Goal: Task Accomplishment & Management: Use online tool/utility

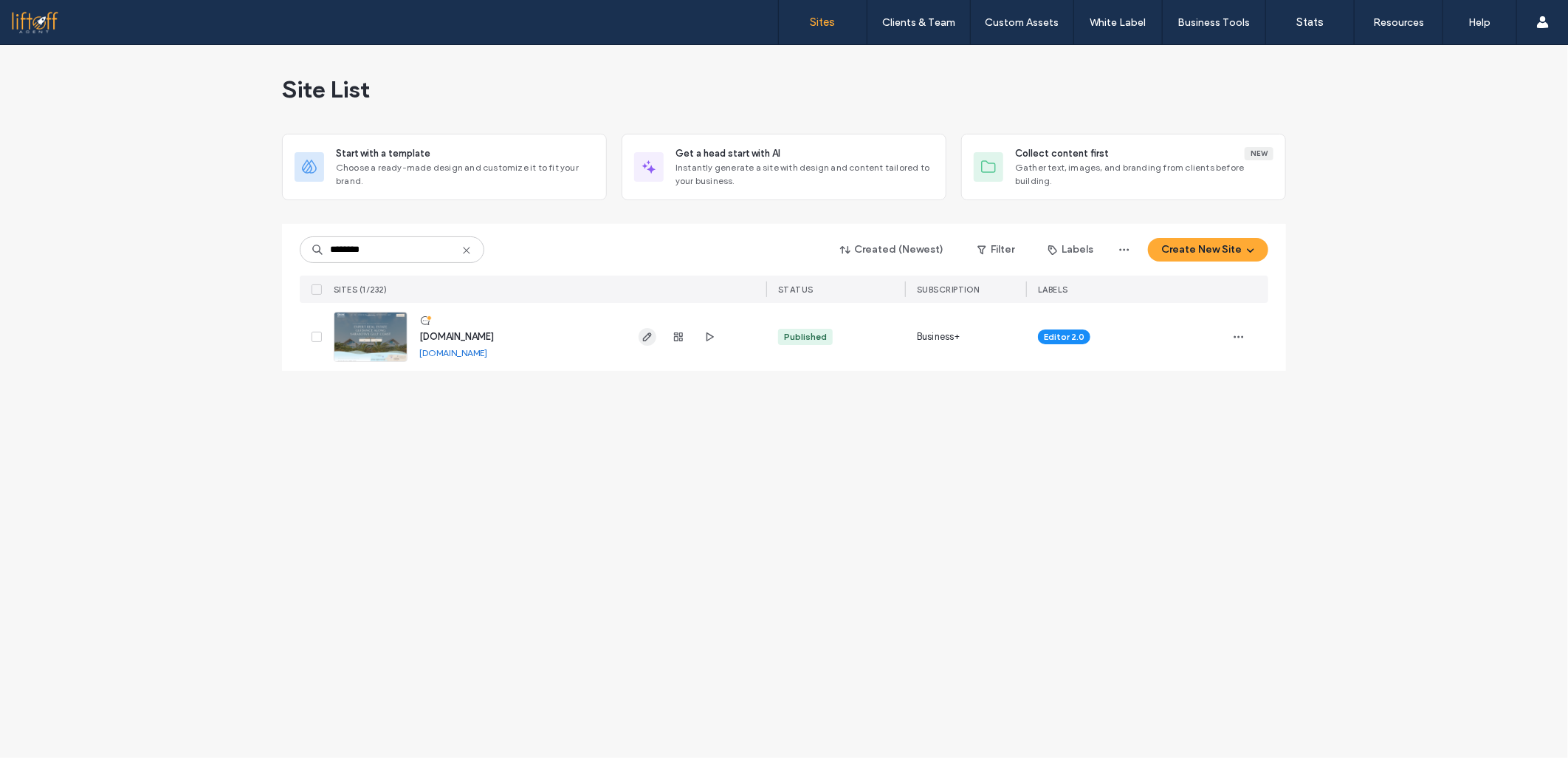
type input "********"
click at [638, 341] on span "button" at bounding box center [647, 336] width 17 height 17
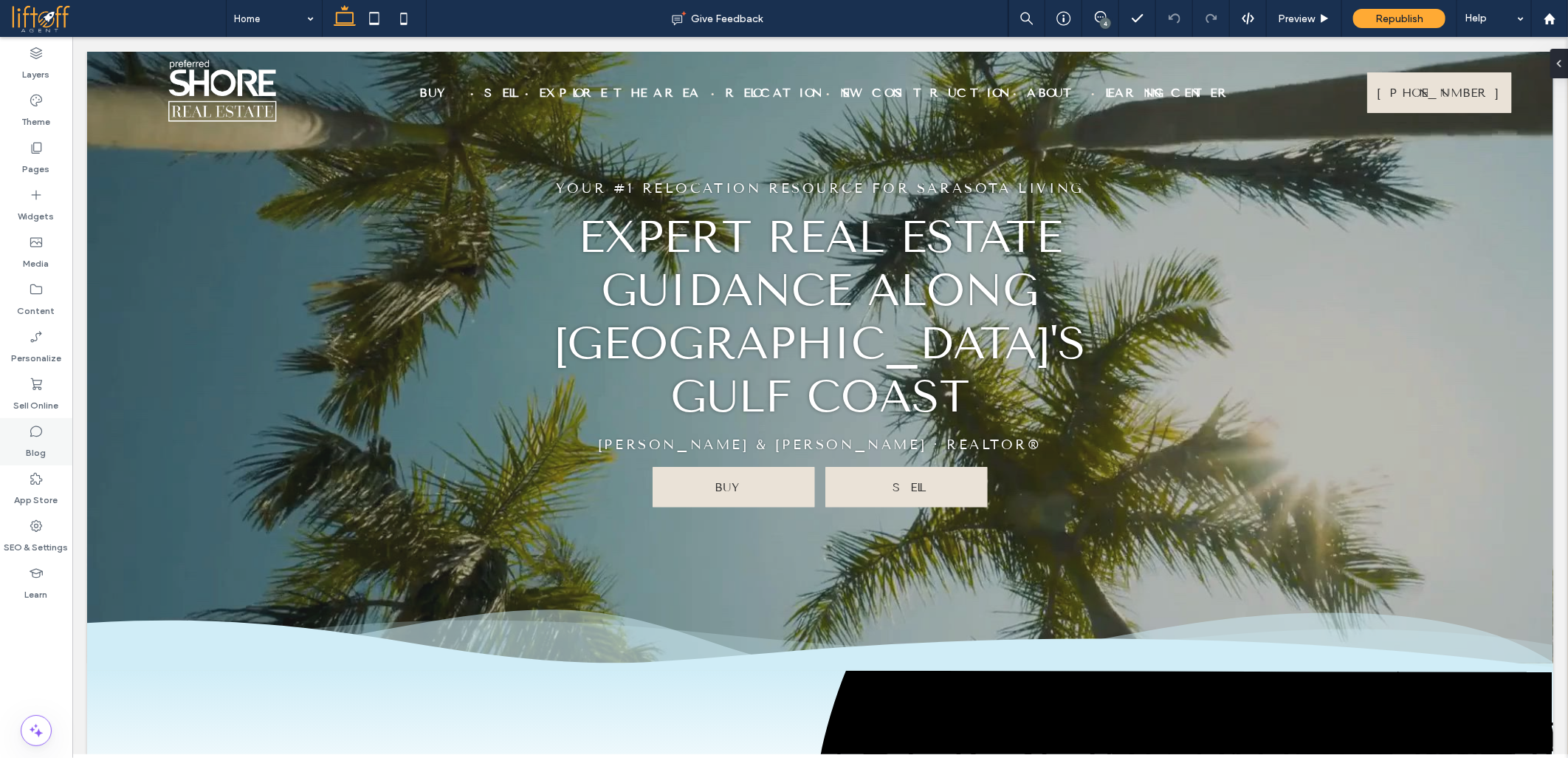
drag, startPoint x: 10, startPoint y: 418, endPoint x: 45, endPoint y: 454, distance: 50.2
click at [46, 454] on div "Blog" at bounding box center [36, 442] width 72 height 47
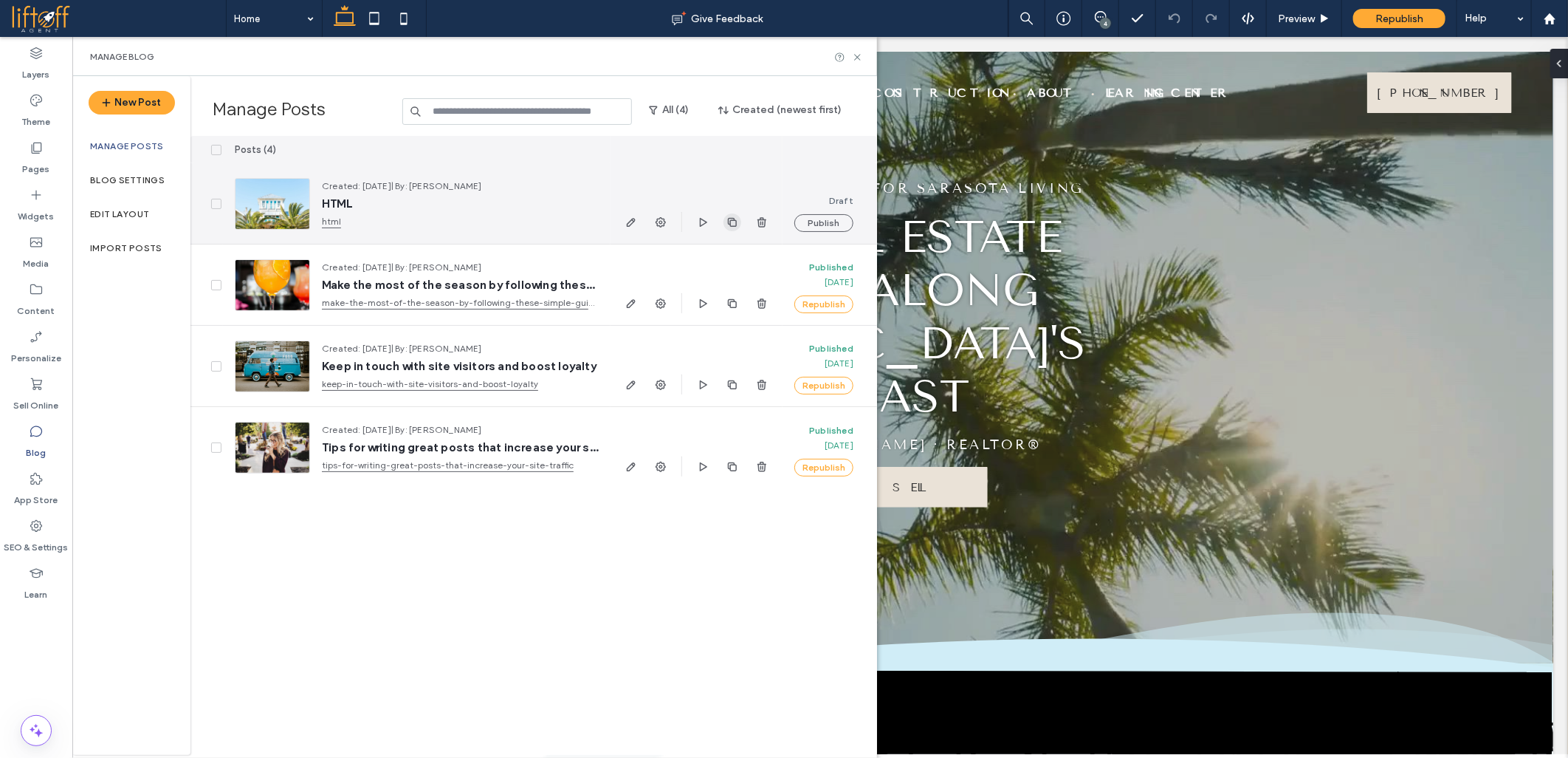
click at [733, 224] on icon "button" at bounding box center [732, 222] width 12 height 12
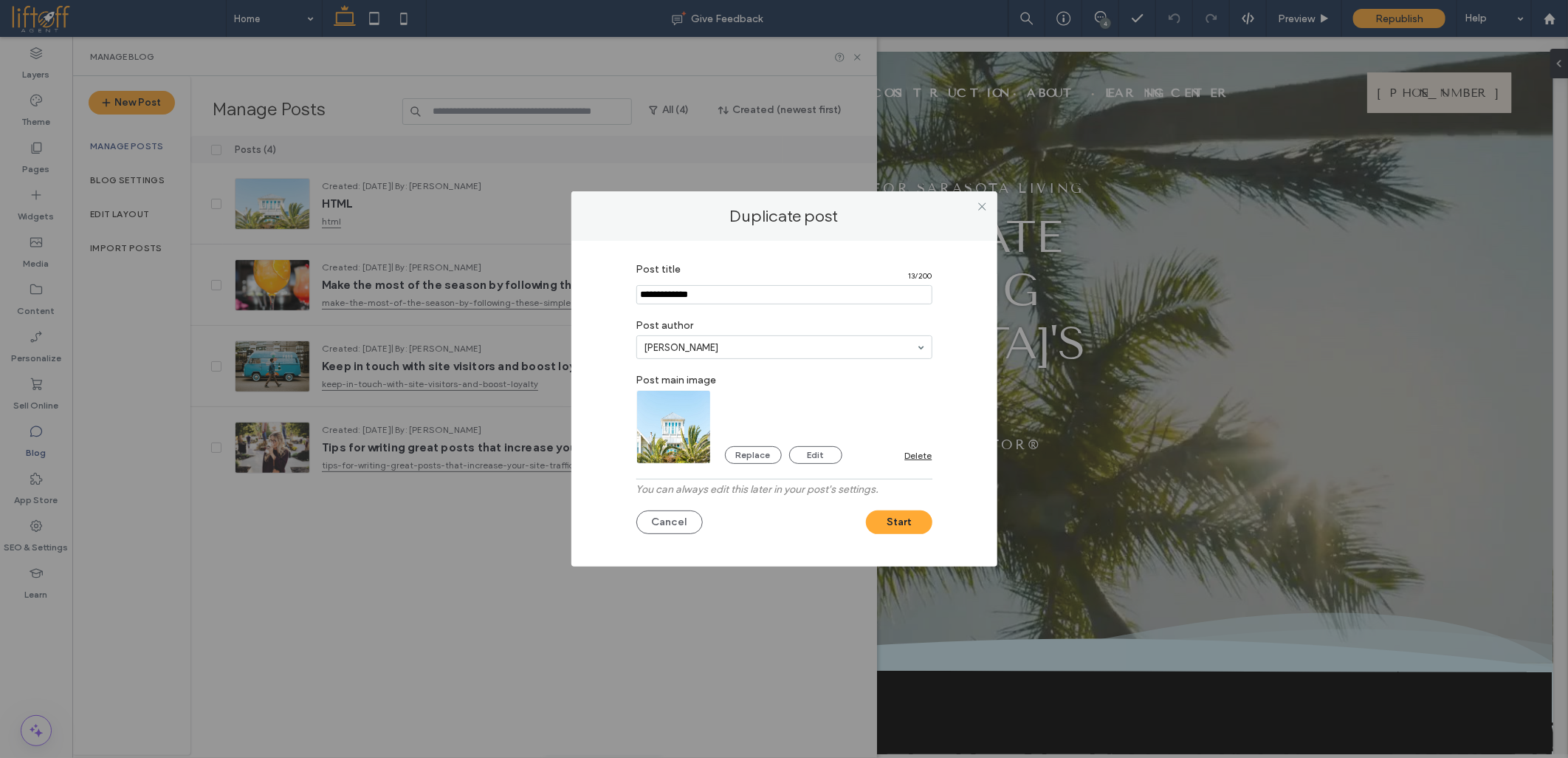
click at [670, 291] on input "Post title" at bounding box center [784, 294] width 296 height 19
paste input "**********"
type input "**********"
click at [667, 422] on img at bounding box center [674, 426] width 76 height 74
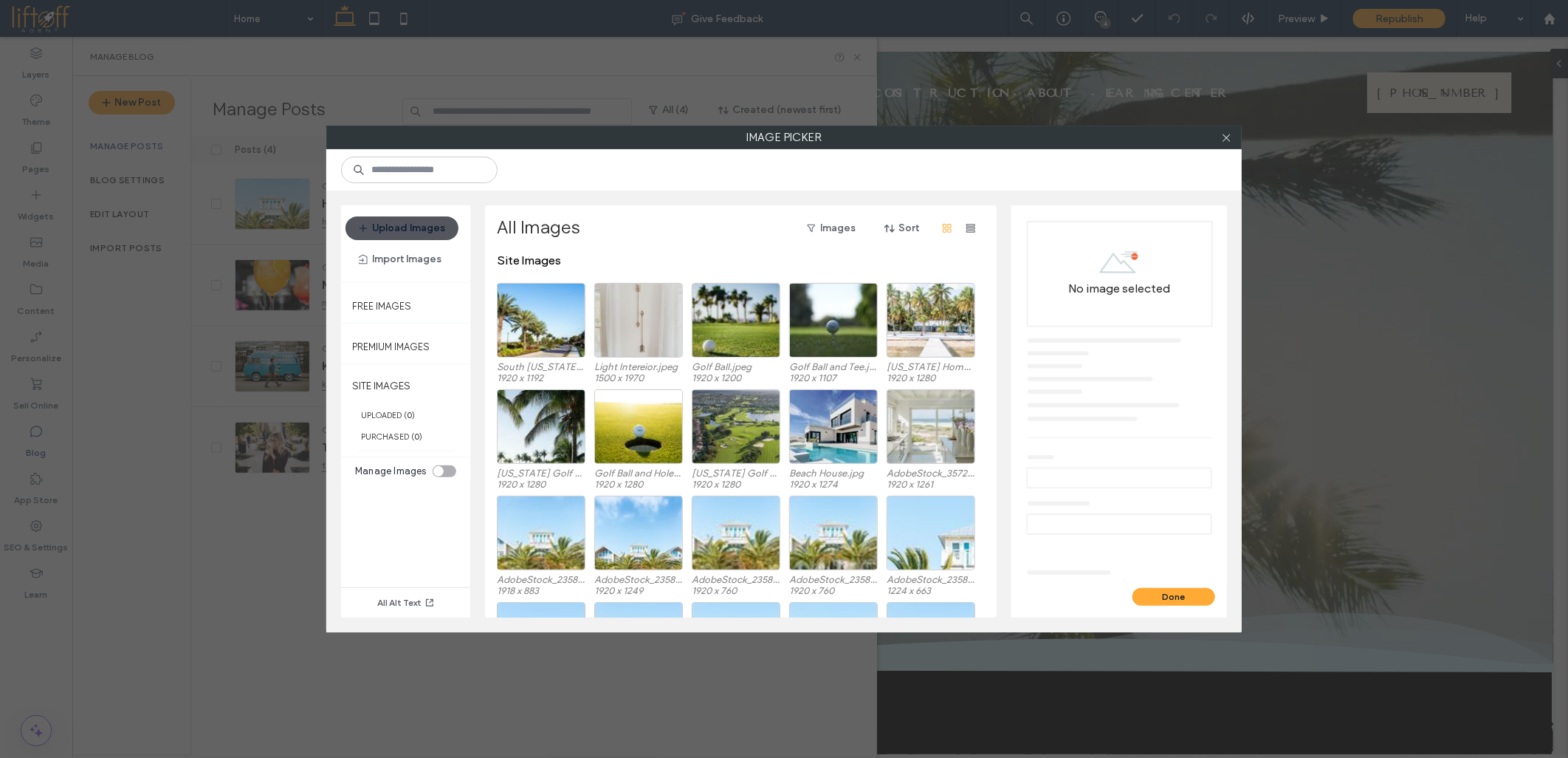
click at [435, 233] on button "Upload Images" at bounding box center [402, 229] width 113 height 24
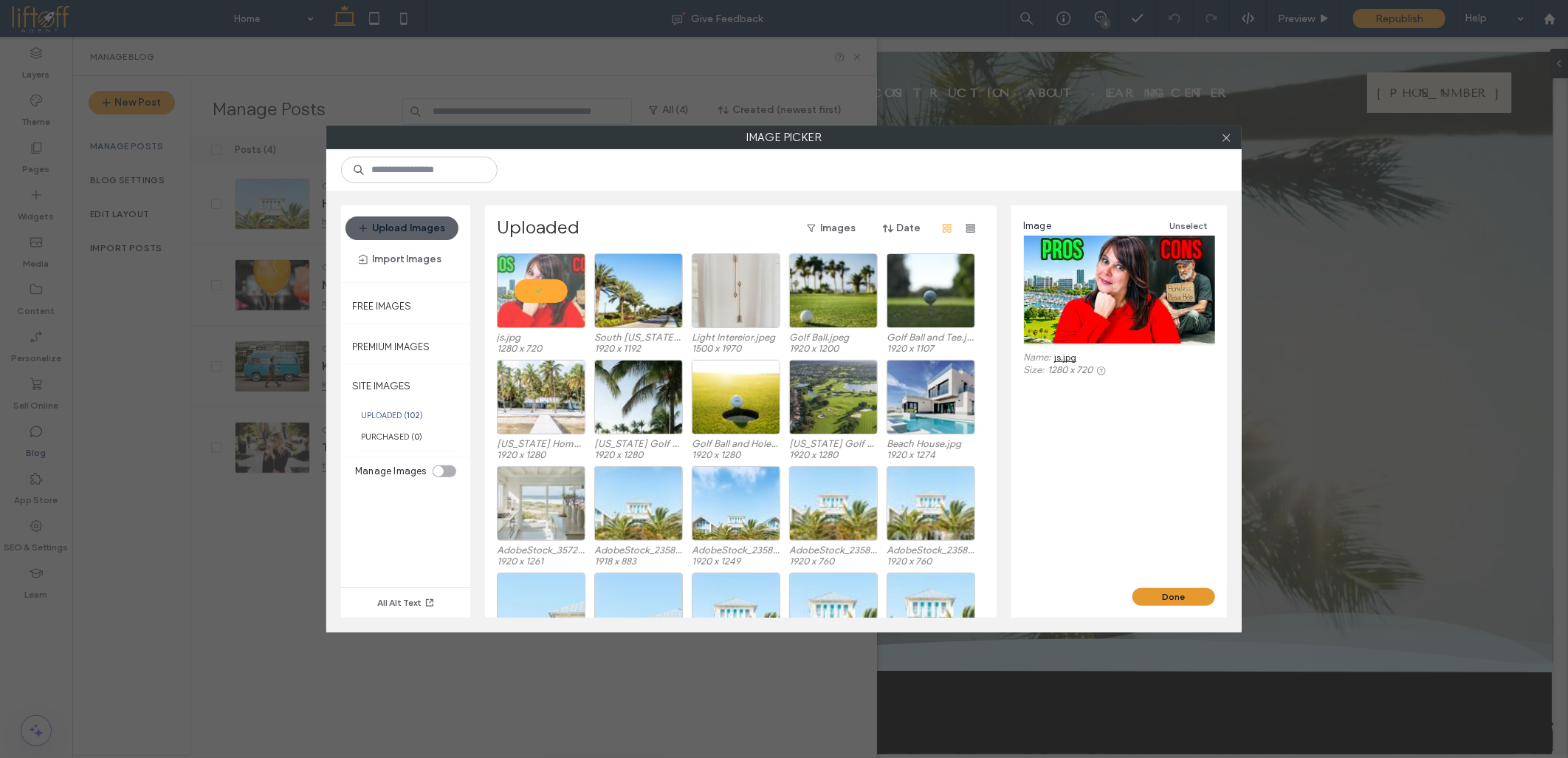
click at [1172, 594] on button "Done" at bounding box center [1174, 596] width 83 height 17
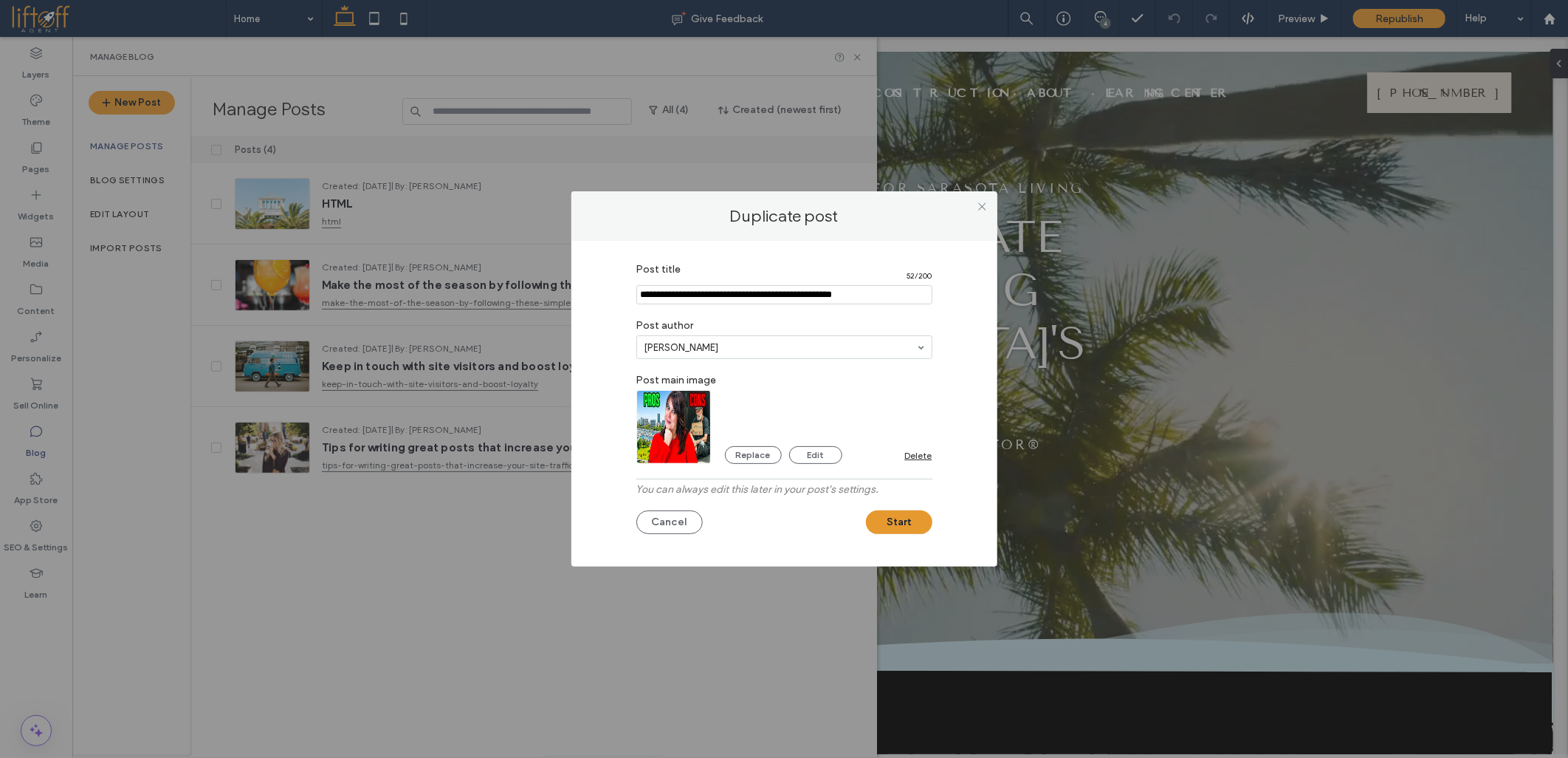
click at [884, 520] on button "Start" at bounding box center [899, 522] width 66 height 24
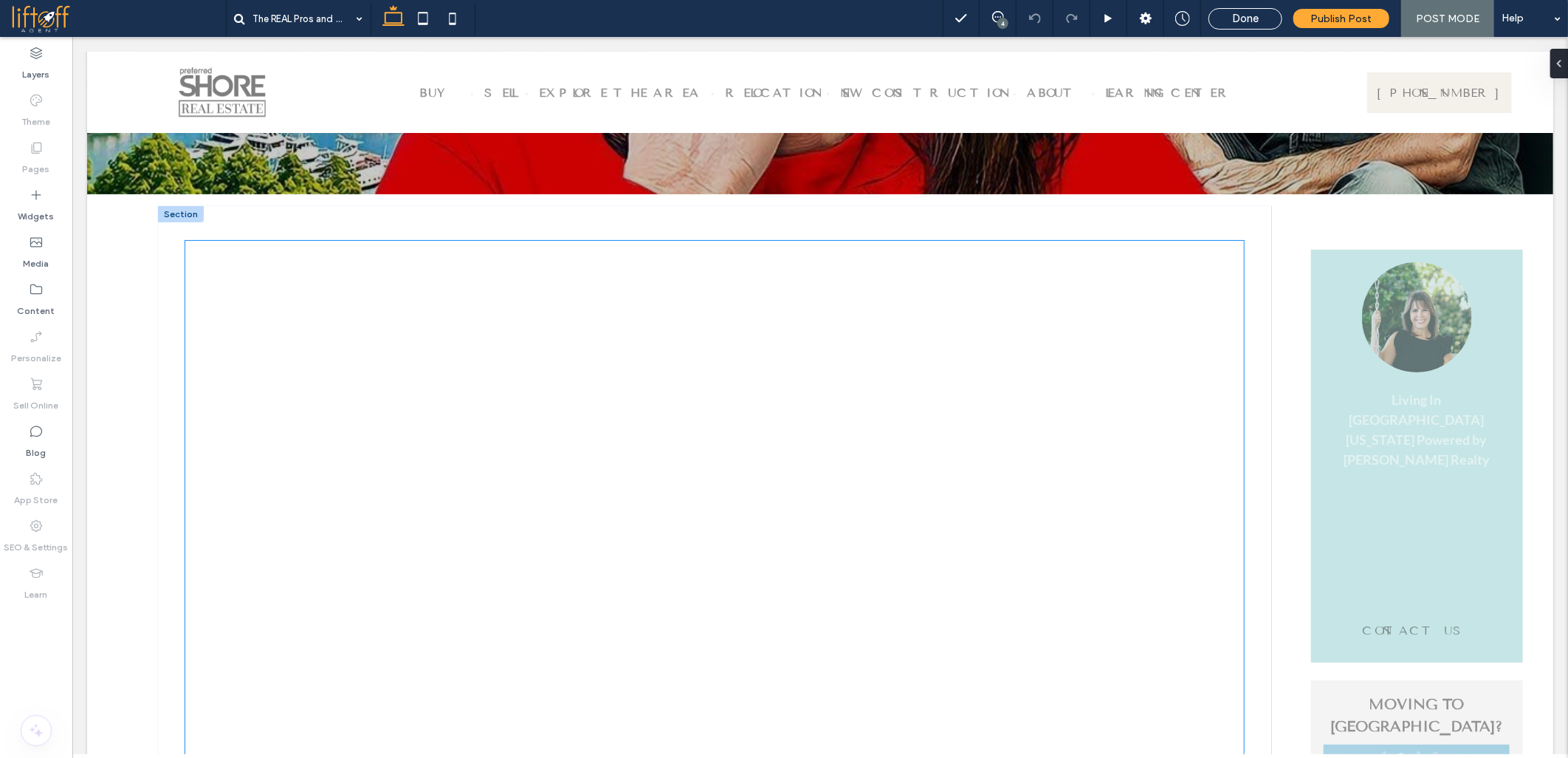
scroll to position [246, 0]
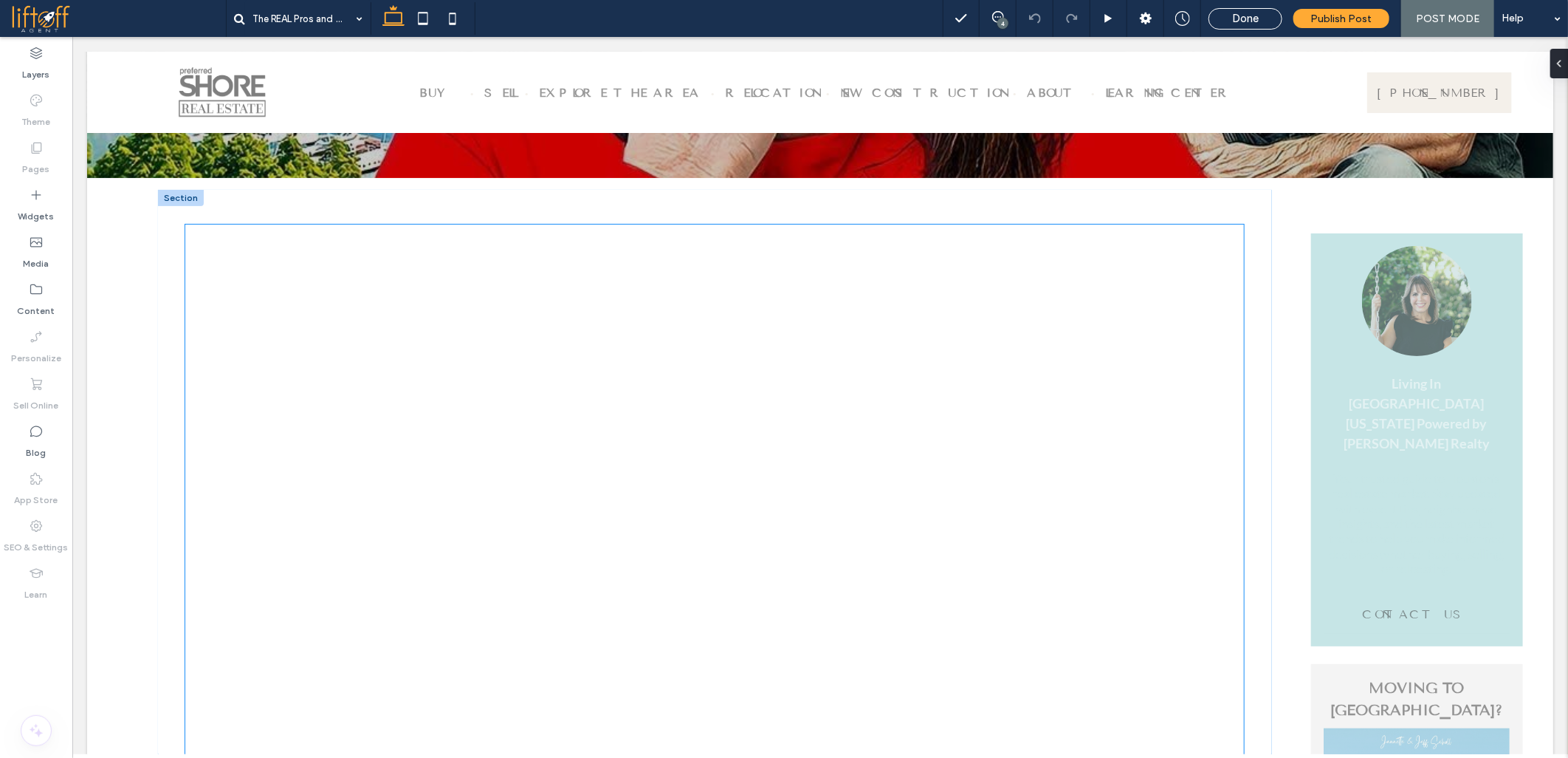
click at [600, 447] on div at bounding box center [714, 521] width 1060 height 597
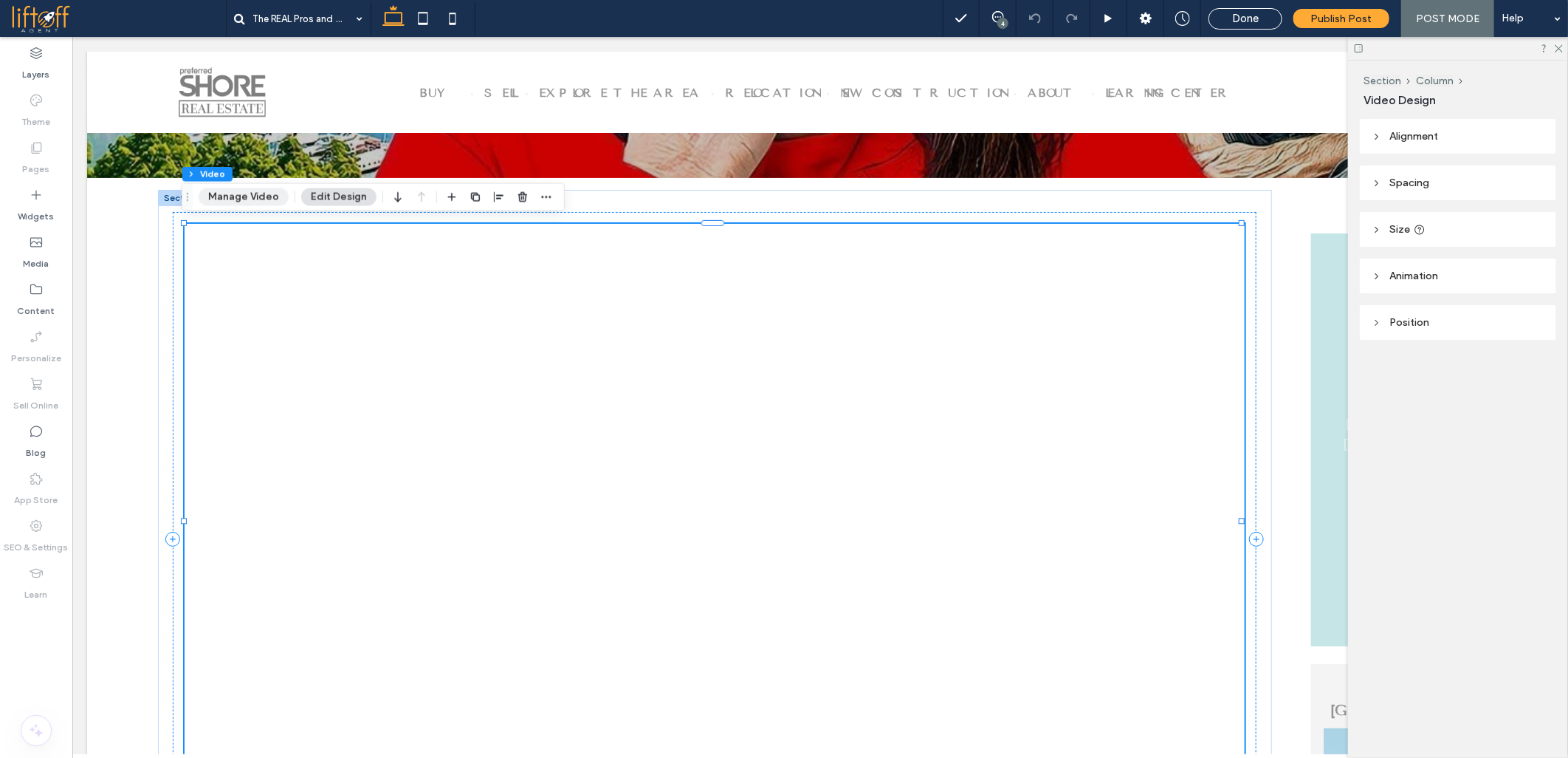
drag, startPoint x: 249, startPoint y: 193, endPoint x: 221, endPoint y: 33, distance: 162.4
click at [249, 193] on button "Manage Video" at bounding box center [243, 197] width 90 height 17
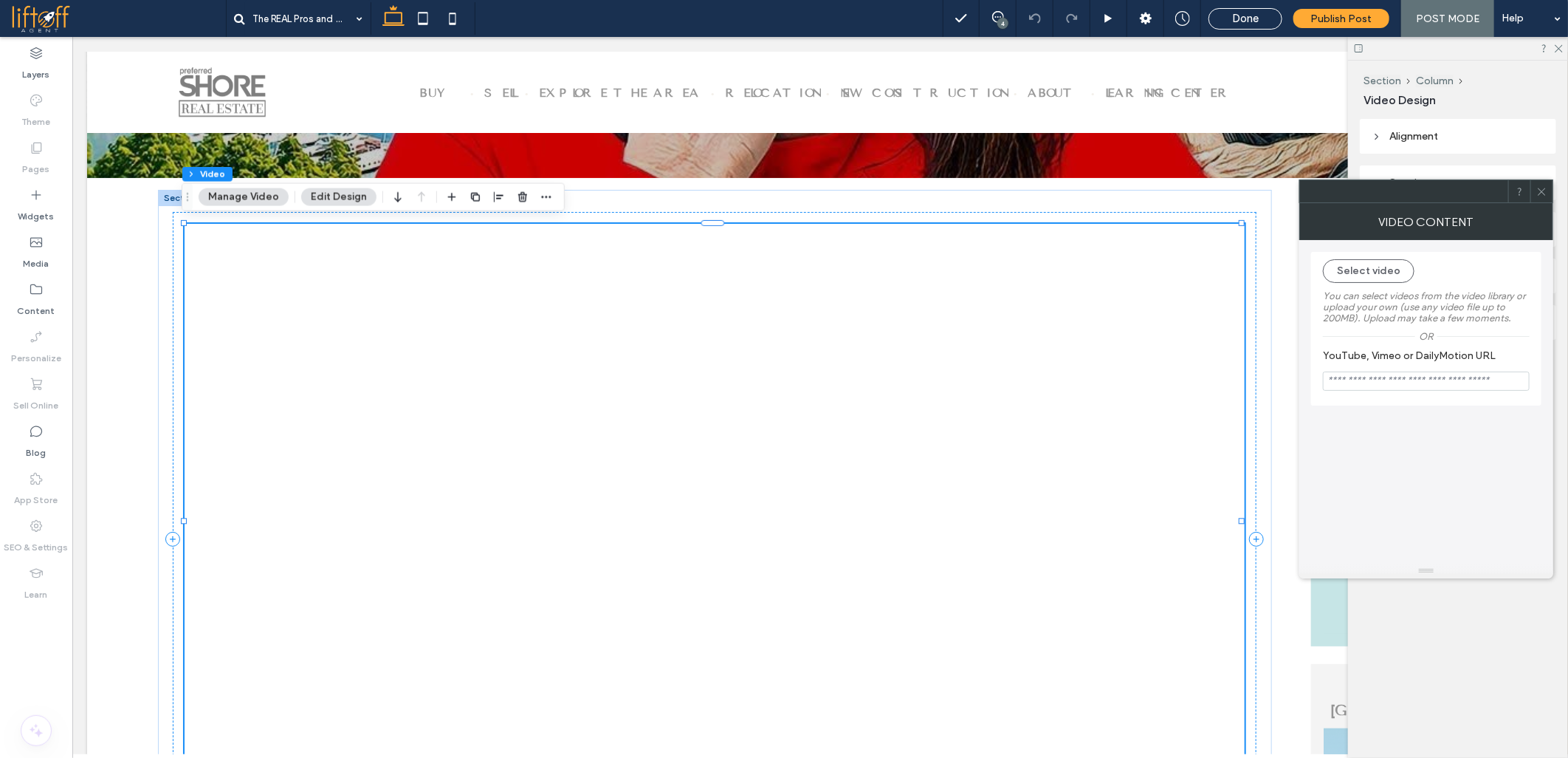
click at [249, 205] on button "Manage Video" at bounding box center [243, 197] width 90 height 17
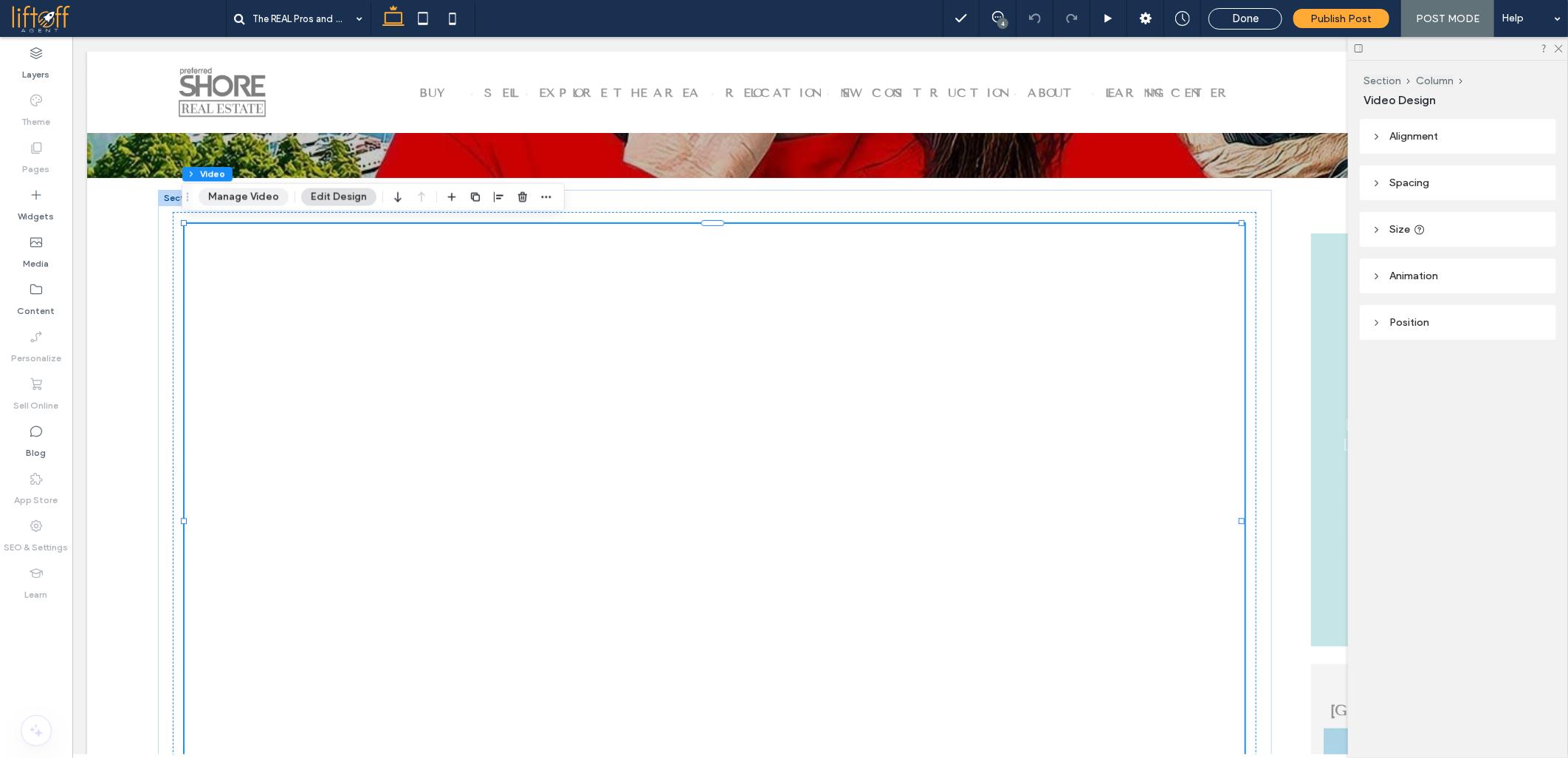
click at [249, 193] on button "Manage Video" at bounding box center [243, 197] width 90 height 17
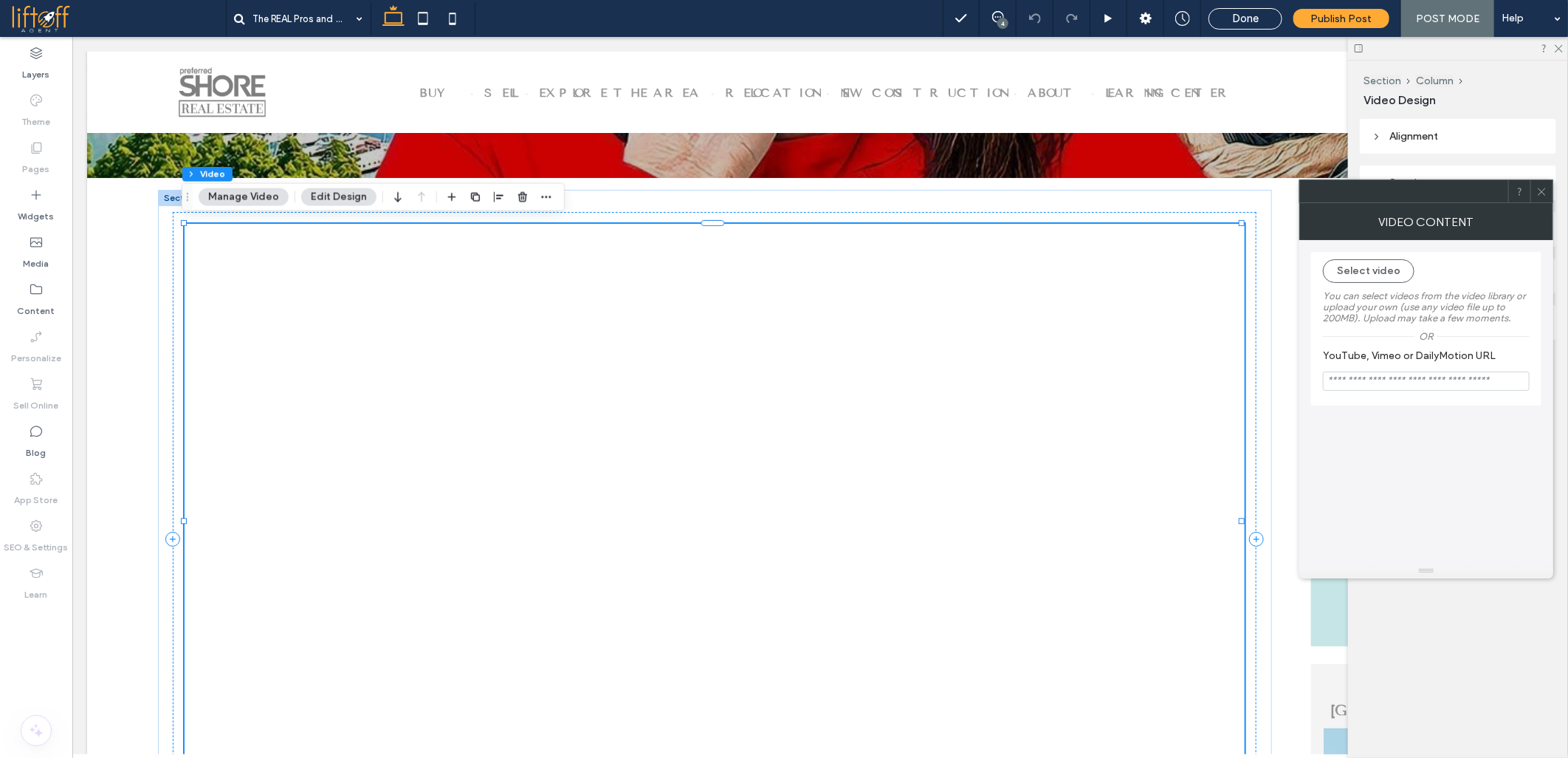
click at [1387, 388] on input "YouTube, Vimeo or DailyMotion URL" at bounding box center [1426, 381] width 207 height 19
paste input "**********"
type input "**********"
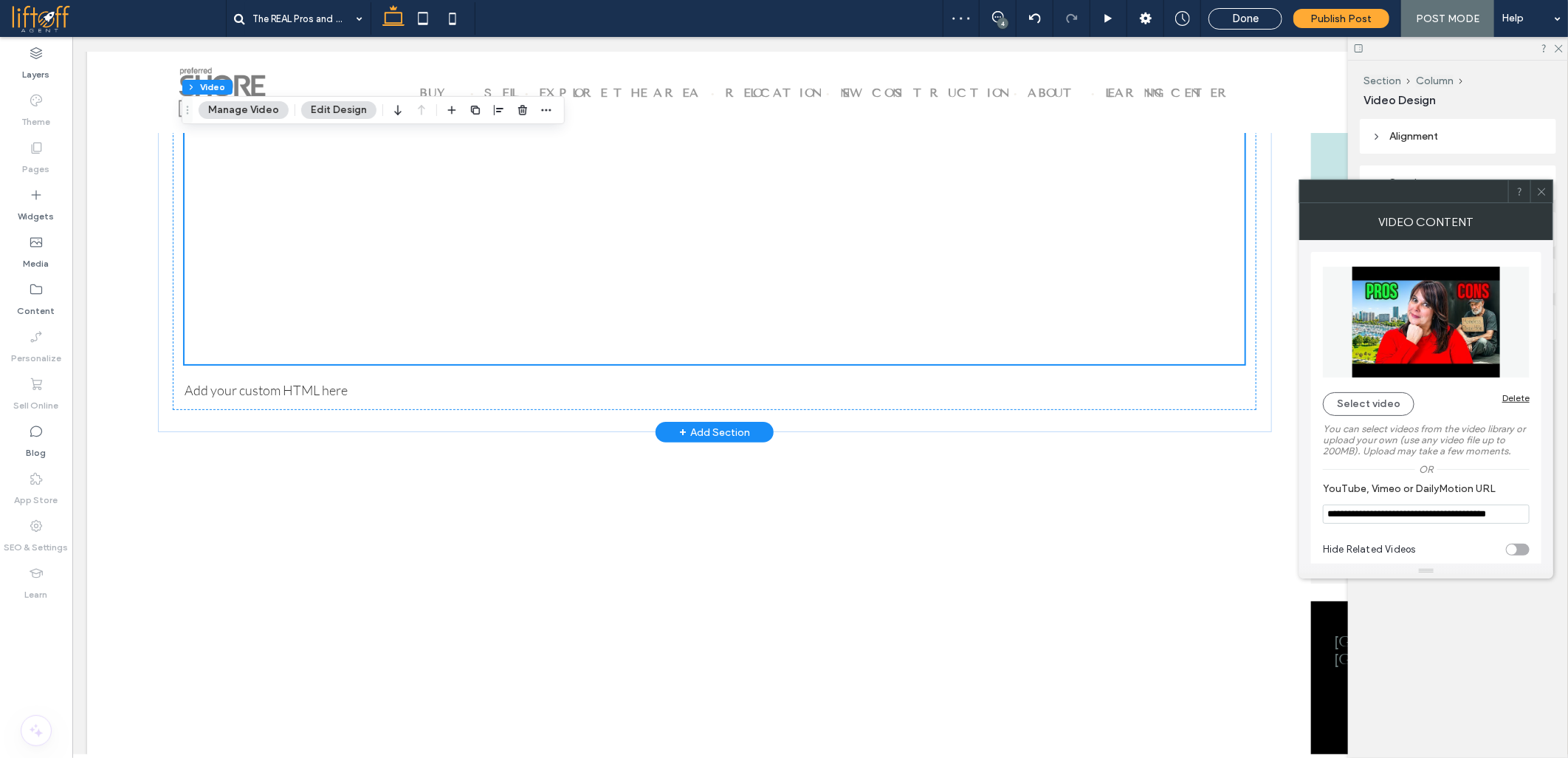
scroll to position [739, 0]
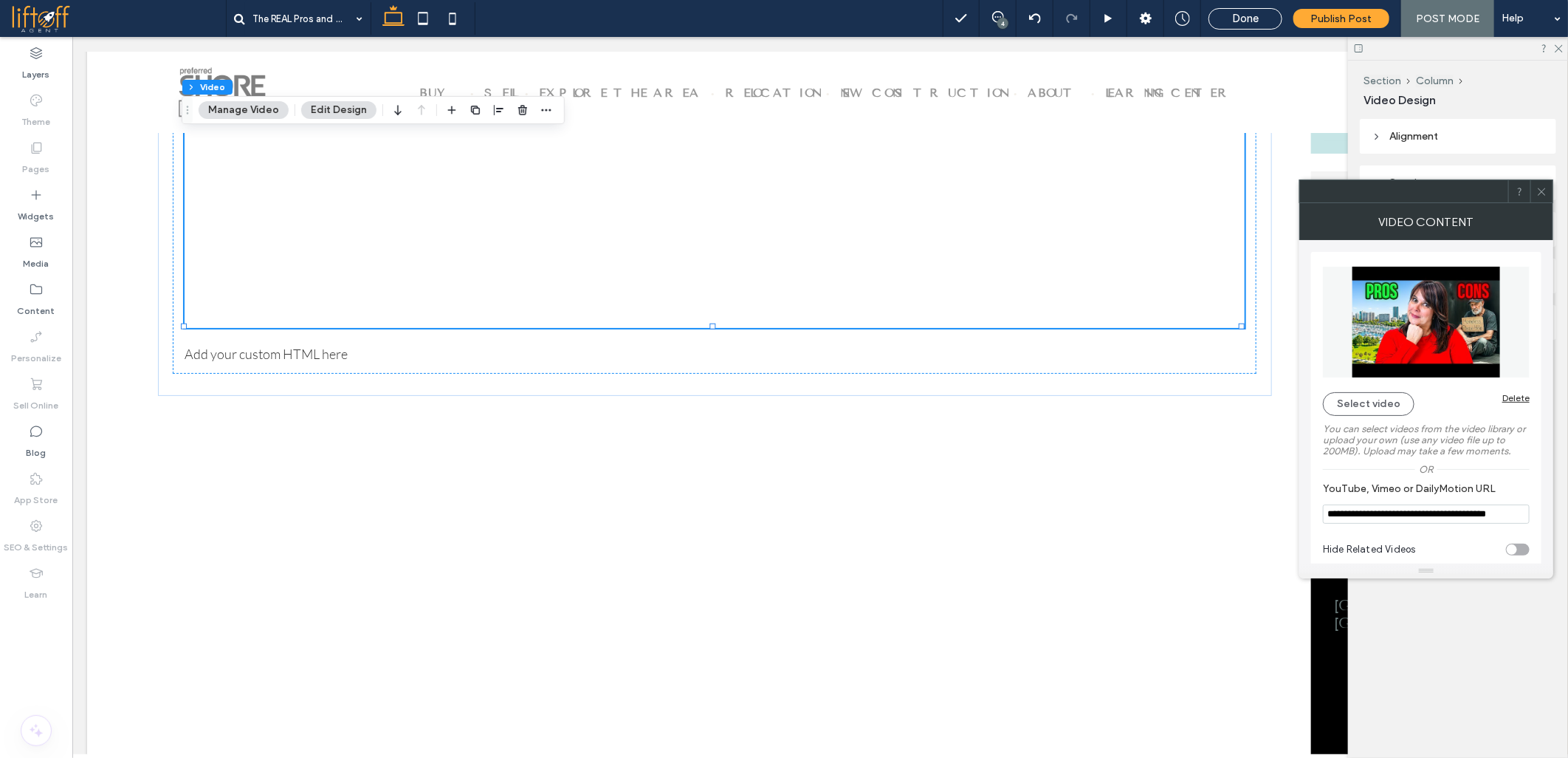
click at [837, 548] on div "The REAL Pros and Cons of Living in [GEOGRAPHIC_DATA] [US_STATE] [PERSON_NAME] …" at bounding box center [820, 743] width 1466 height 2863
click at [1546, 195] on icon at bounding box center [1542, 191] width 11 height 11
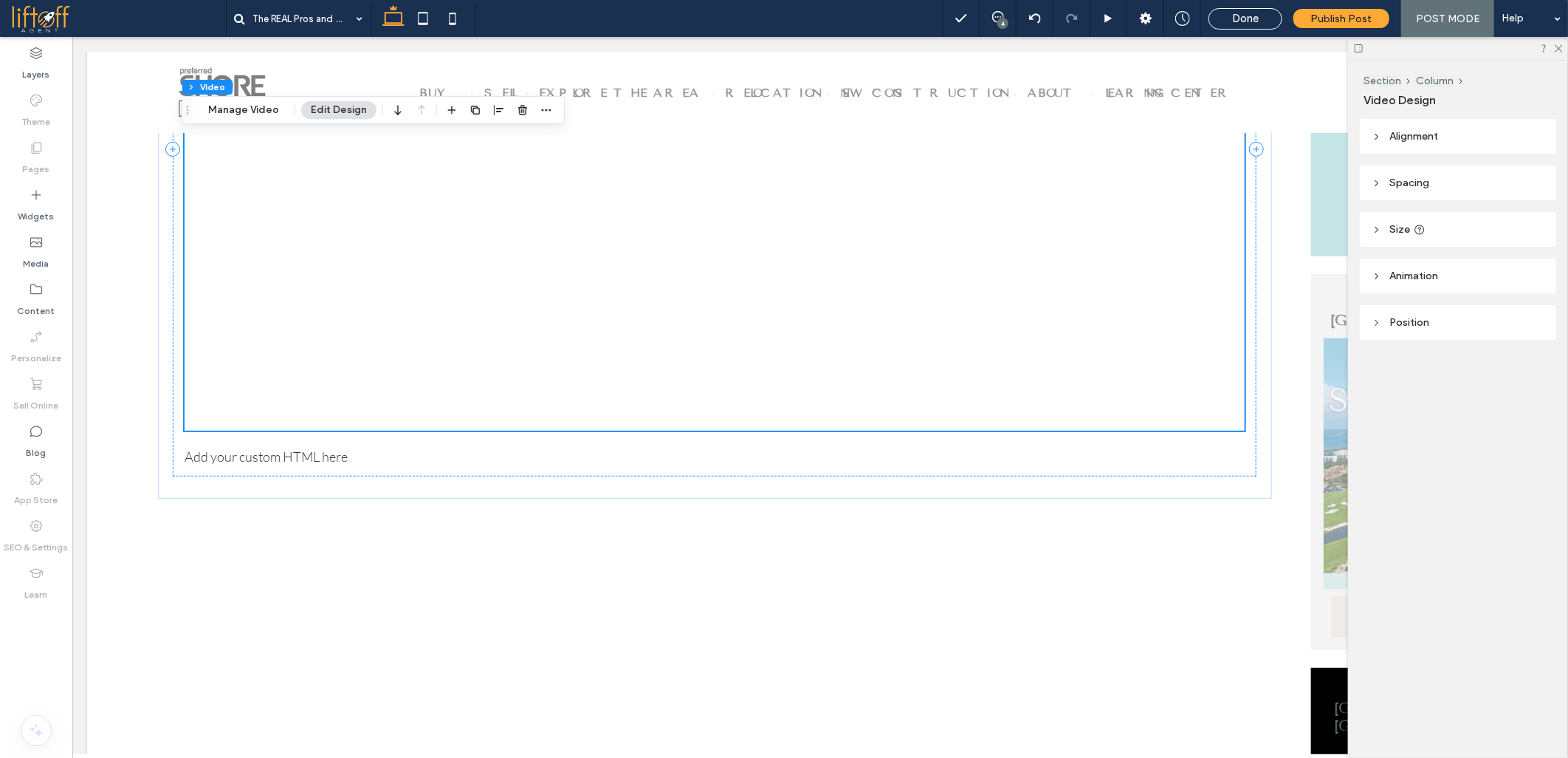
scroll to position [656, 0]
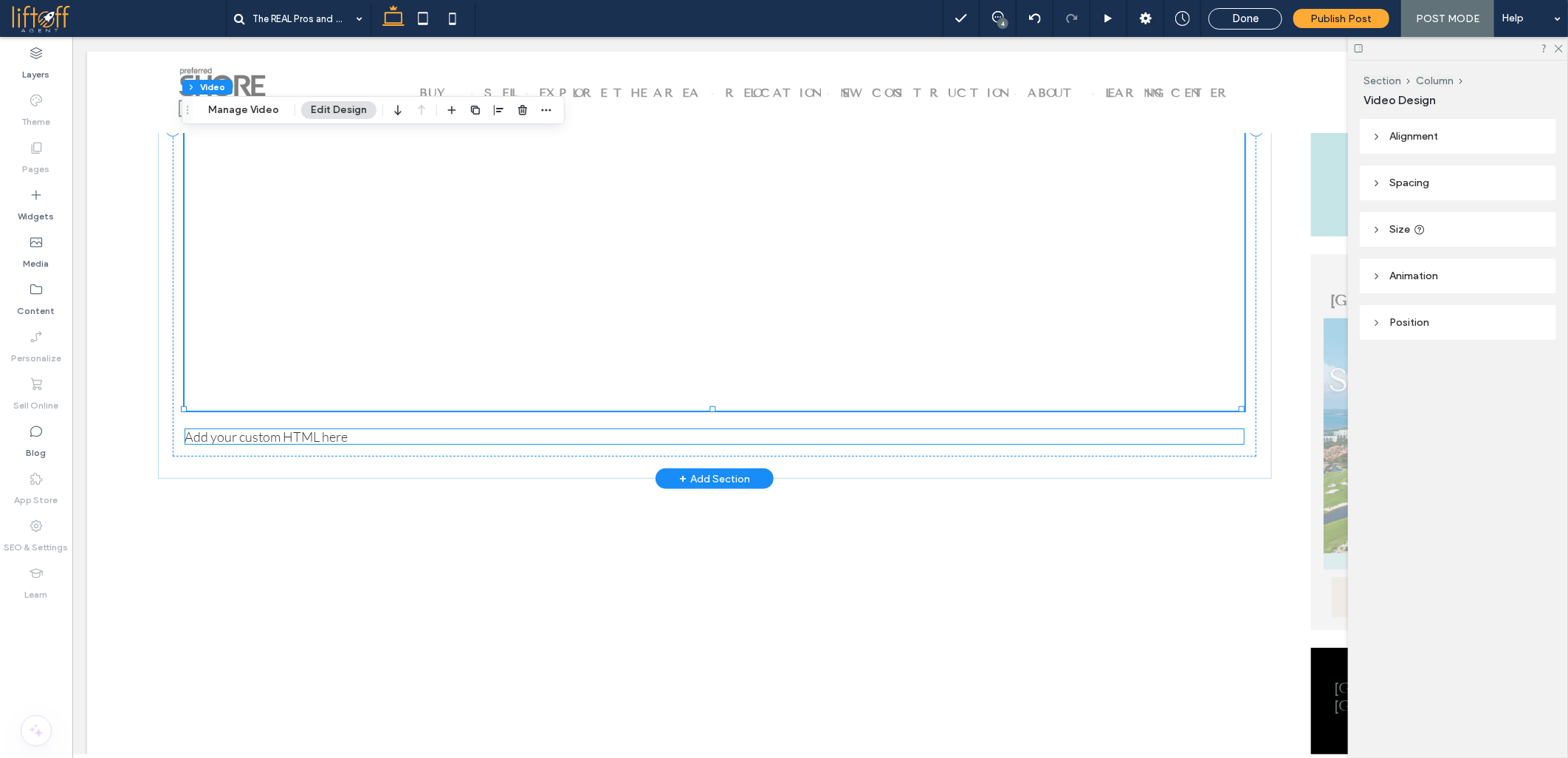
click at [324, 431] on div "Add your custom HTML here" at bounding box center [714, 435] width 1060 height 16
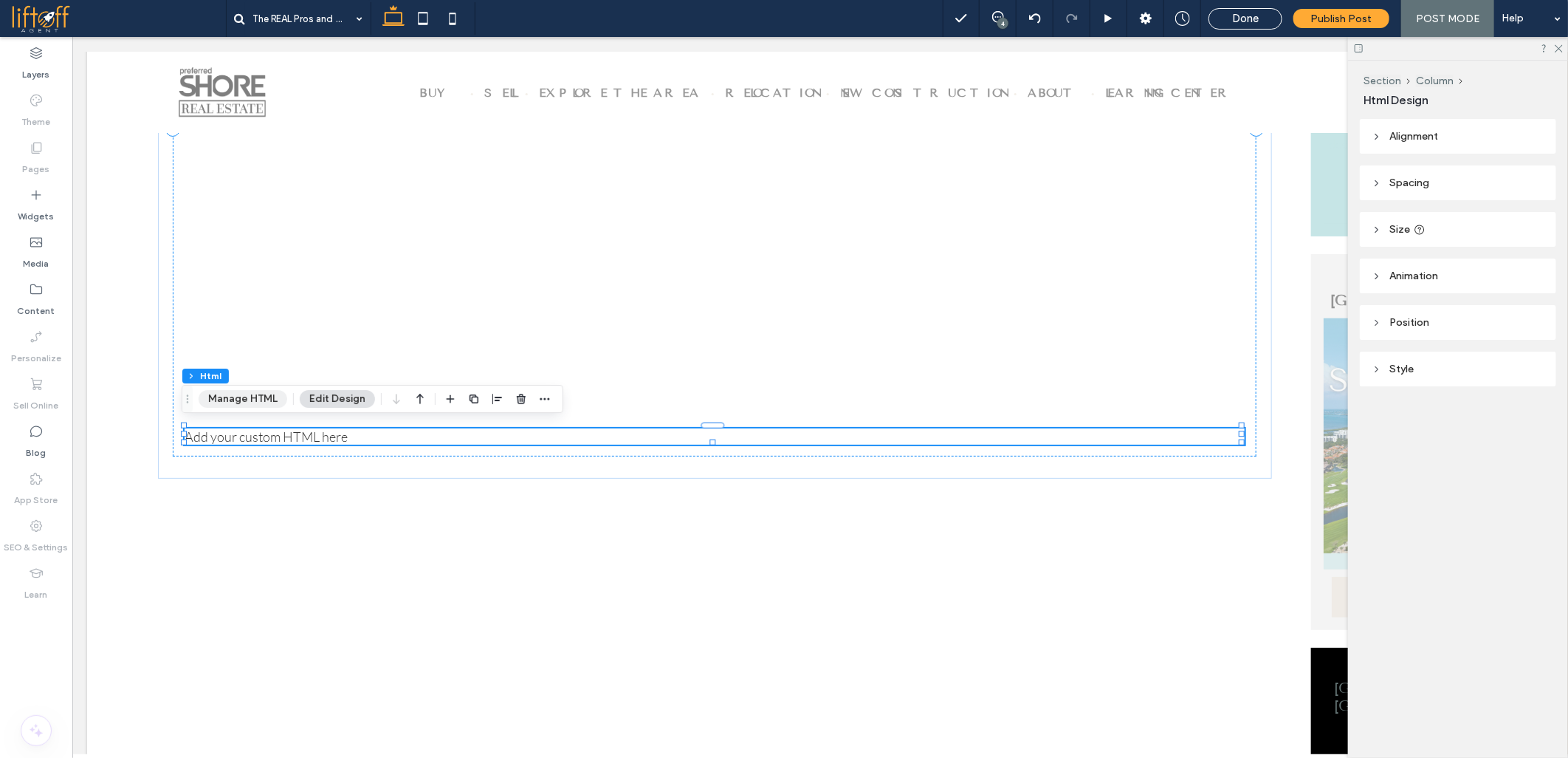
click at [251, 397] on button "Manage HTML" at bounding box center [242, 398] width 88 height 17
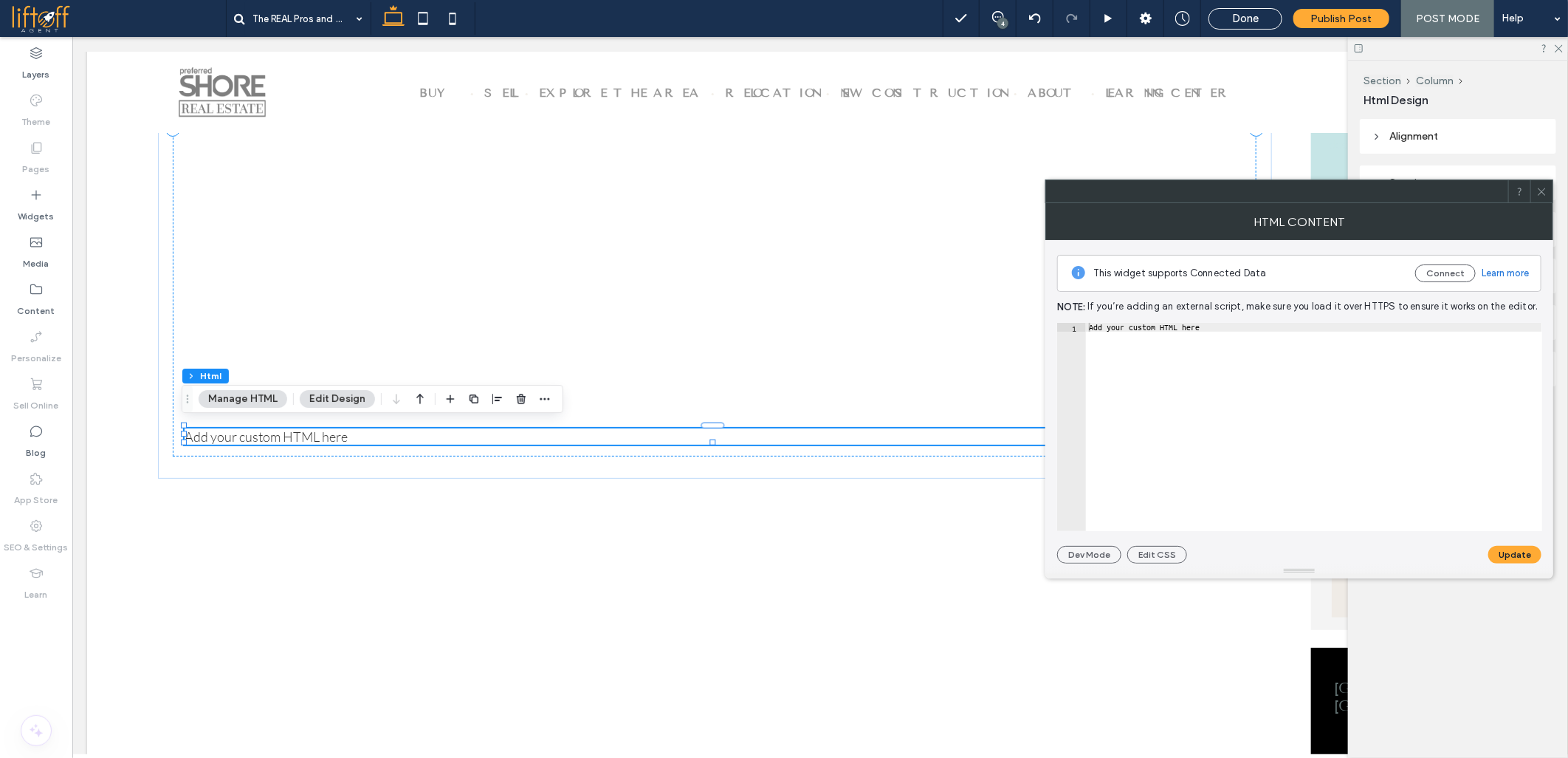
type textarea "**********"
click at [1138, 375] on div "Add your custom HTML here" at bounding box center [1314, 435] width 456 height 226
paste textarea "Cursor at row 1"
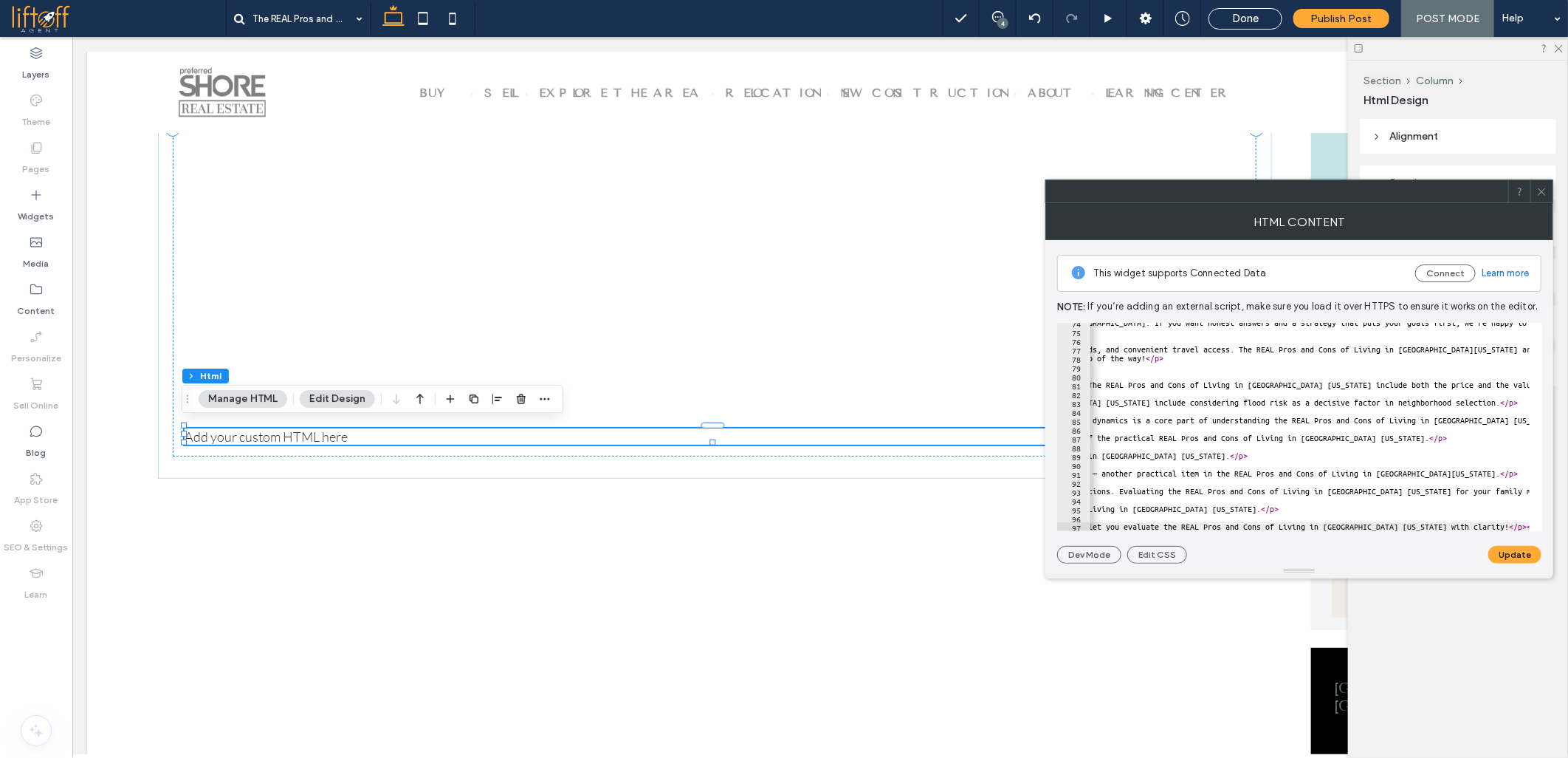
scroll to position [0, 1520]
click at [1511, 548] on button "Update" at bounding box center [1515, 554] width 53 height 17
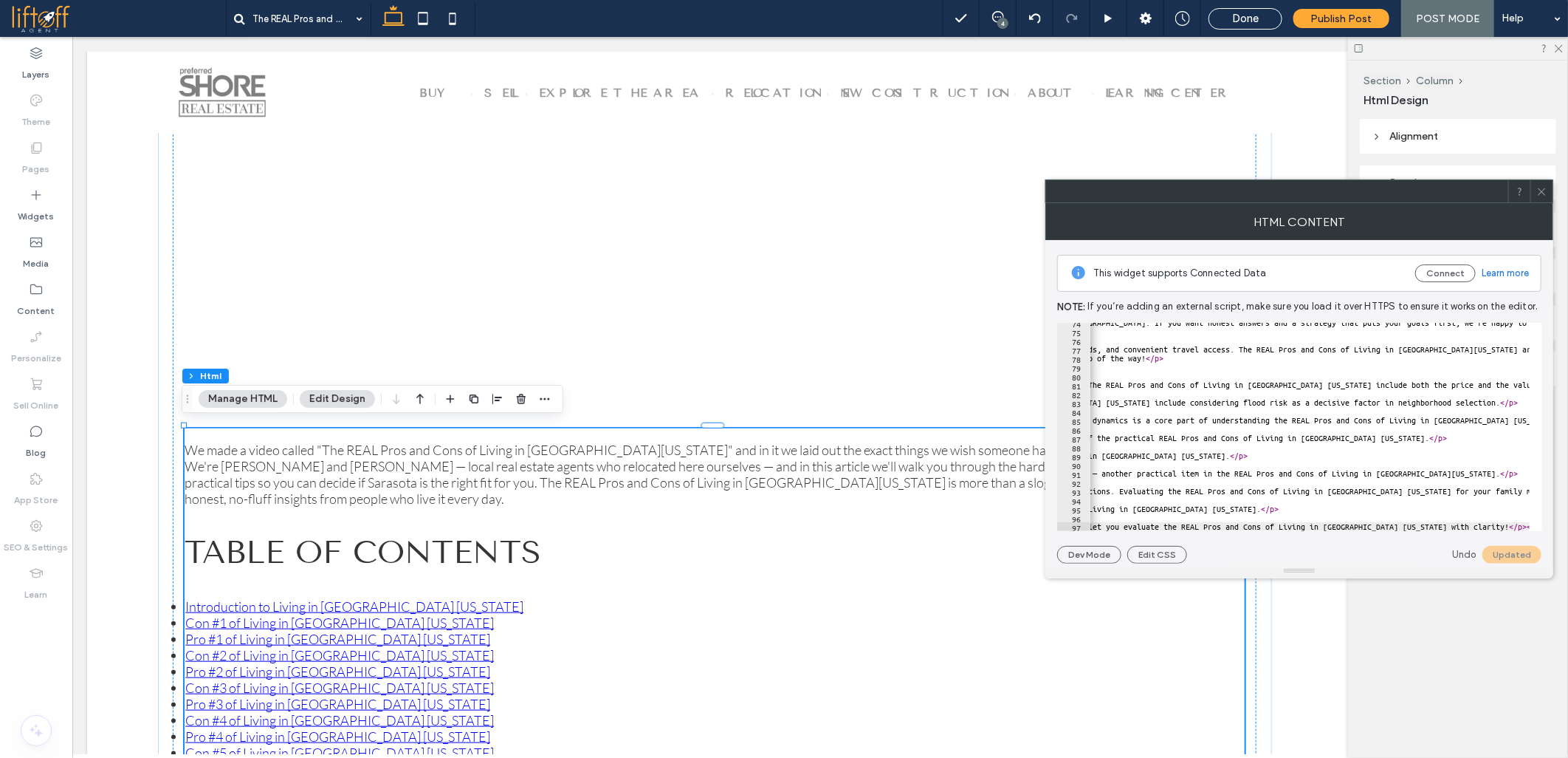
type textarea "**********"
click at [1546, 197] on span at bounding box center [1542, 191] width 11 height 22
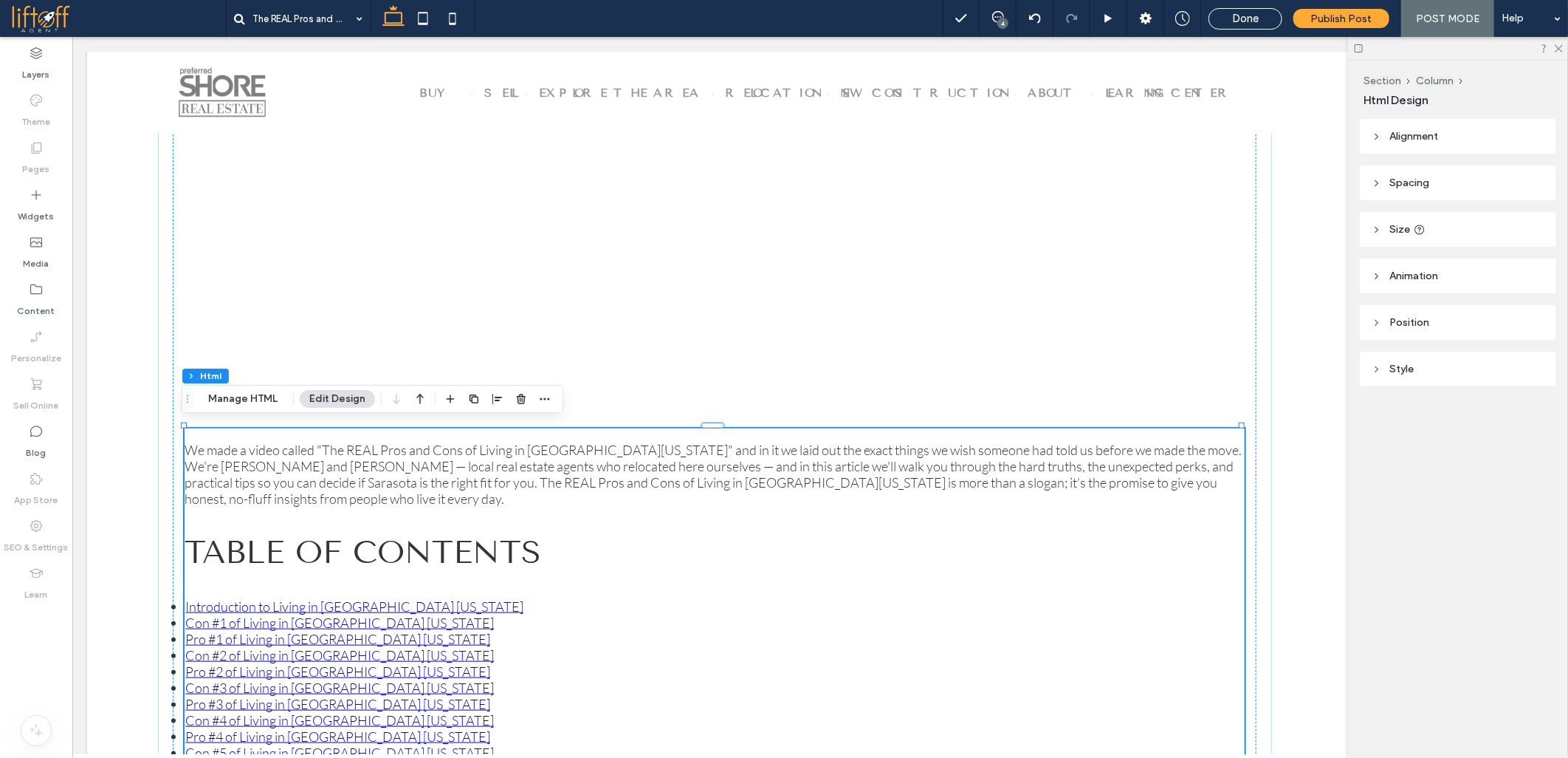
click at [509, 480] on p "We made a video called "The REAL Pros and Cons of Living in [GEOGRAPHIC_DATA][U…" at bounding box center [714, 473] width 1060 height 65
click at [254, 403] on button "Manage HTML" at bounding box center [242, 398] width 88 height 17
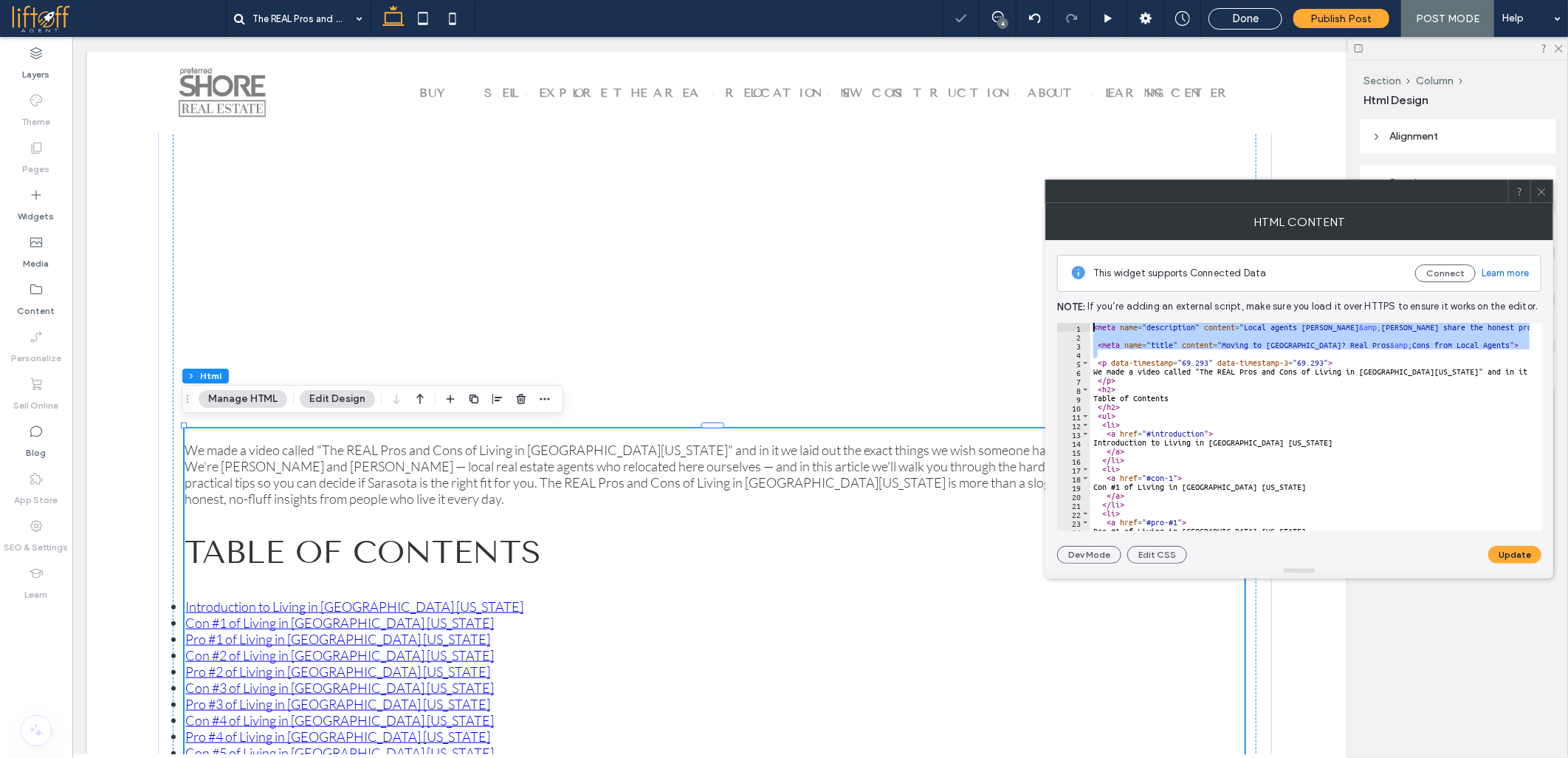
drag, startPoint x: 1197, startPoint y: 388, endPoint x: 1044, endPoint y: 266, distance: 195.7
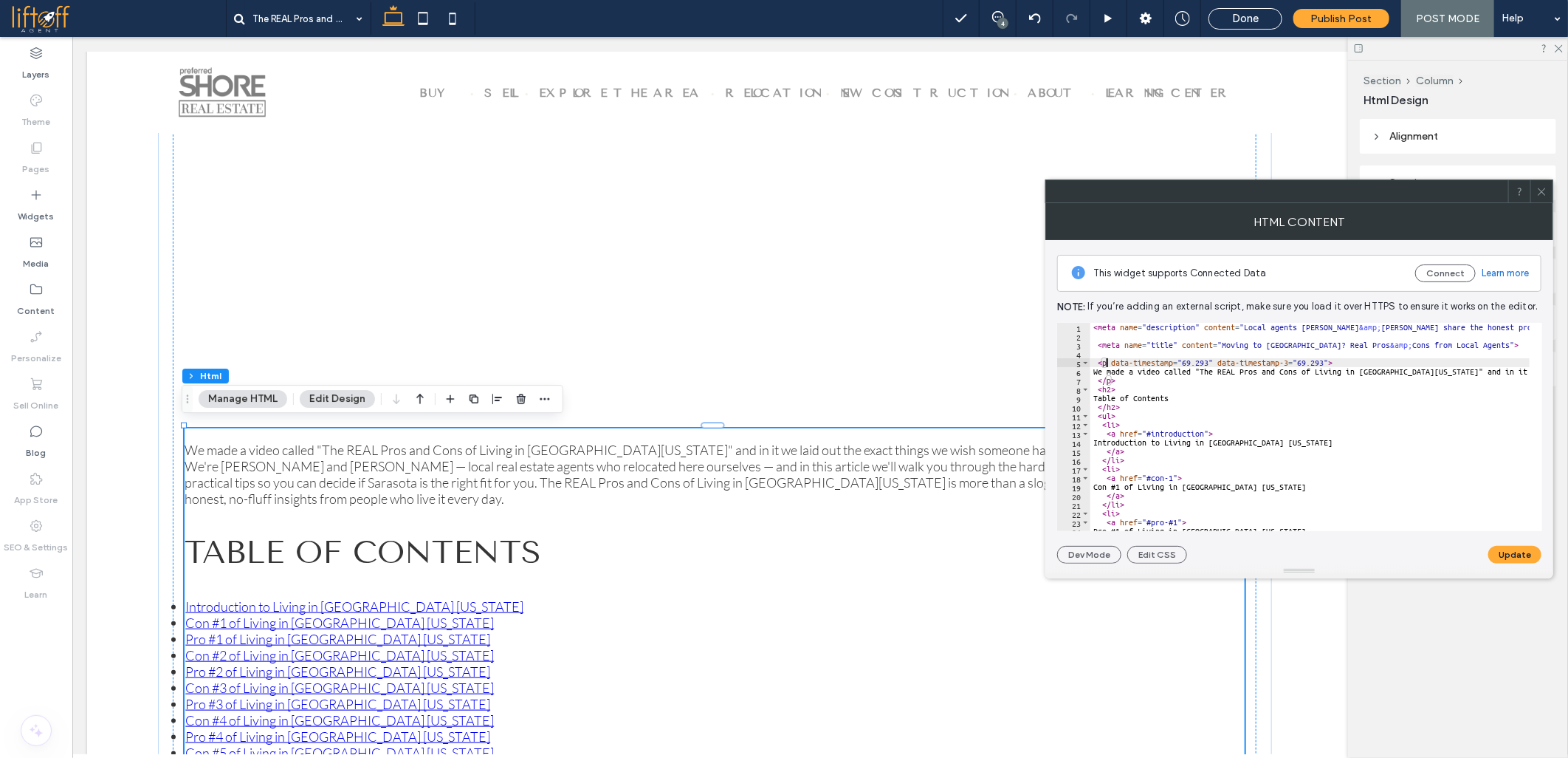
type textarea "**********"
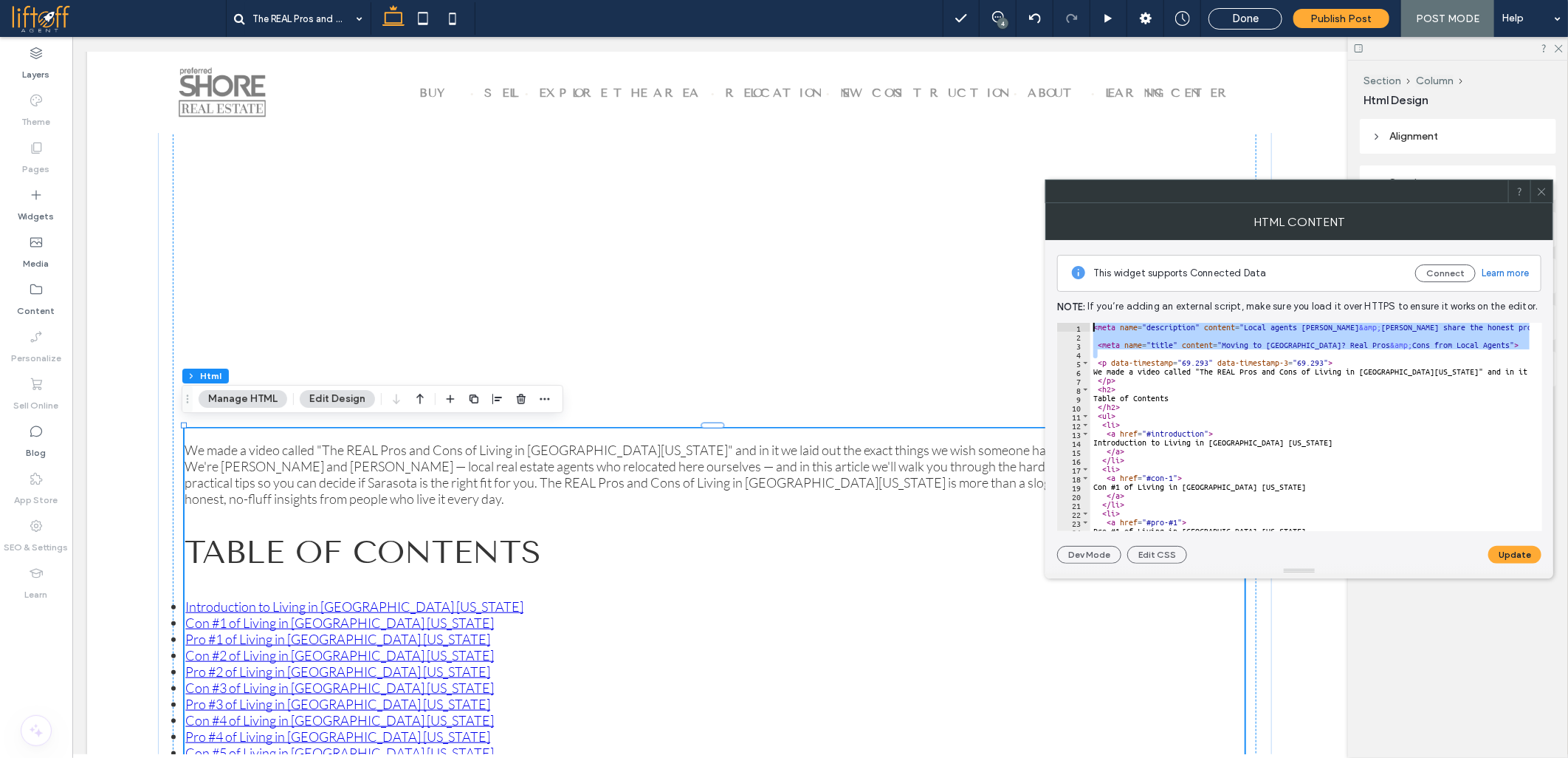
drag, startPoint x: 1118, startPoint y: 355, endPoint x: 1060, endPoint y: 283, distance: 92.5
click at [1060, 283] on div "This widget supports Connected Data Connect Learn more Note: If you’re adding a…" at bounding box center [1299, 402] width 484 height 323
type textarea "**********"
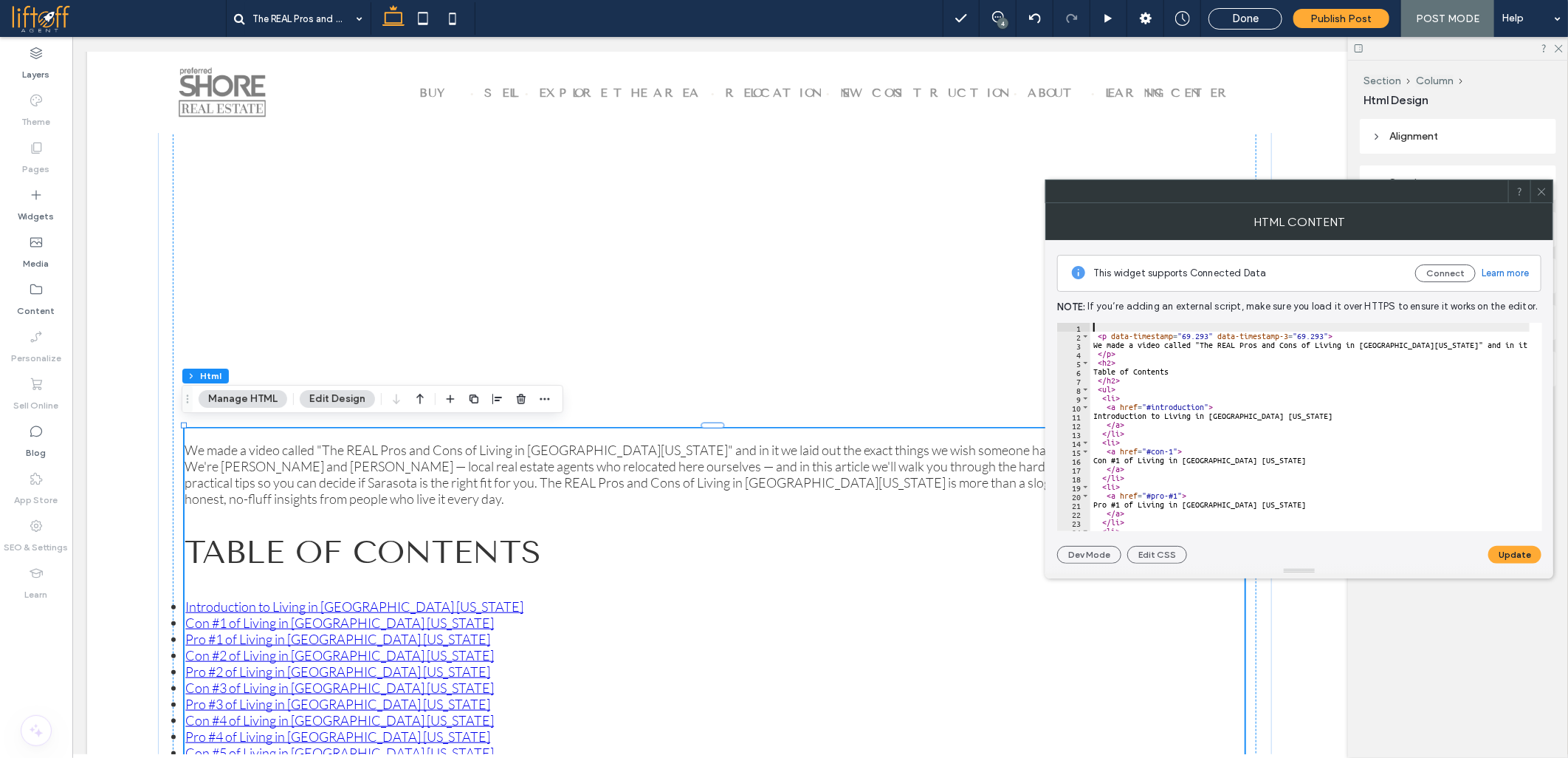
paste textarea "********"
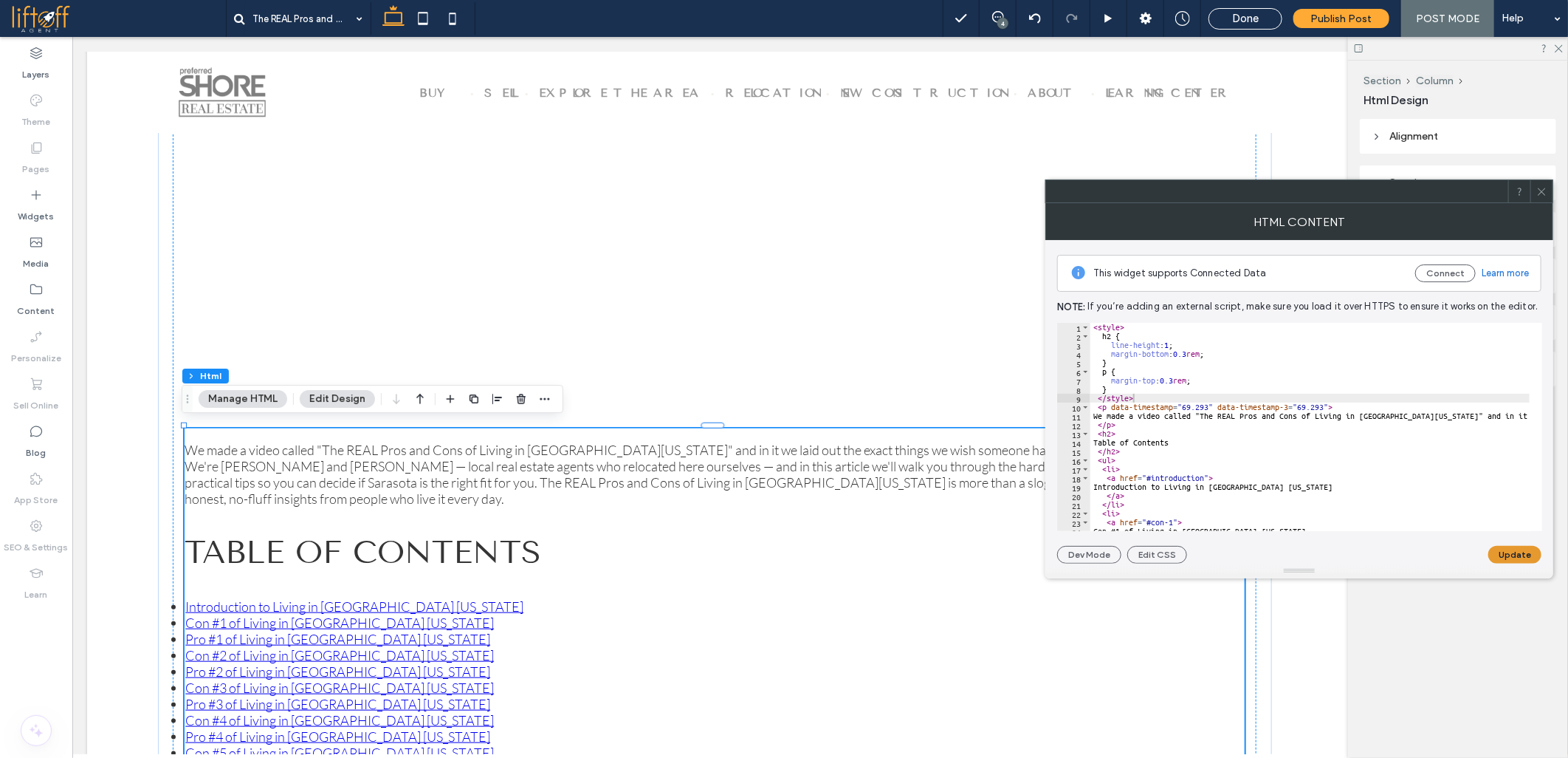
click at [1504, 556] on button "Update" at bounding box center [1515, 554] width 53 height 17
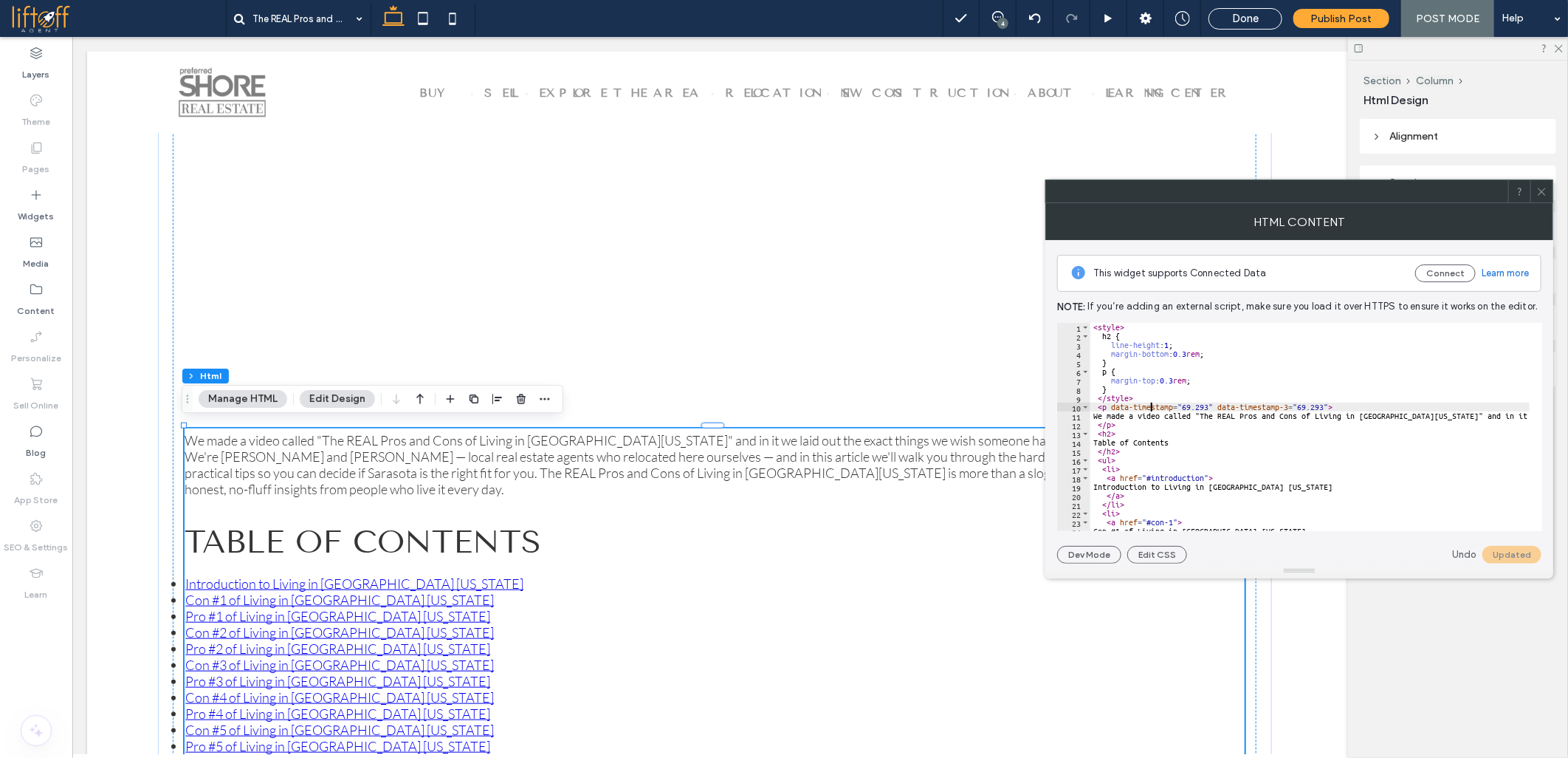
type textarea "**********"
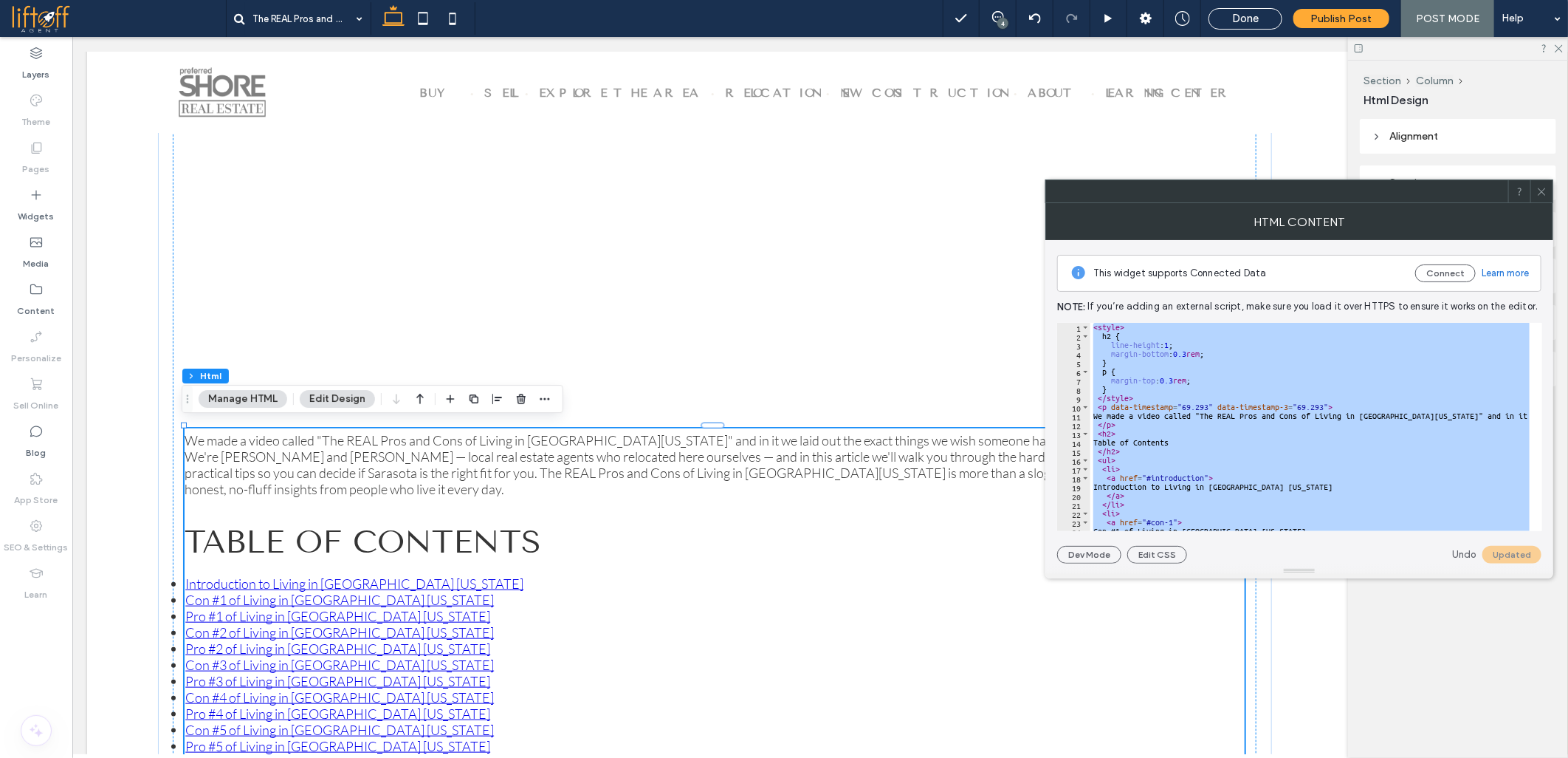
click at [1152, 408] on div "< style > h2 { line-height : 1 ; margin-bottom : 0.3 rem ; } p { margin-top : 0…" at bounding box center [1310, 426] width 439 height 209
type textarea "**********"
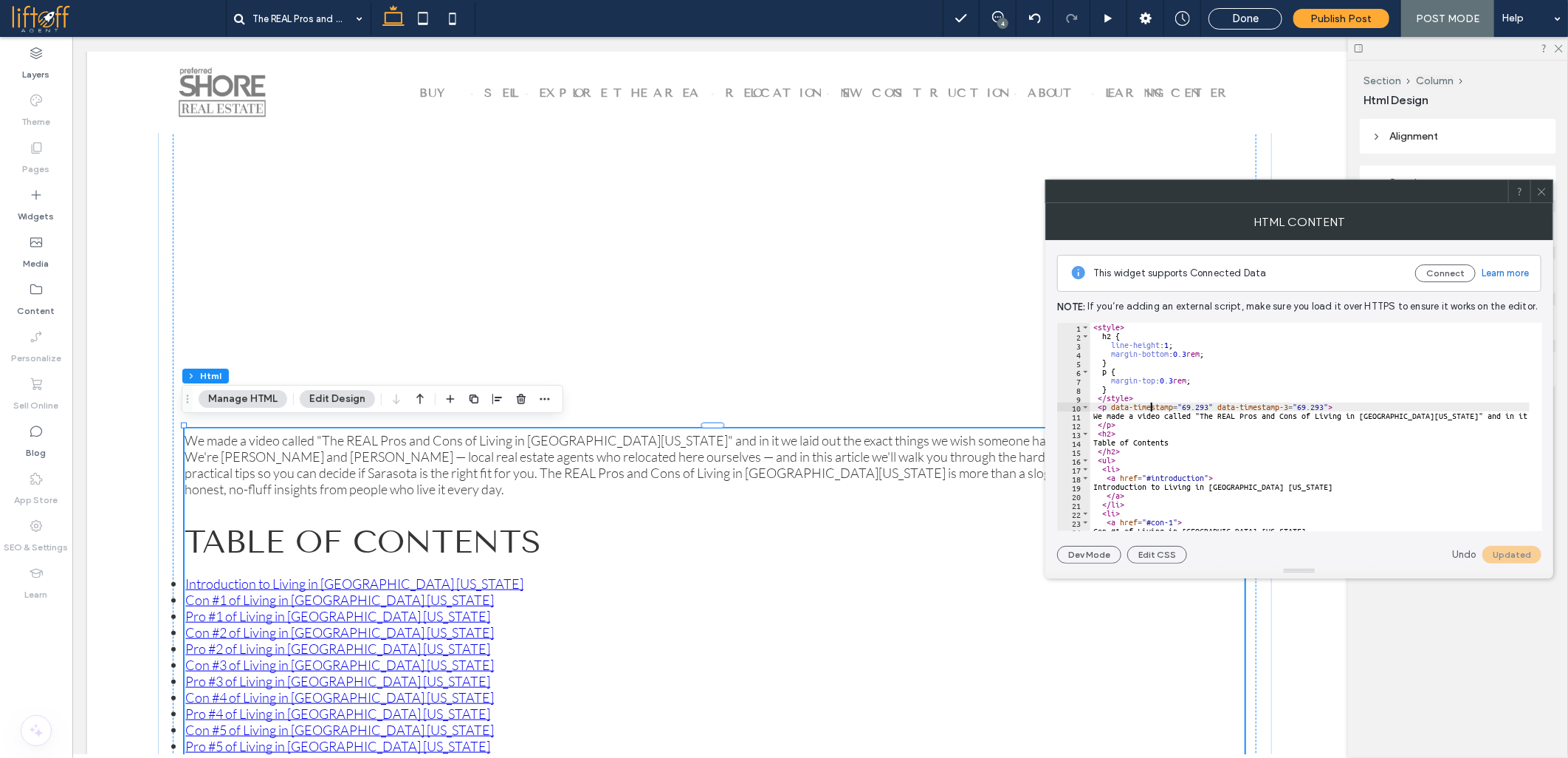
click at [972, 458] on p "We made a video called "The REAL Pros and Cons of Living in [GEOGRAPHIC_DATA][U…" at bounding box center [714, 464] width 1060 height 65
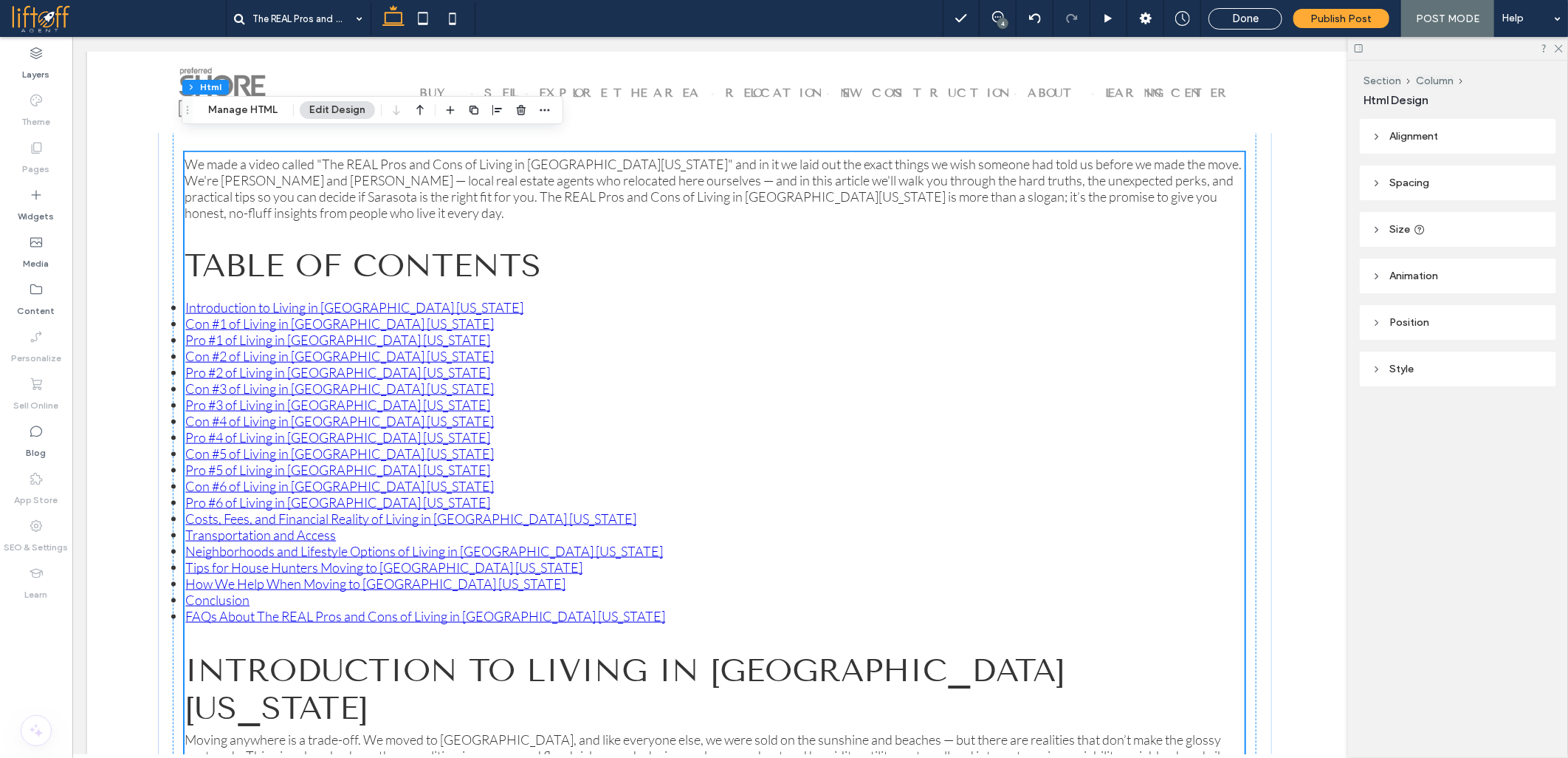
scroll to position [739, 0]
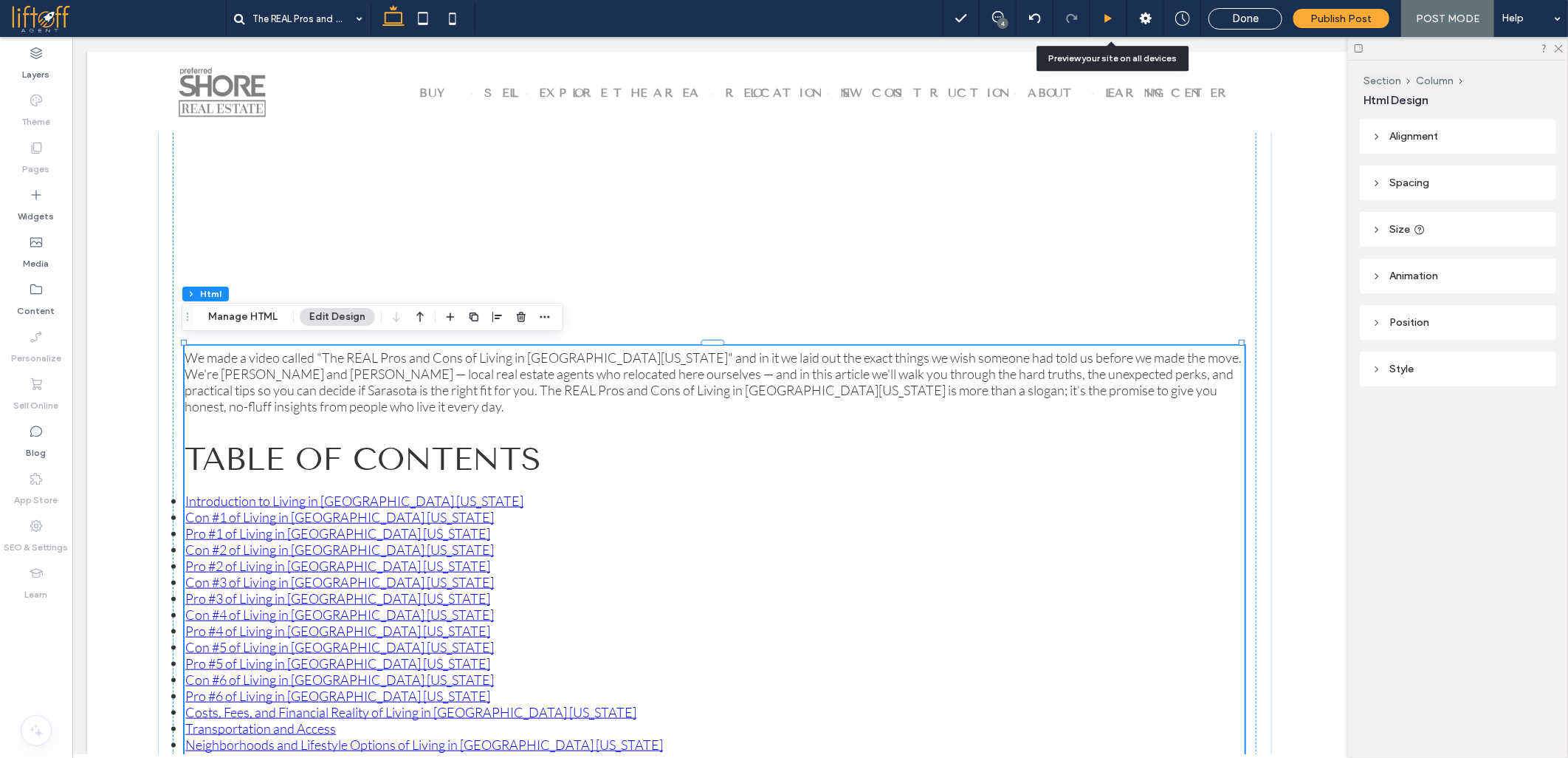
click at [1114, 20] on icon at bounding box center [1108, 19] width 11 height 11
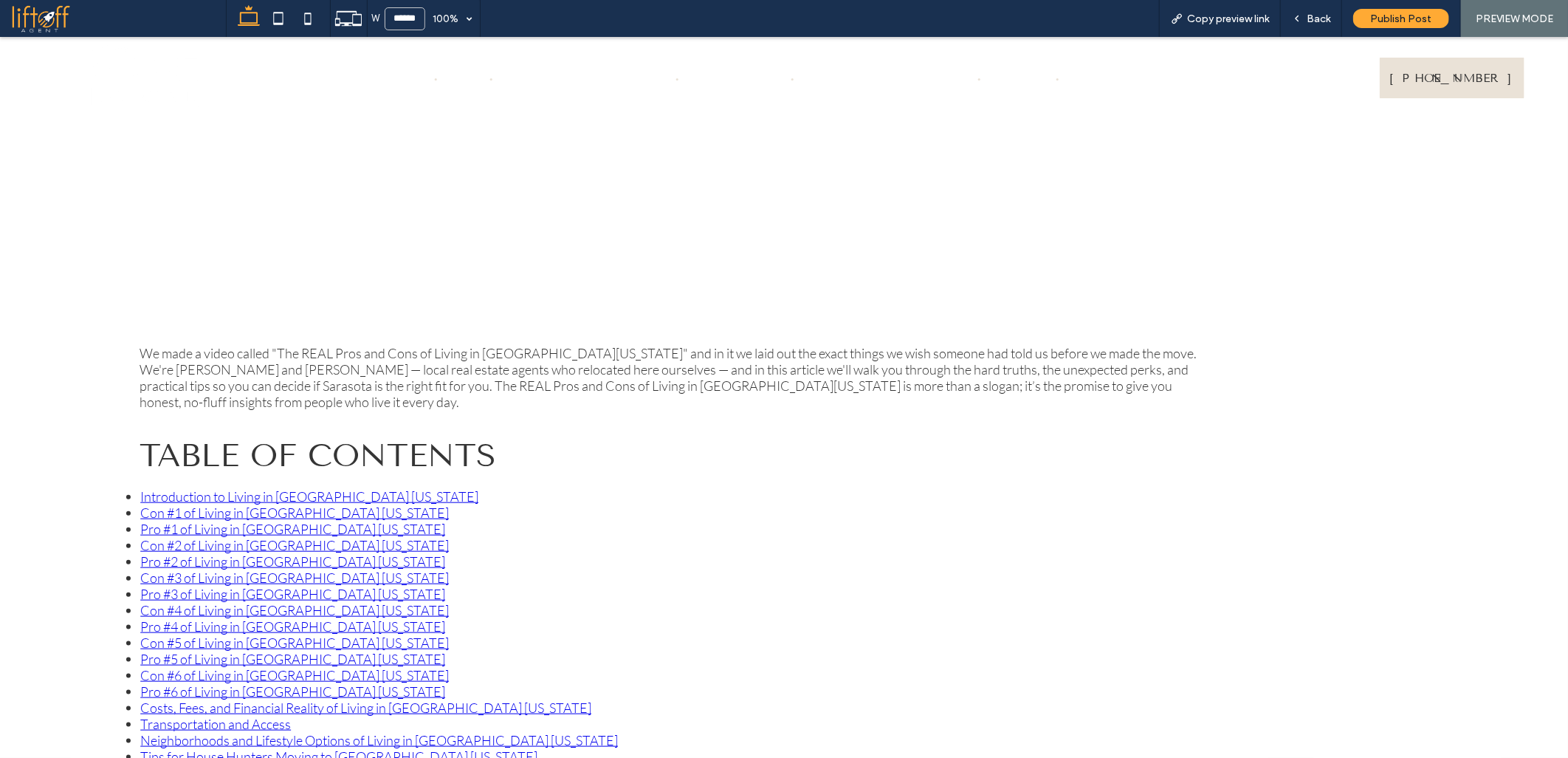
scroll to position [752, 0]
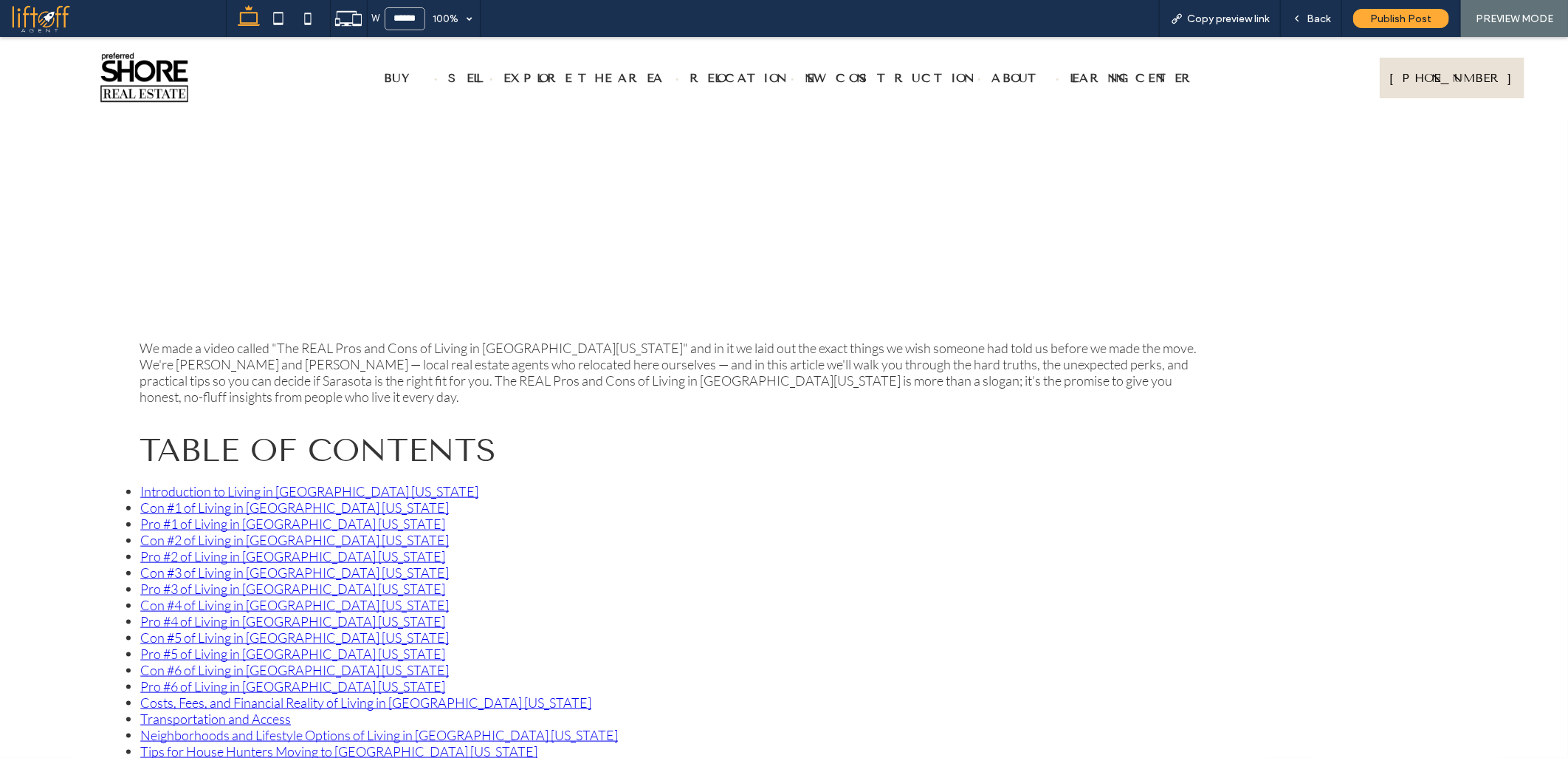
click at [355, 483] on link "Introduction to Living in [GEOGRAPHIC_DATA] [US_STATE]" at bounding box center [309, 490] width 338 height 16
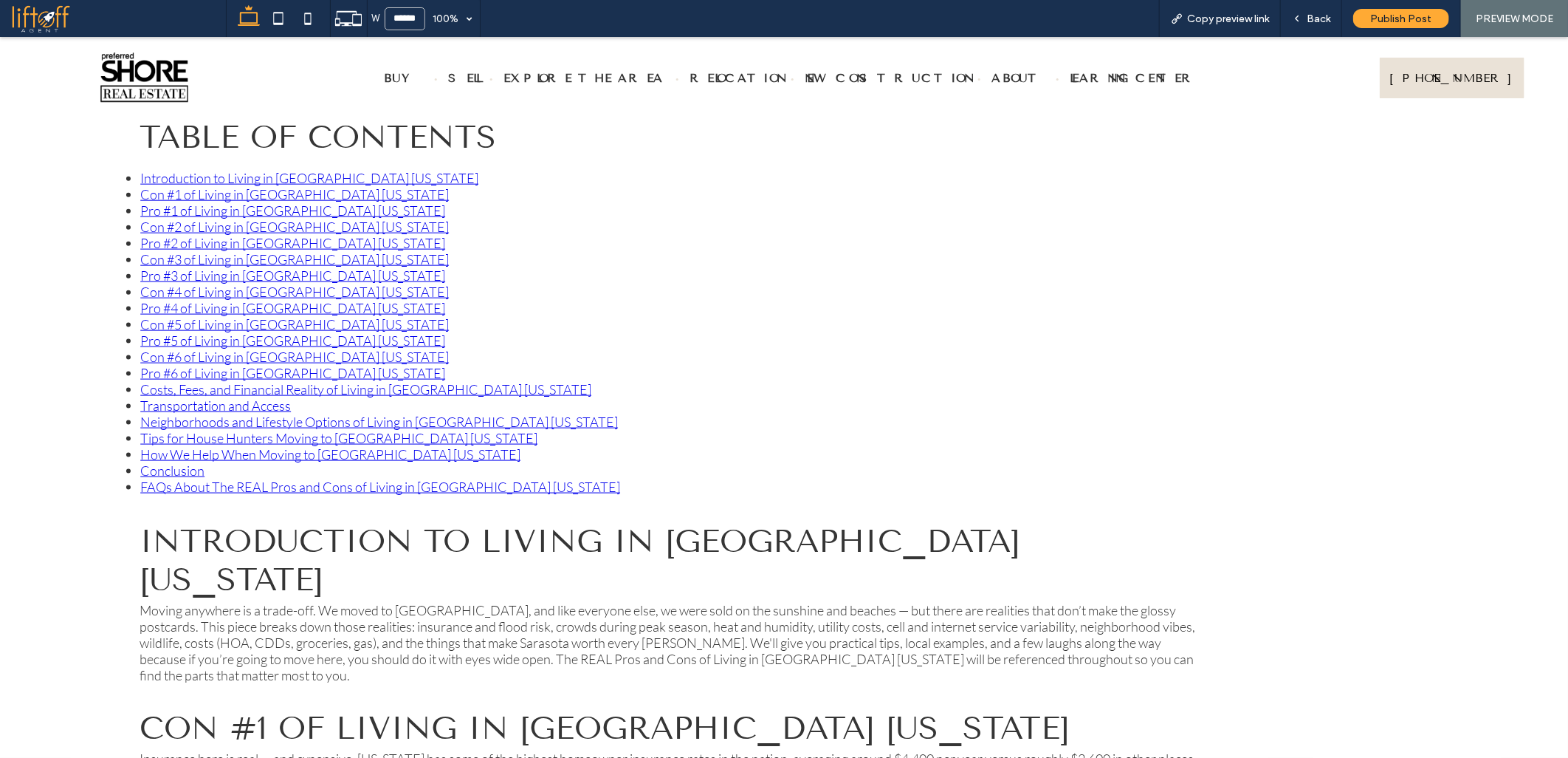
scroll to position [1040, 0]
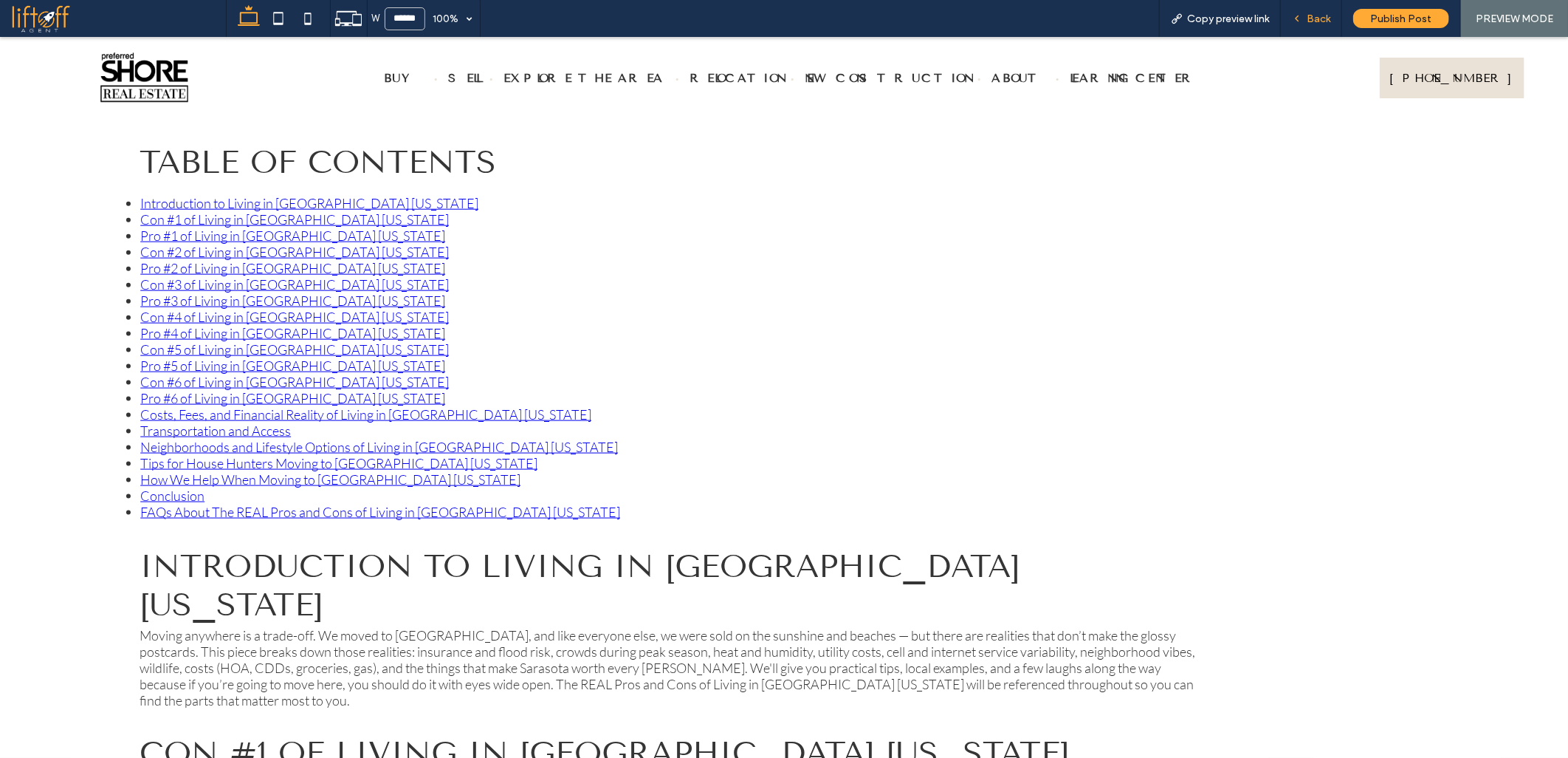
click at [1316, 14] on span "Back" at bounding box center [1319, 19] width 24 height 13
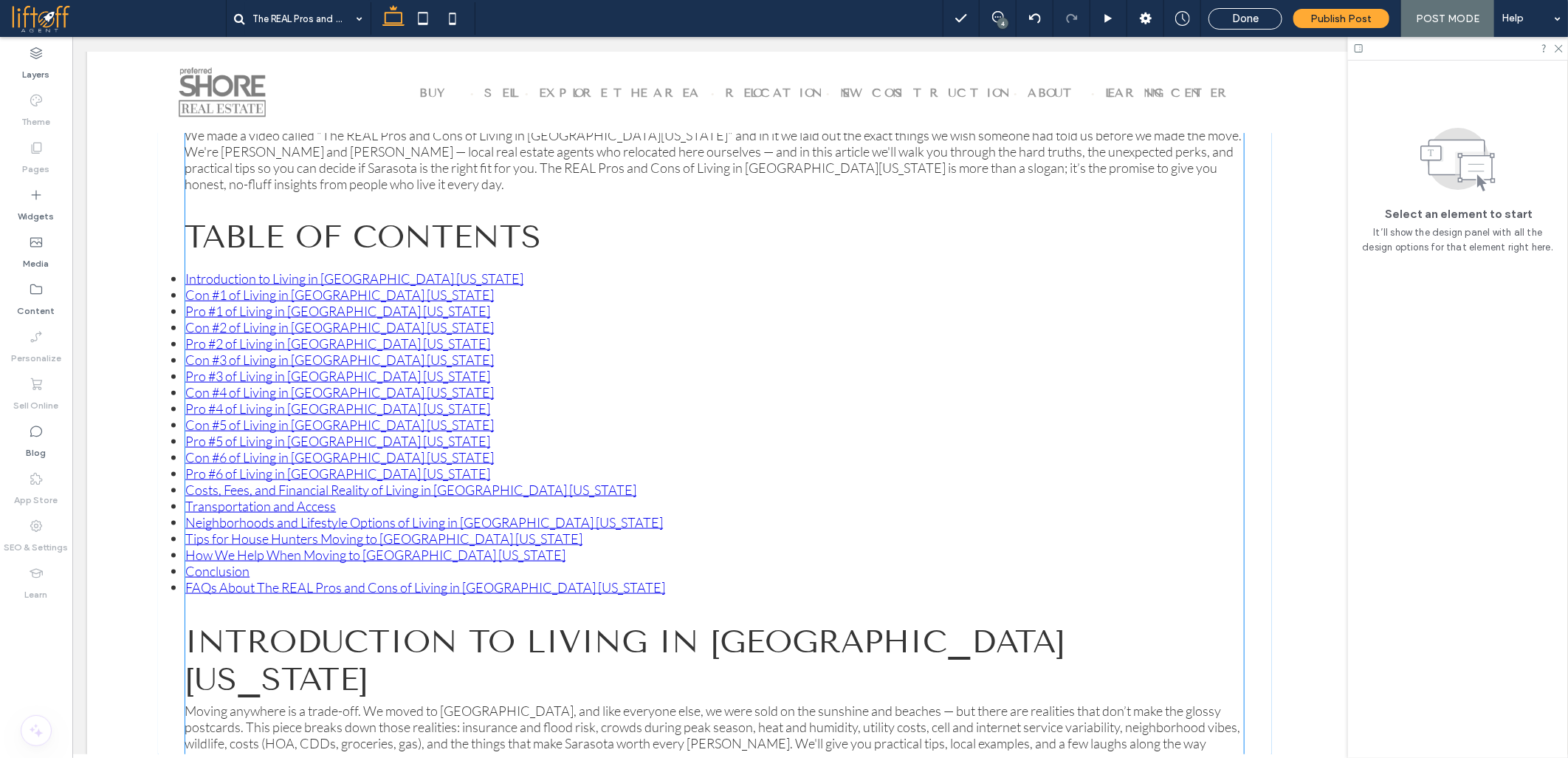
scroll to position [617, 0]
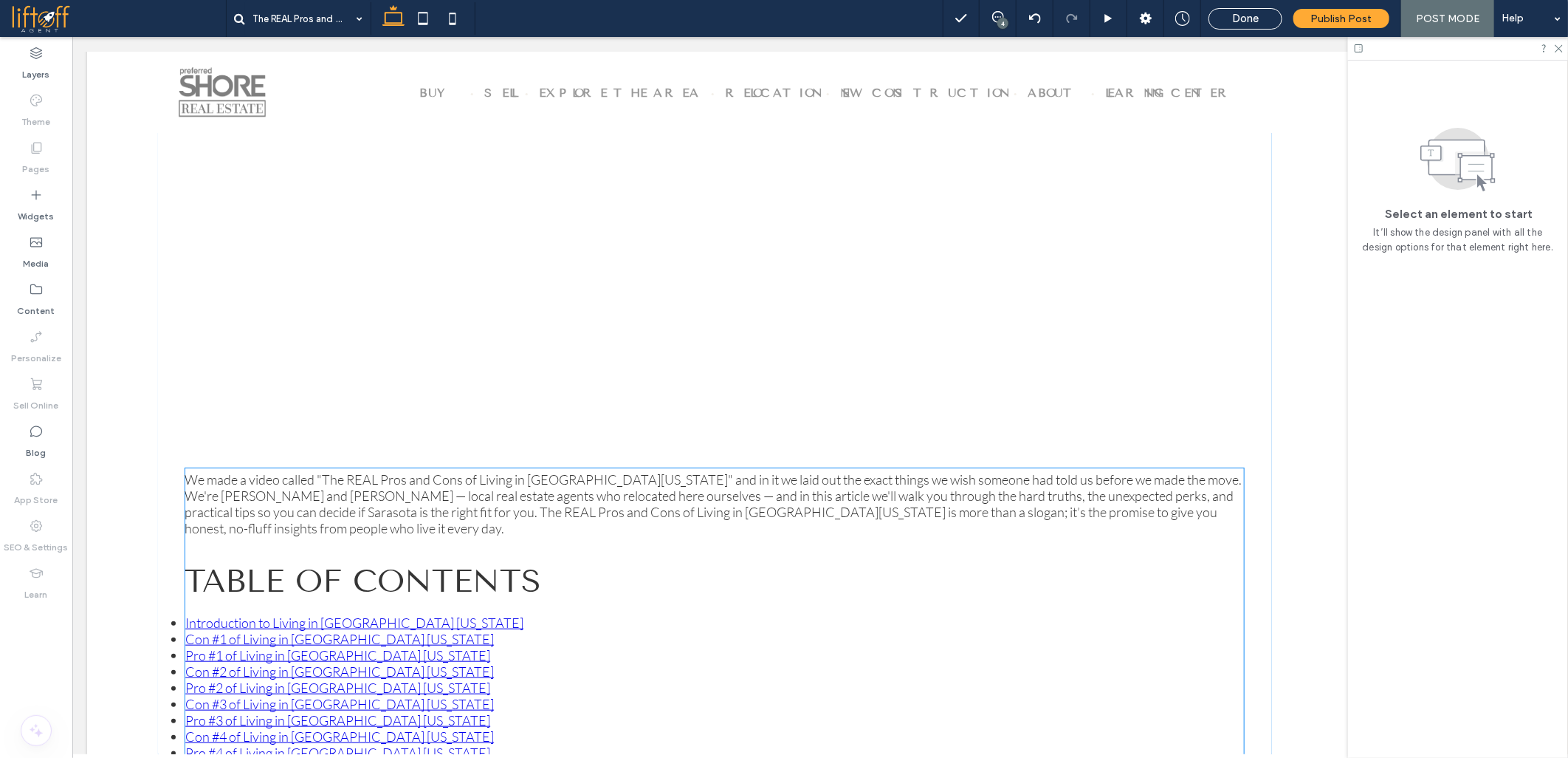
click at [238, 492] on p "We made a video called "The REAL Pros and Cons of Living in [GEOGRAPHIC_DATA][U…" at bounding box center [714, 502] width 1060 height 65
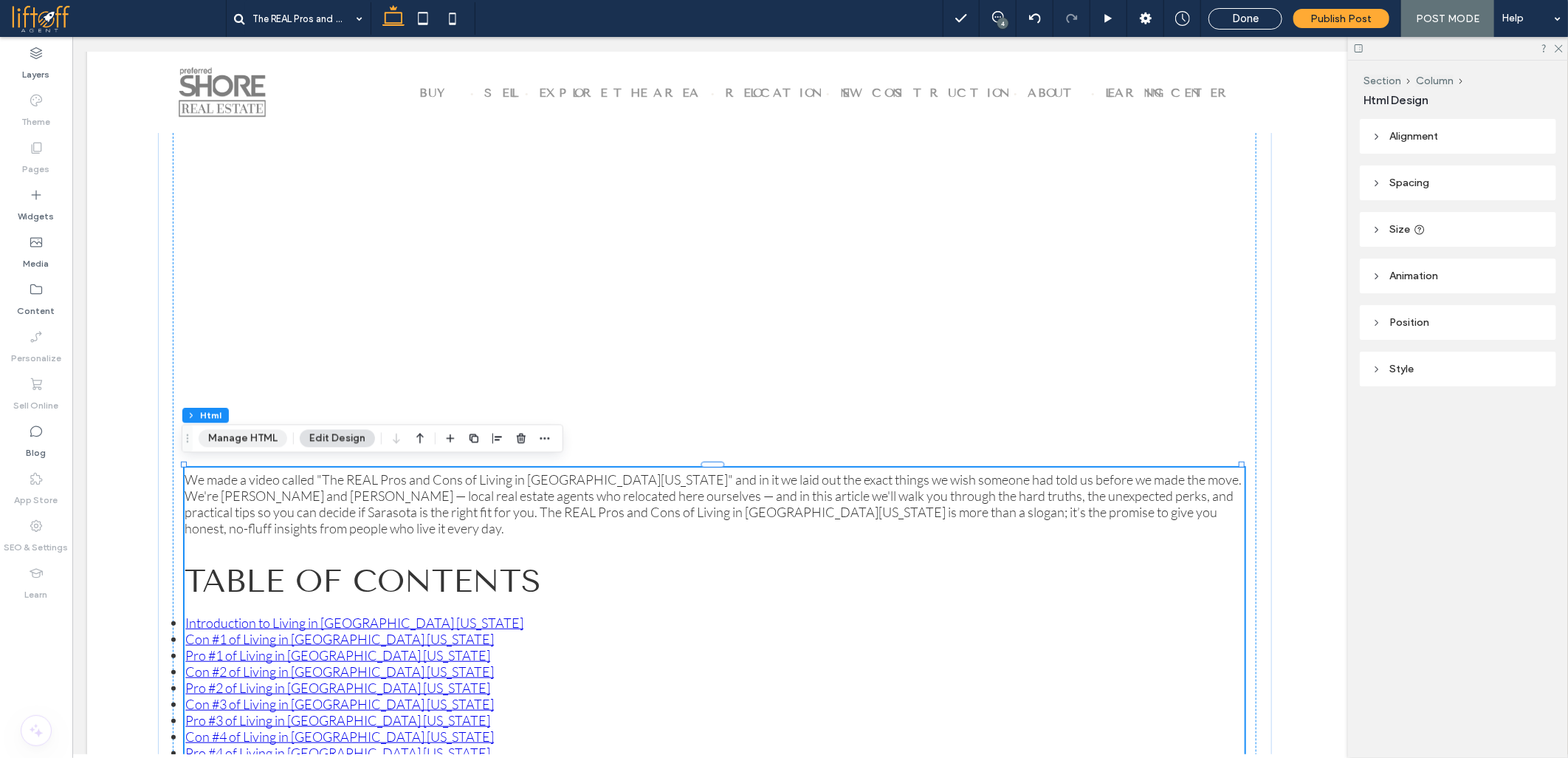
click at [239, 435] on button "Manage HTML" at bounding box center [242, 437] width 88 height 17
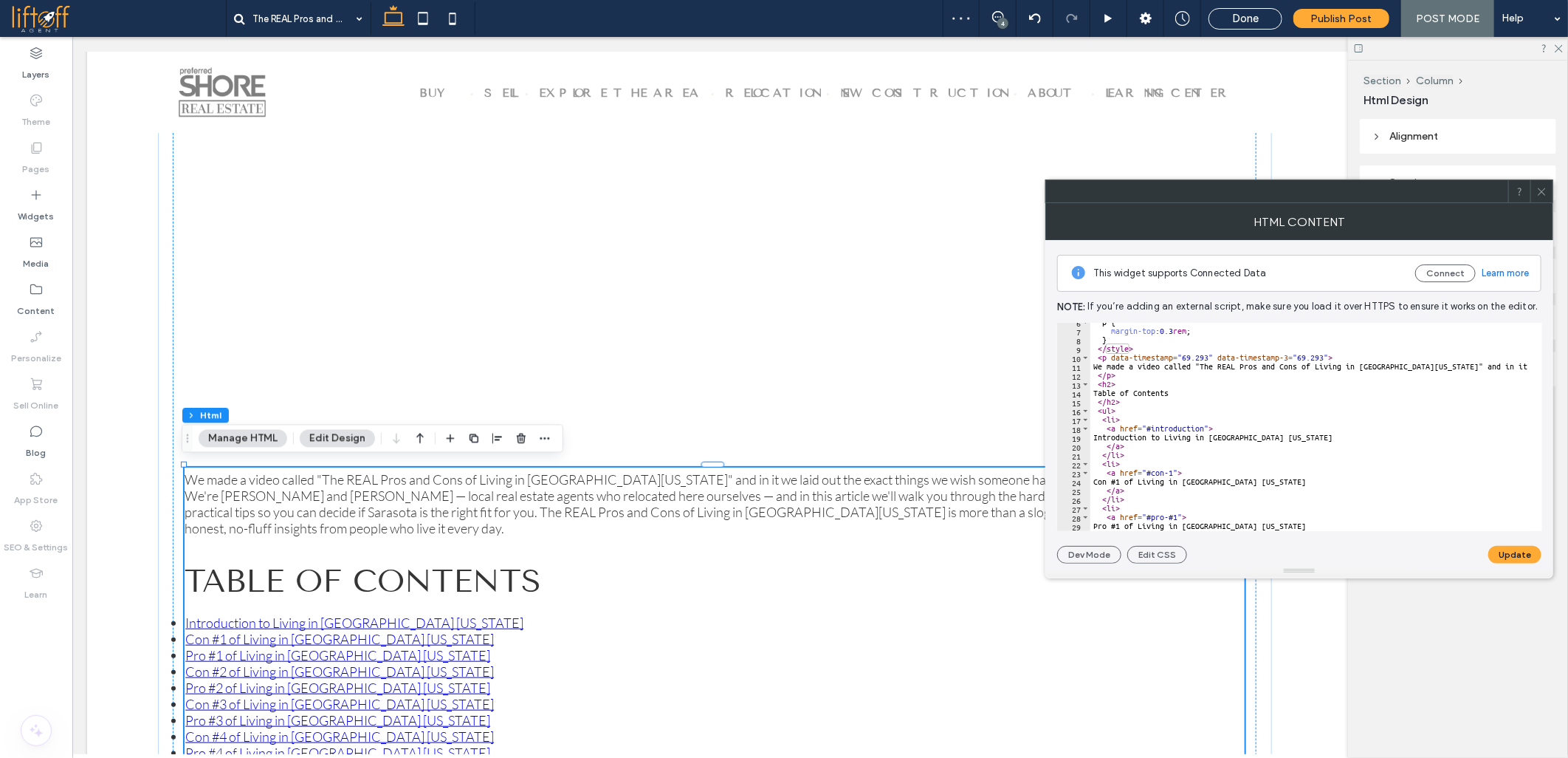
scroll to position [98, 0]
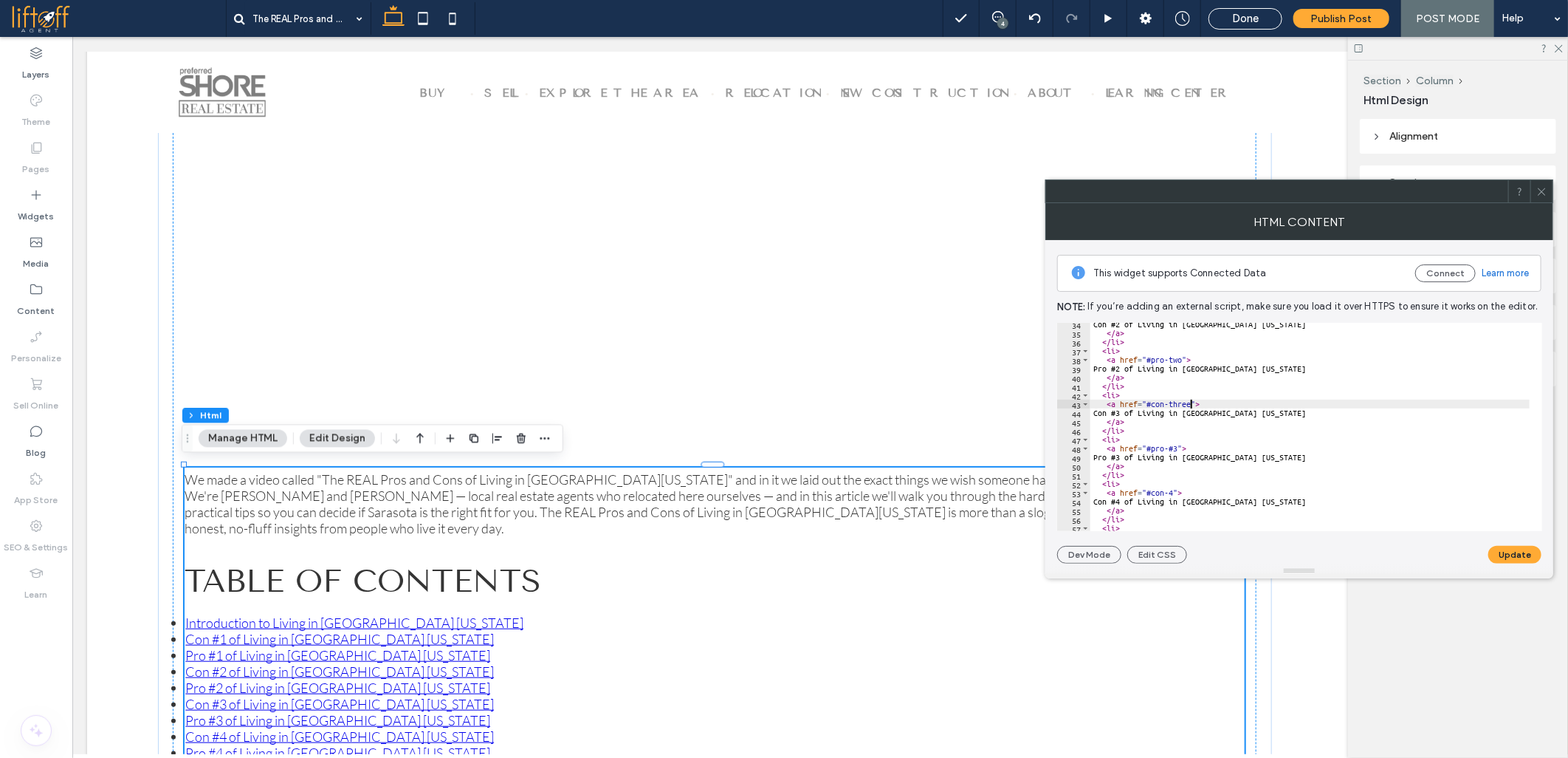
scroll to position [0, 2]
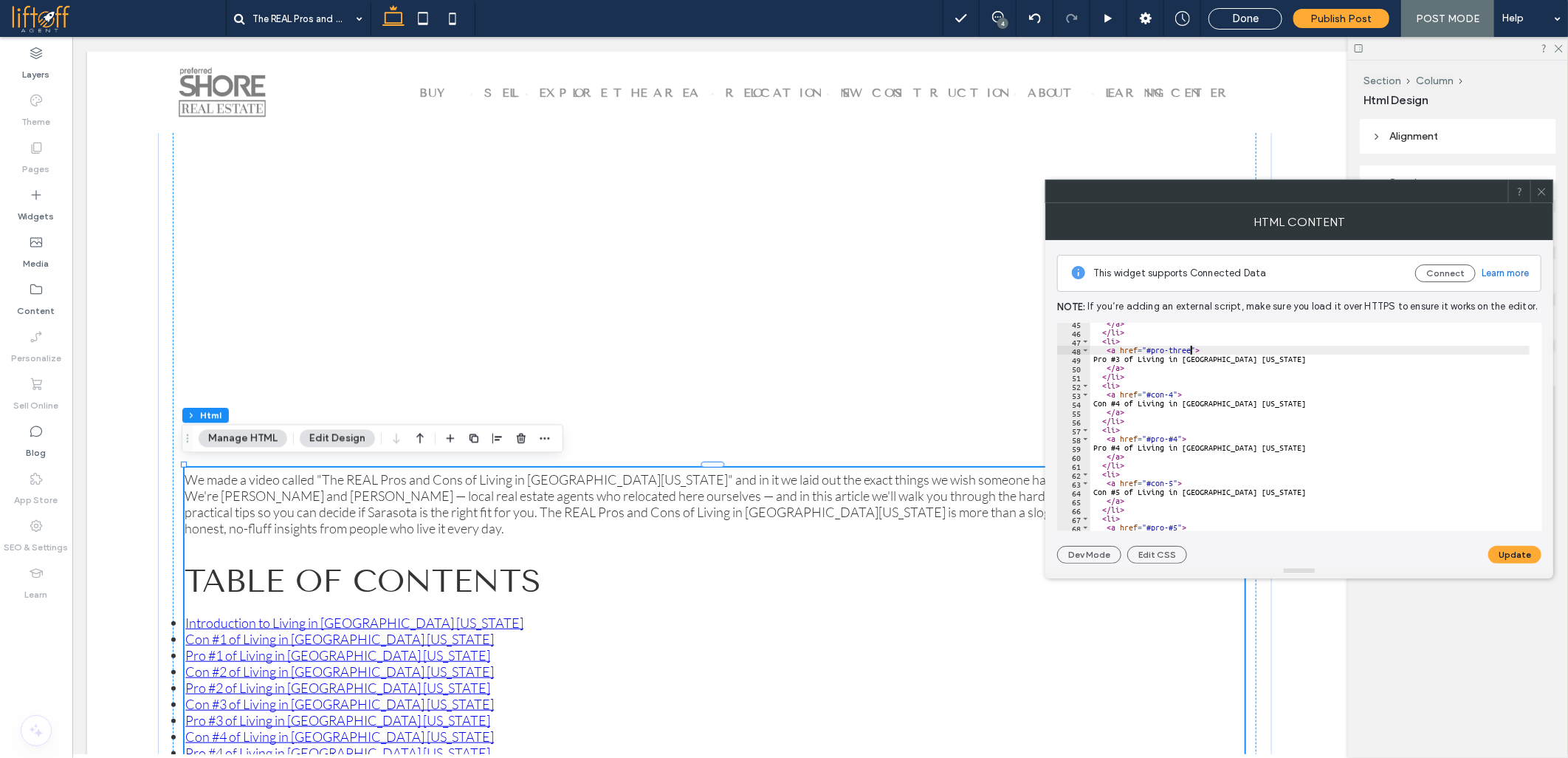
drag, startPoint x: 1165, startPoint y: 396, endPoint x: 1184, endPoint y: 396, distance: 19.0
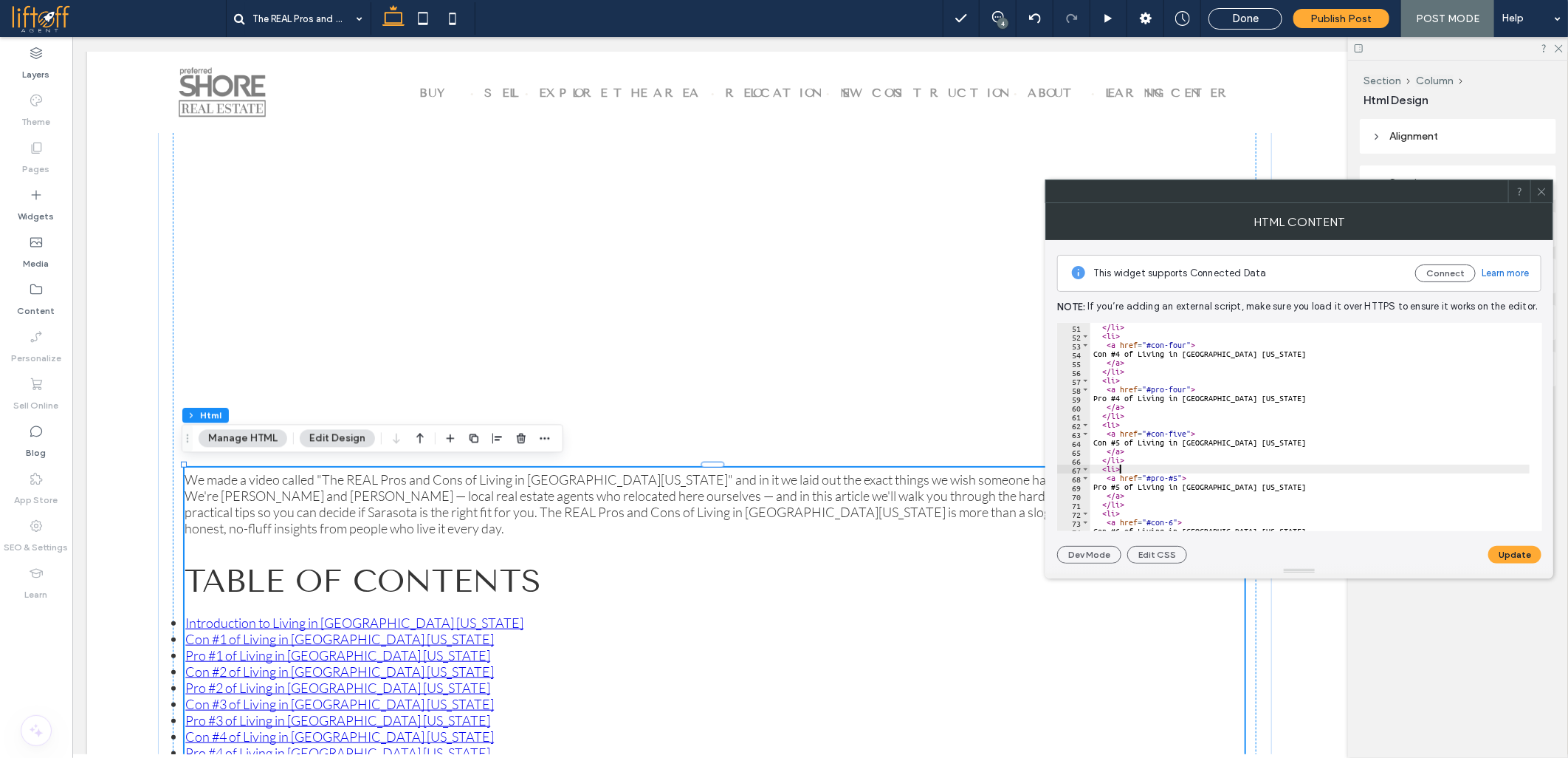
scroll to position [0, 2]
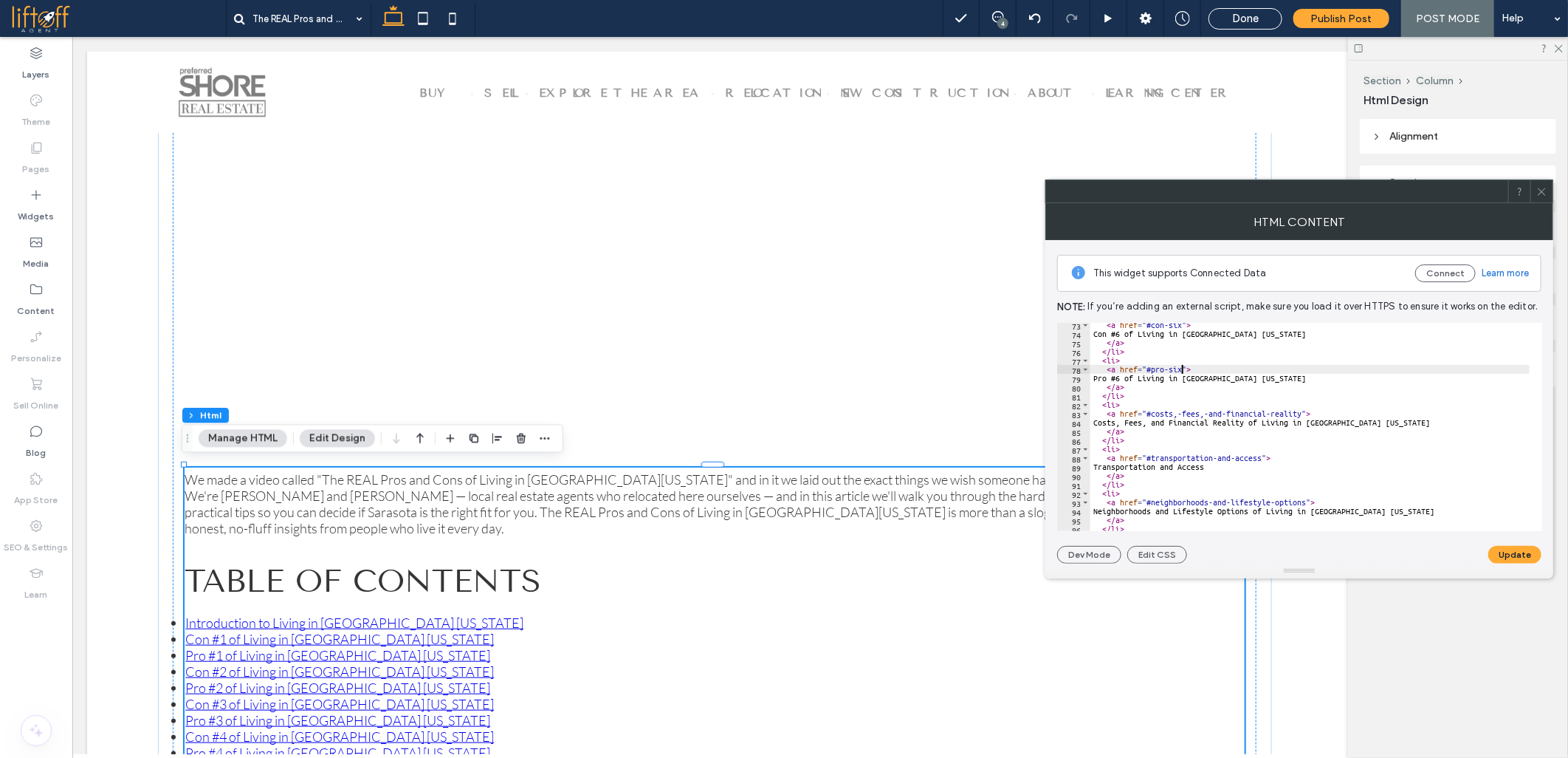
scroll to position [689, 0]
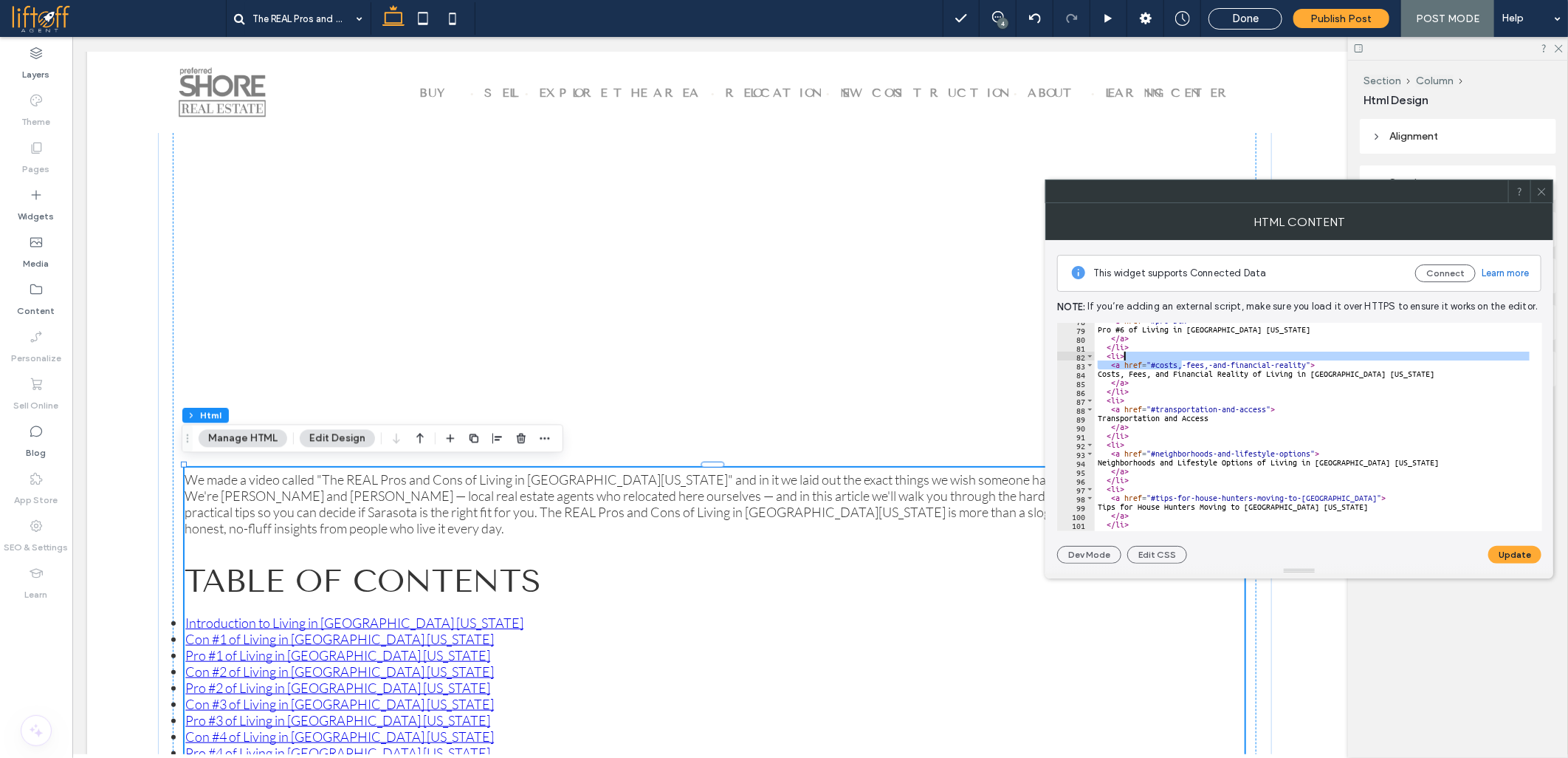
drag, startPoint x: 1180, startPoint y: 364, endPoint x: 1200, endPoint y: 361, distance: 20.2
click at [1180, 361] on div "< a href = "#pro-six" > Pro #6 of Living in [GEOGRAPHIC_DATA][US_STATE] </ a > …" at bounding box center [1312, 426] width 435 height 209
drag, startPoint x: 1183, startPoint y: 364, endPoint x: 1235, endPoint y: 370, distance: 52.3
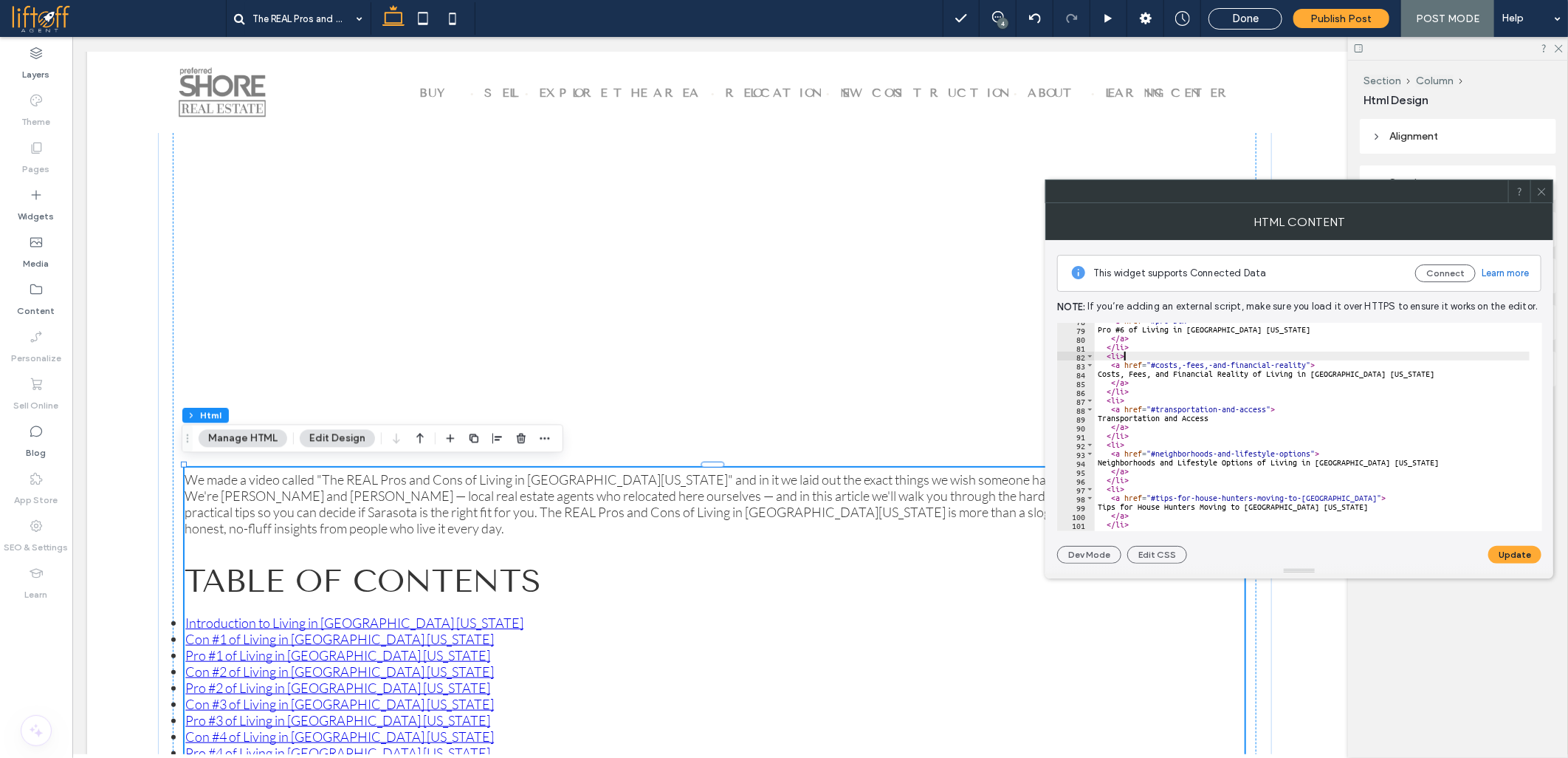
drag, startPoint x: 1200, startPoint y: 365, endPoint x: 1300, endPoint y: 364, distance: 100.0
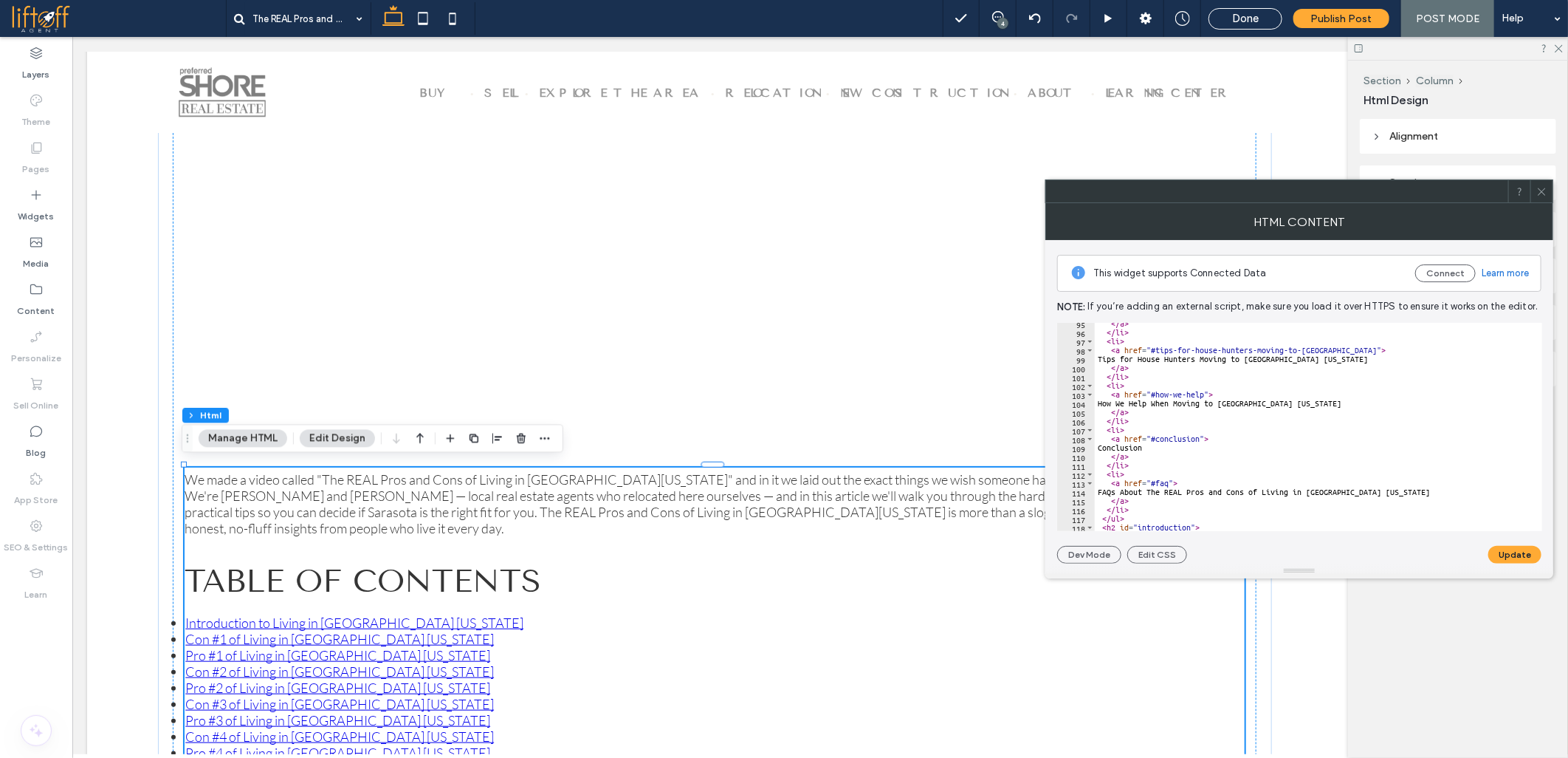
scroll to position [886, 0]
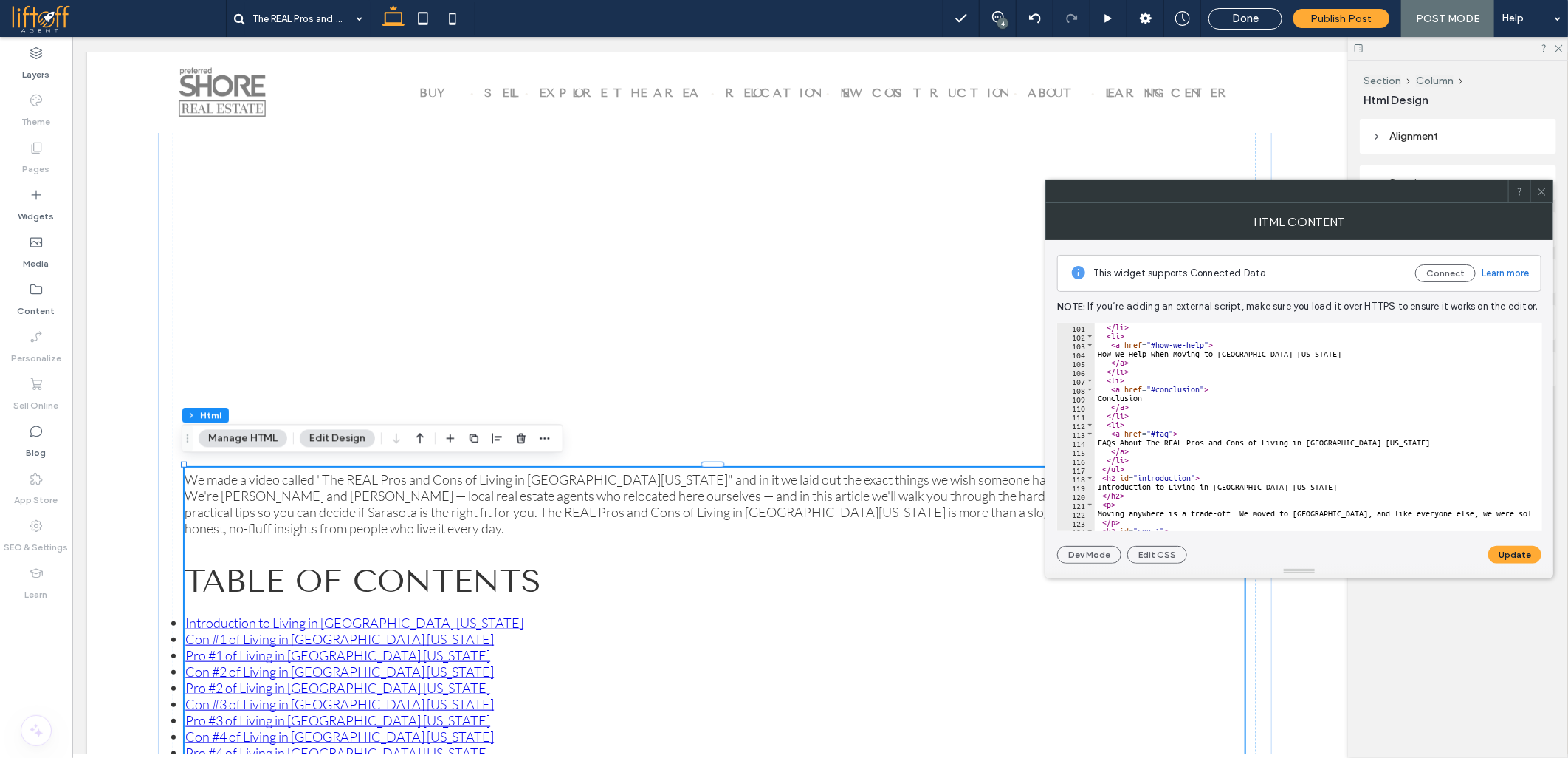
click at [1502, 555] on button "Update" at bounding box center [1515, 554] width 53 height 17
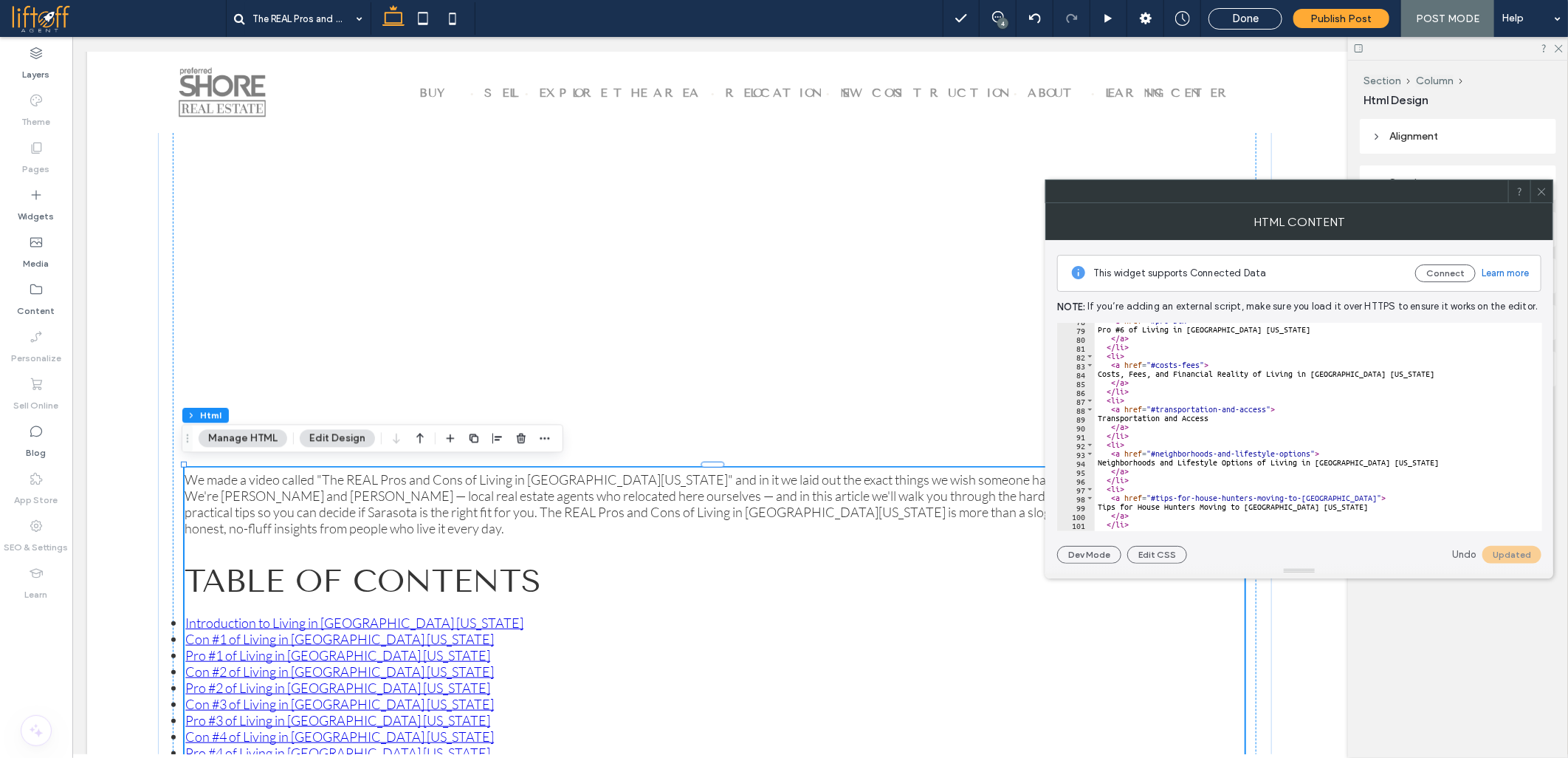
scroll to position [640, 0]
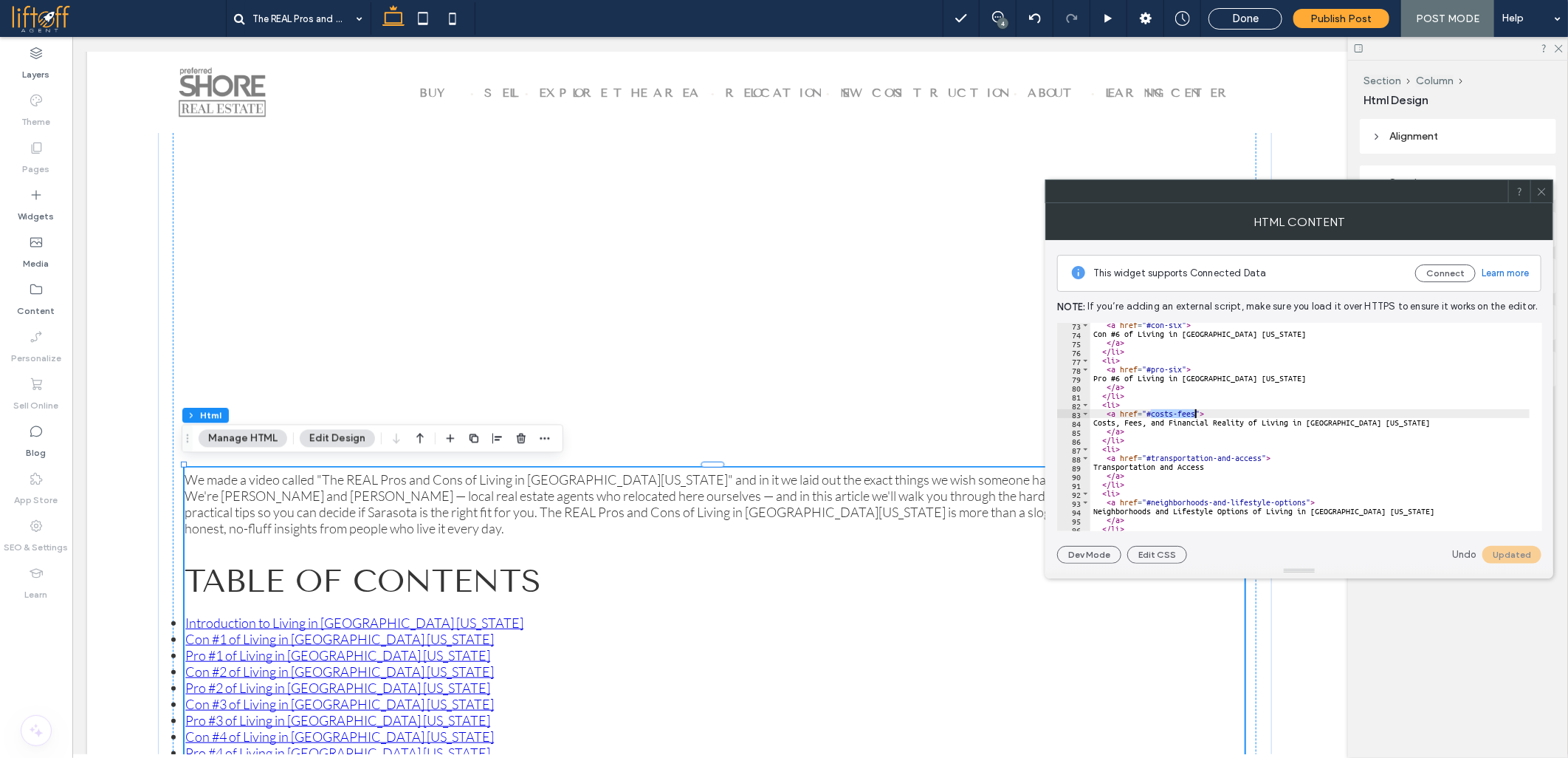
drag, startPoint x: 1153, startPoint y: 416, endPoint x: 1194, endPoint y: 415, distance: 41.0
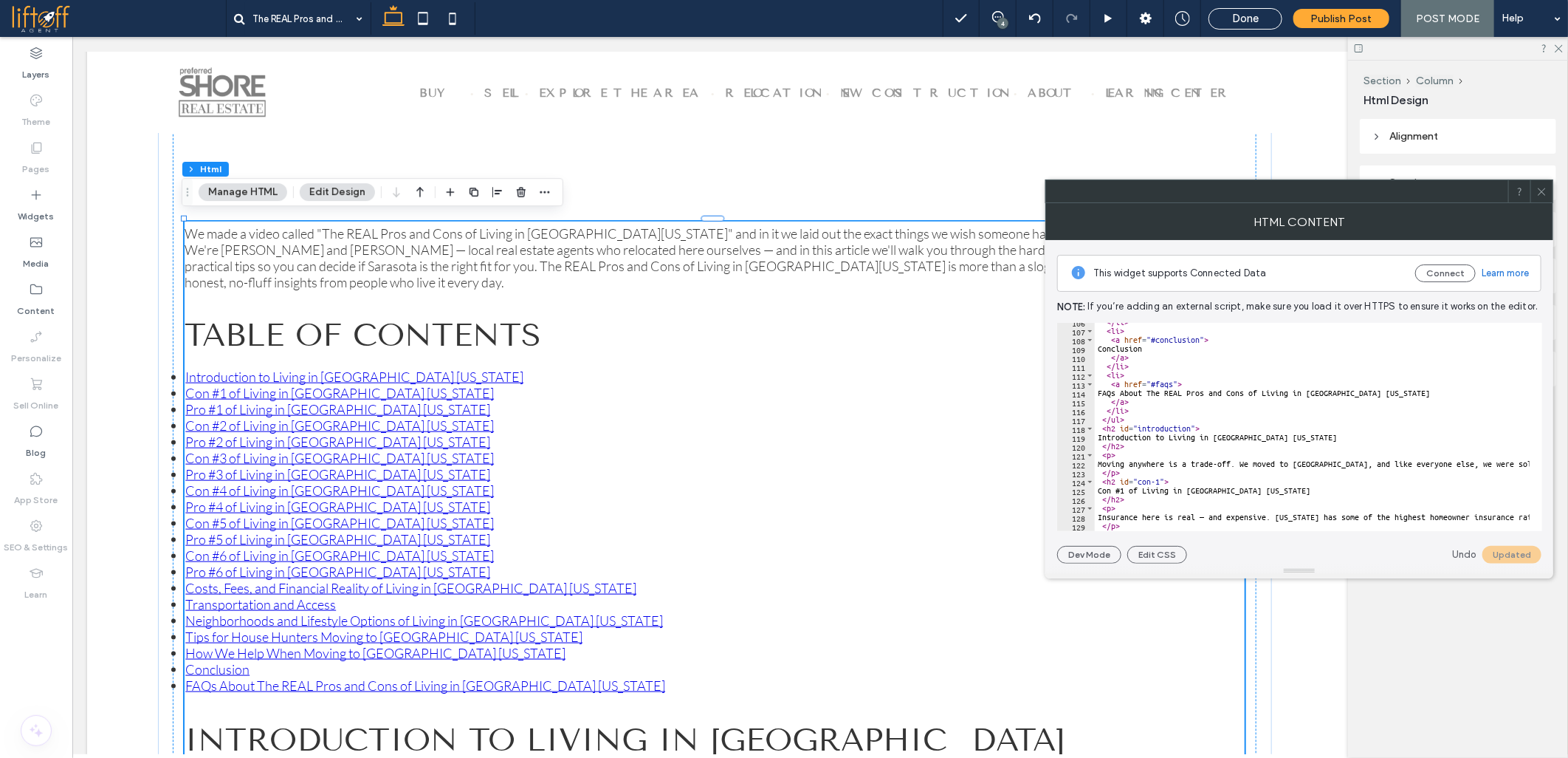
scroll to position [985, 0]
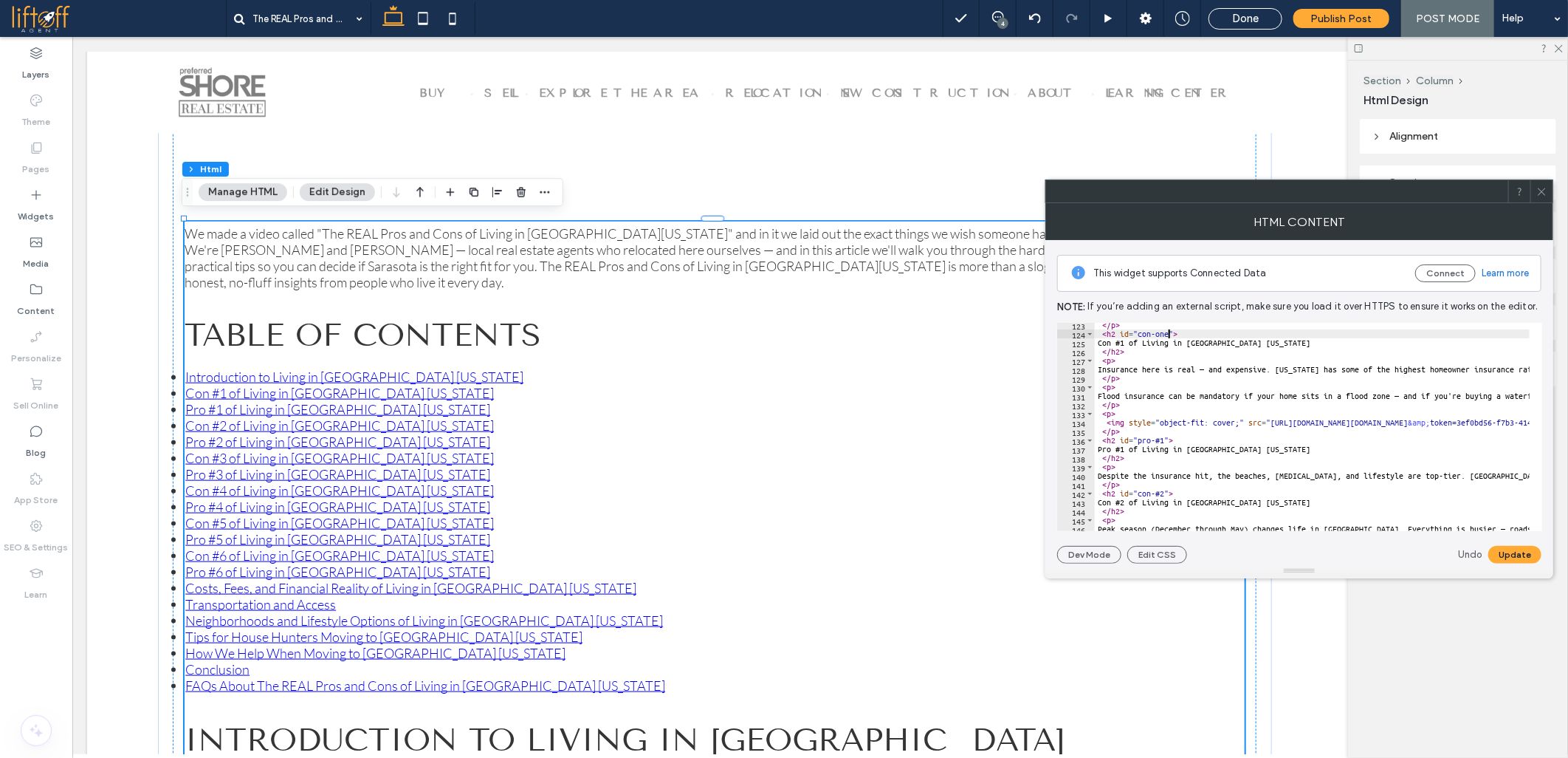
scroll to position [1132, 0]
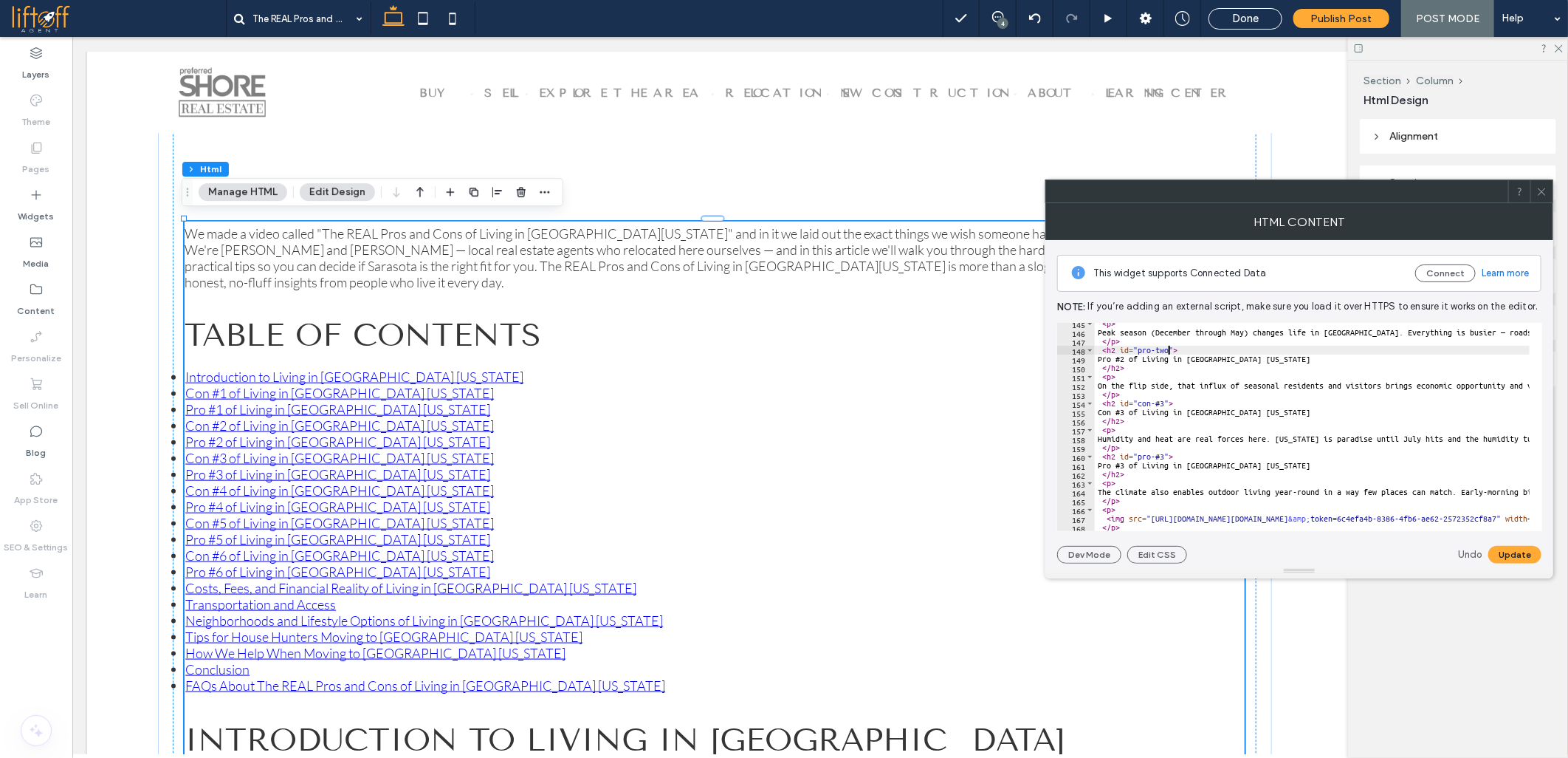
scroll to position [1280, 0]
drag, startPoint x: 1156, startPoint y: 453, endPoint x: 1163, endPoint y: 454, distance: 7.1
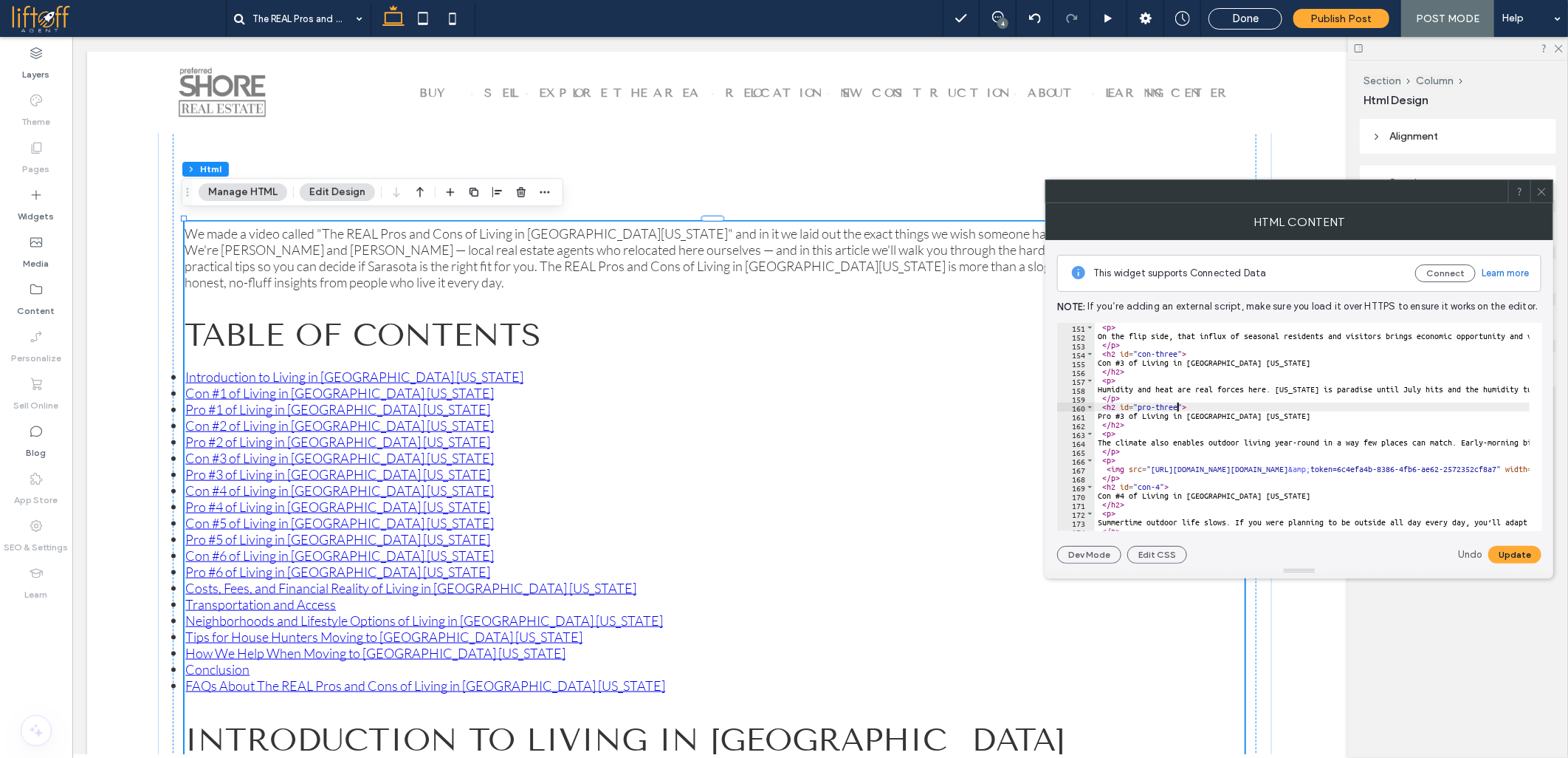
scroll to position [1378, 0]
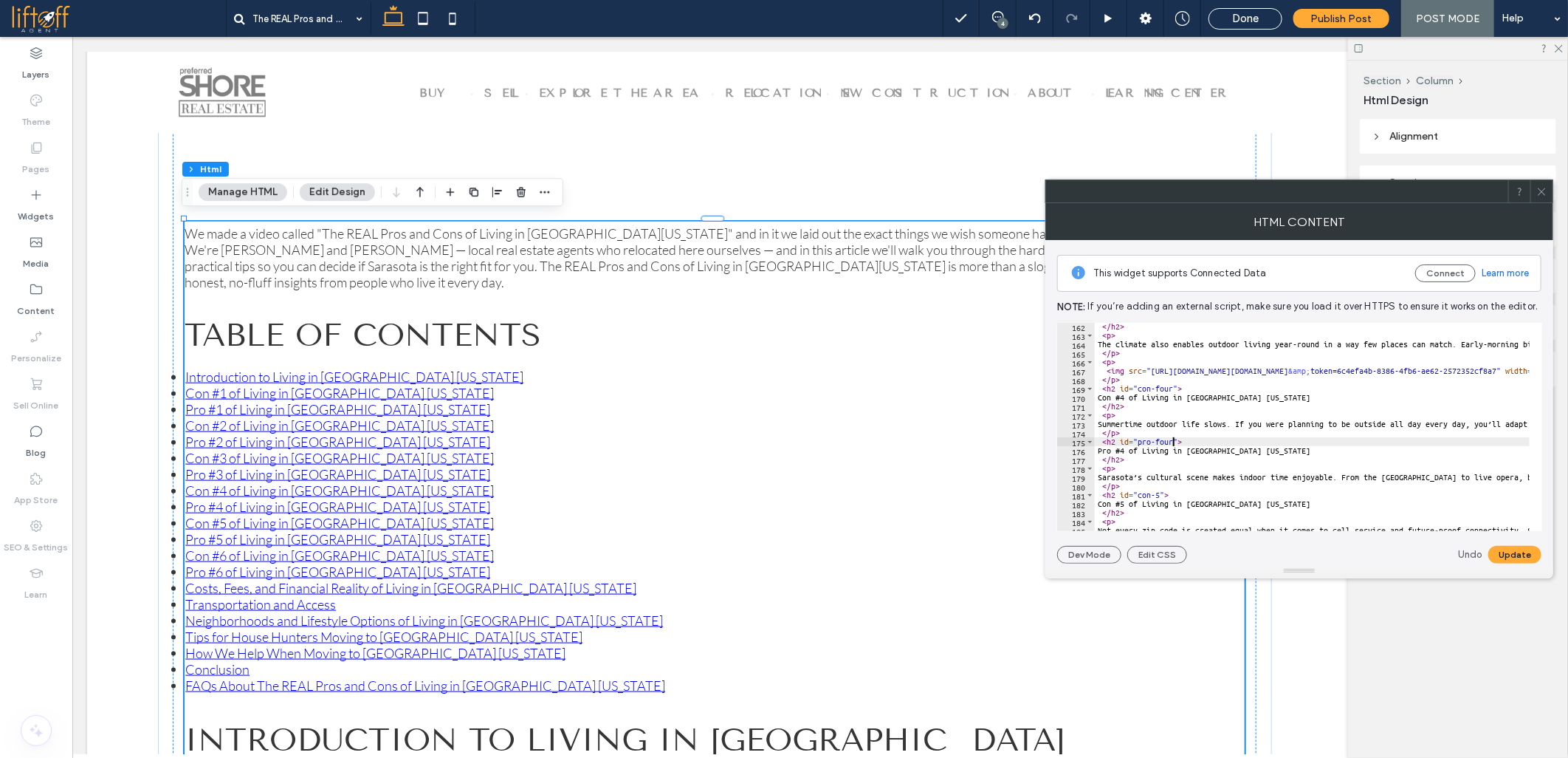
scroll to position [1478, 0]
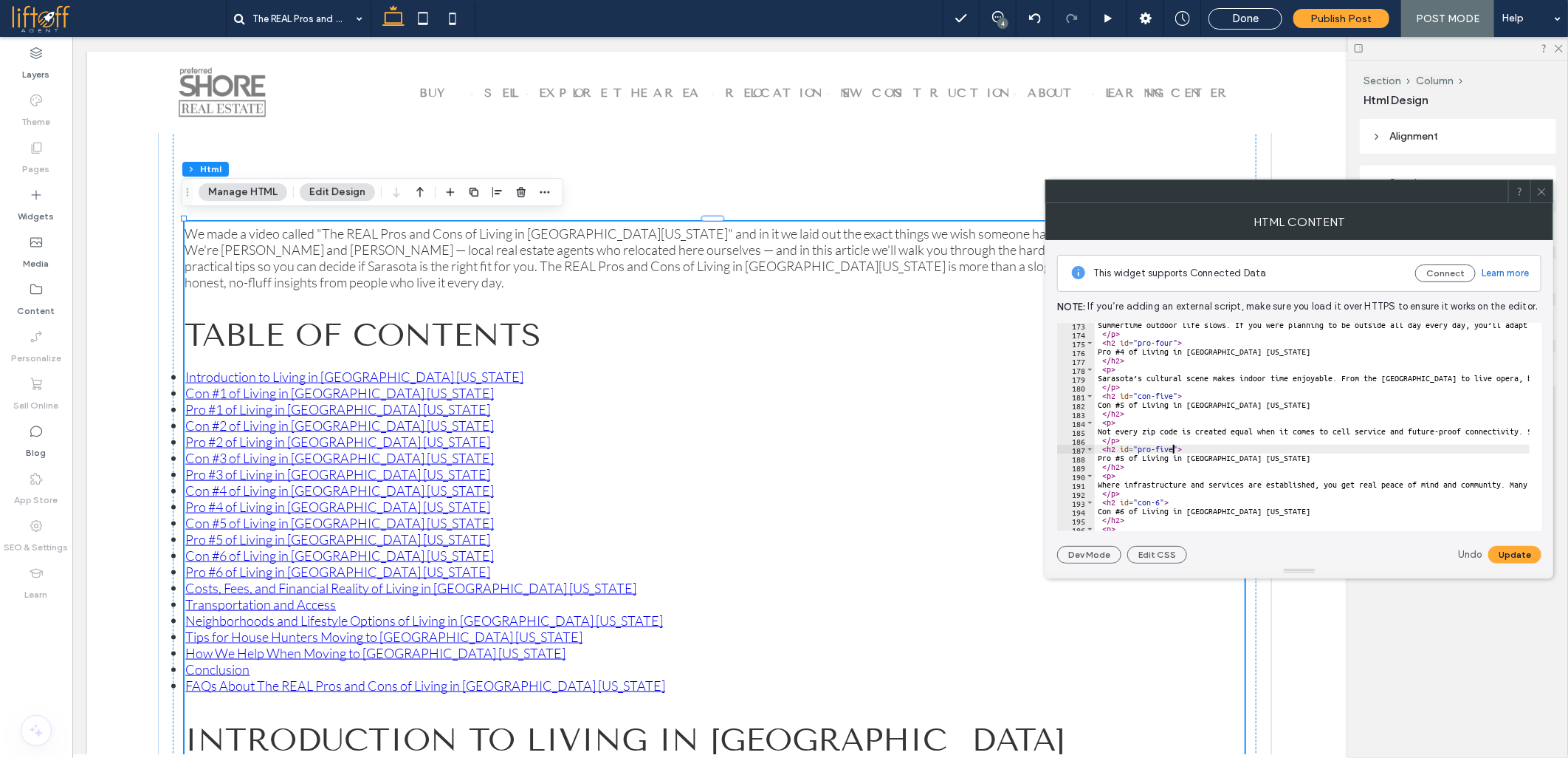
scroll to position [1575, 0]
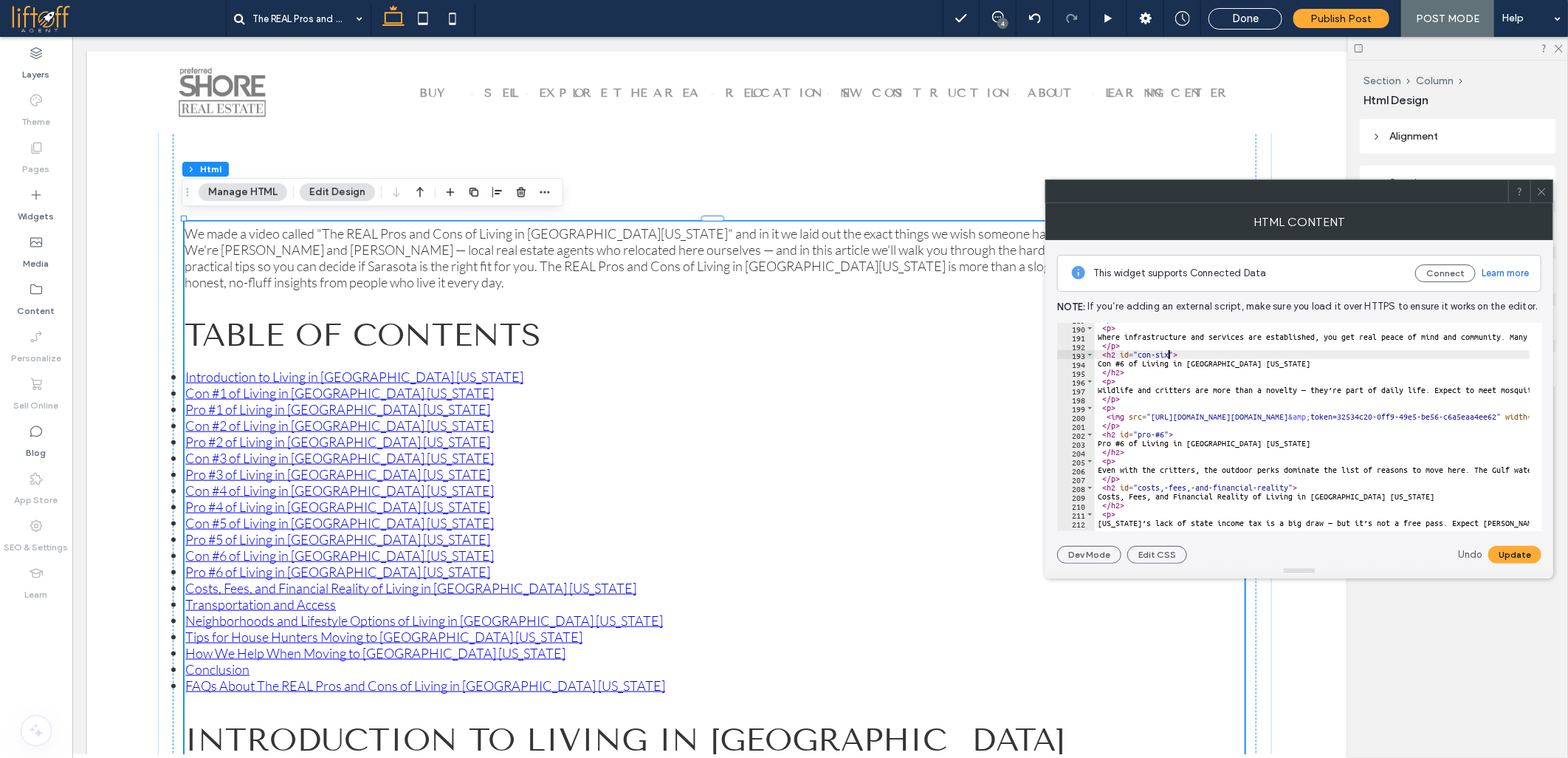
scroll to position [1724, 0]
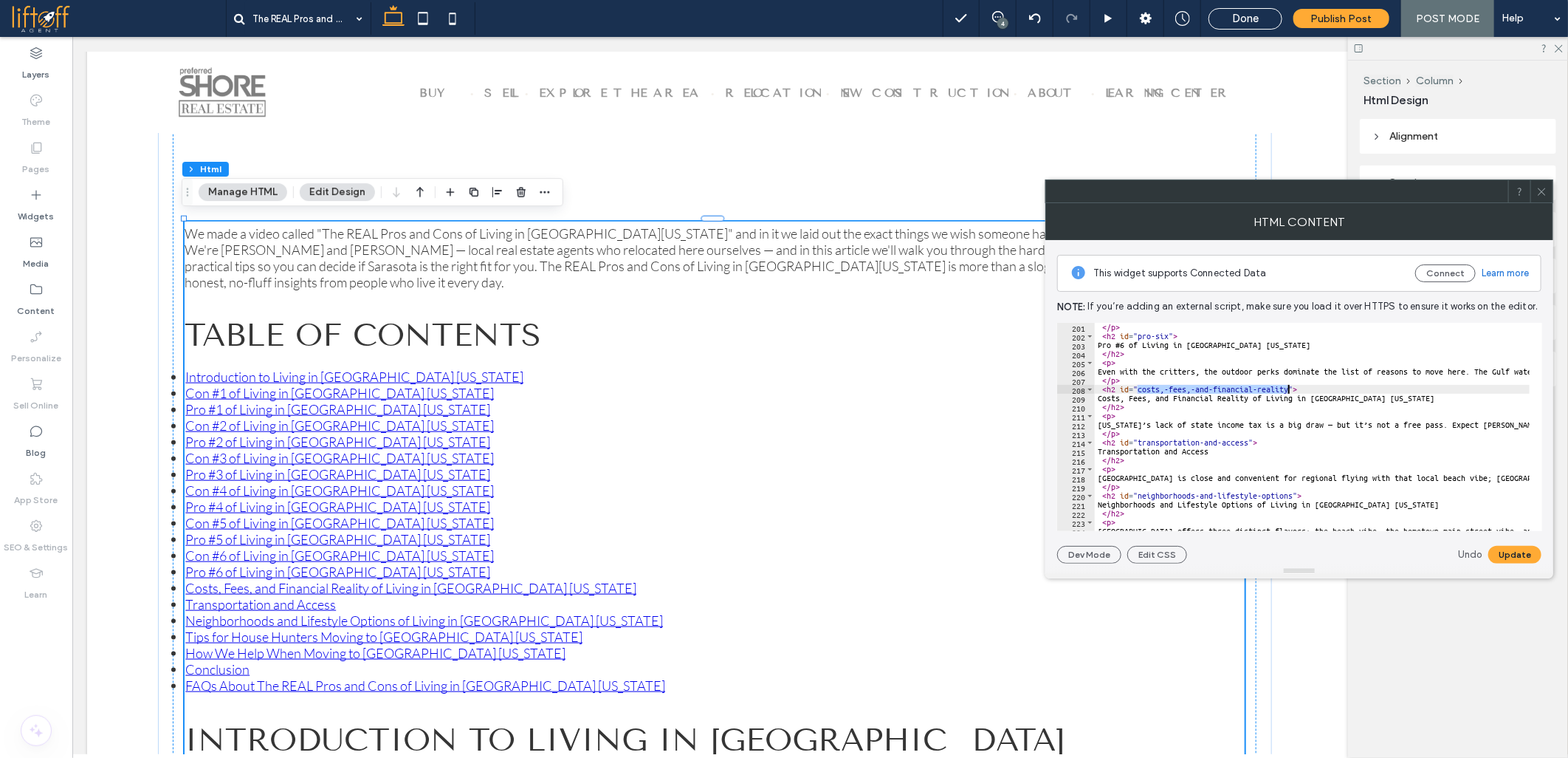
drag, startPoint x: 1138, startPoint y: 392, endPoint x: 1289, endPoint y: 385, distance: 151.2
paste textarea "Cursor at row 208"
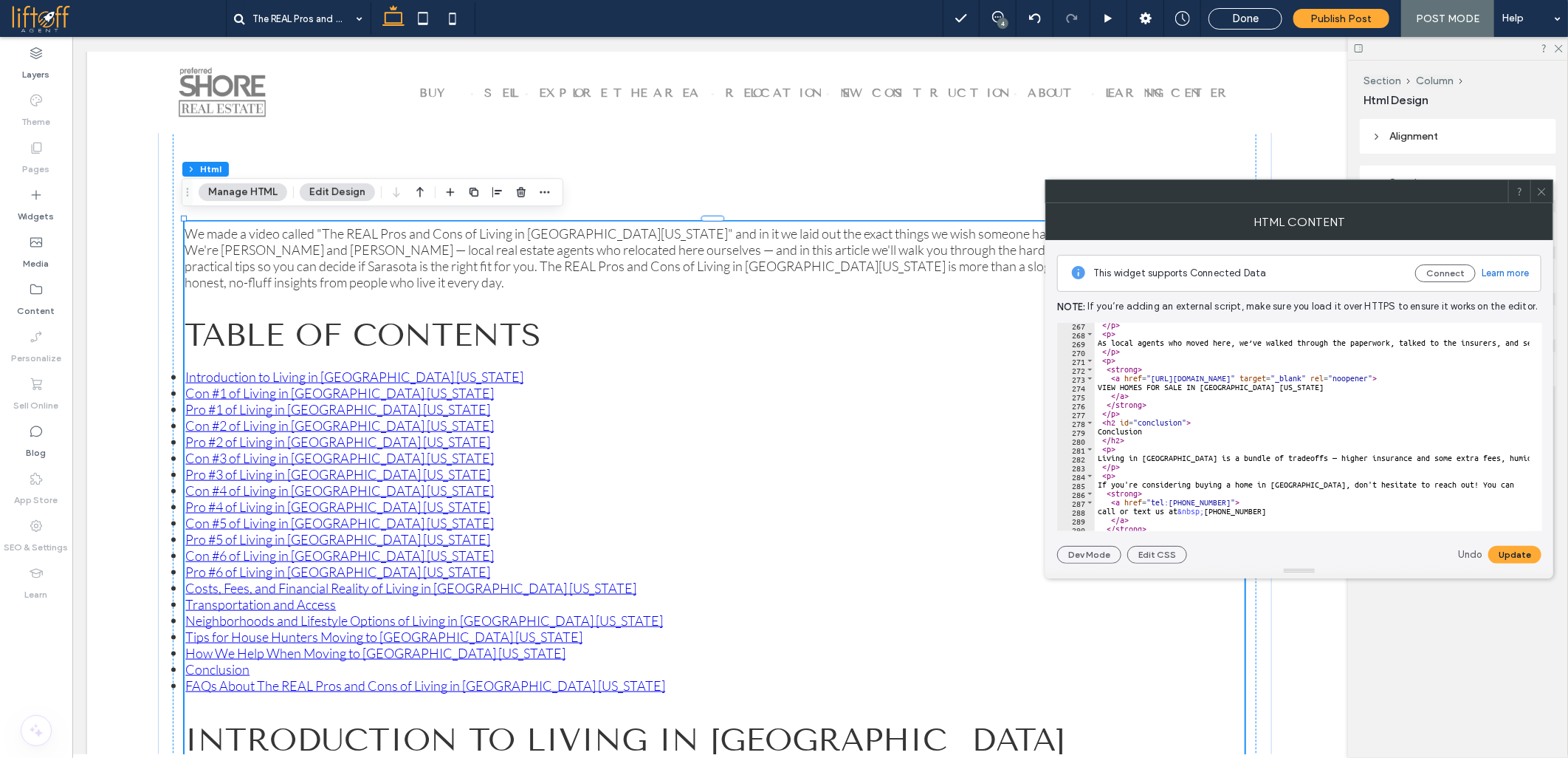
scroll to position [2310, 0]
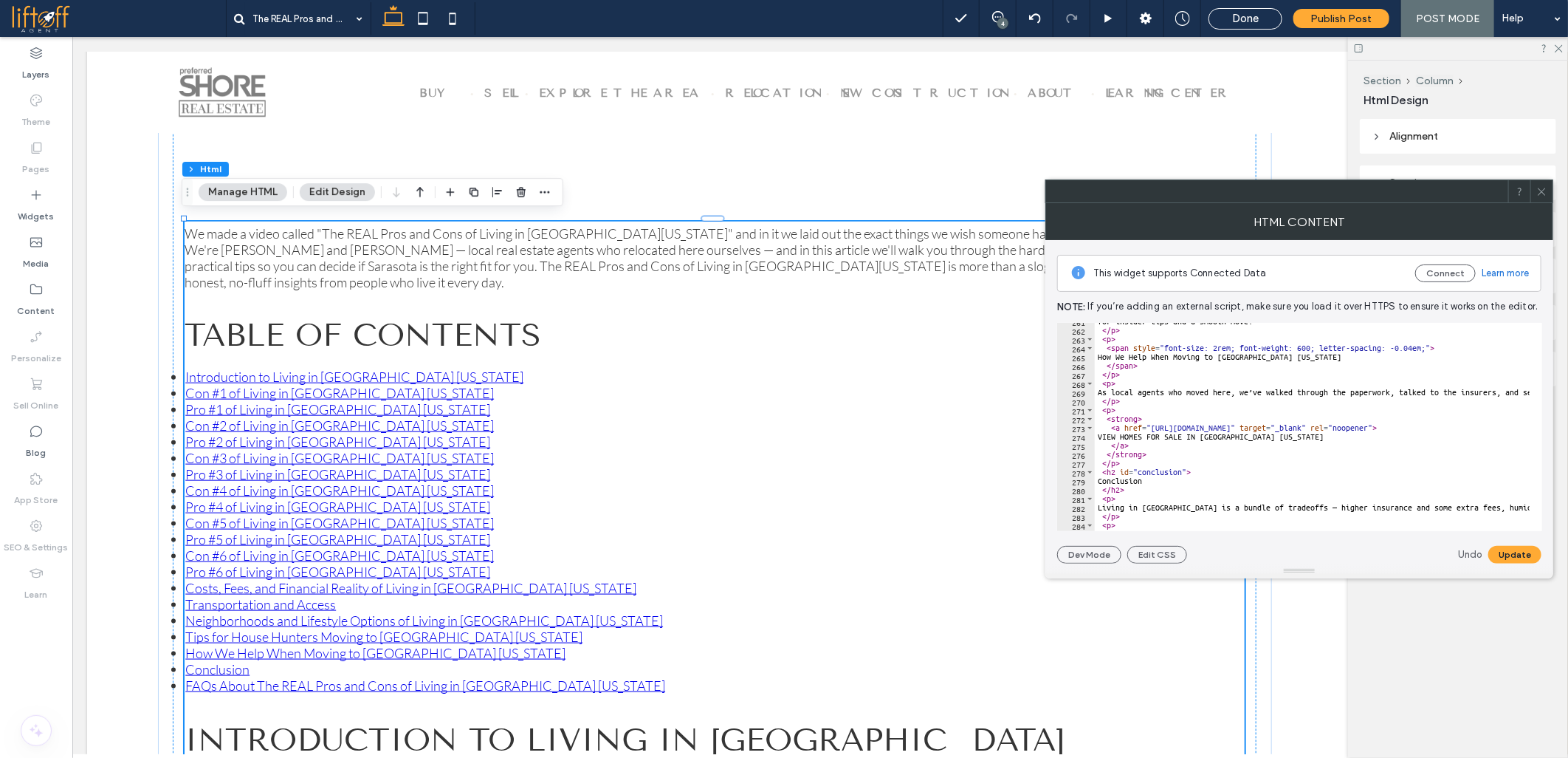
type textarea "***"
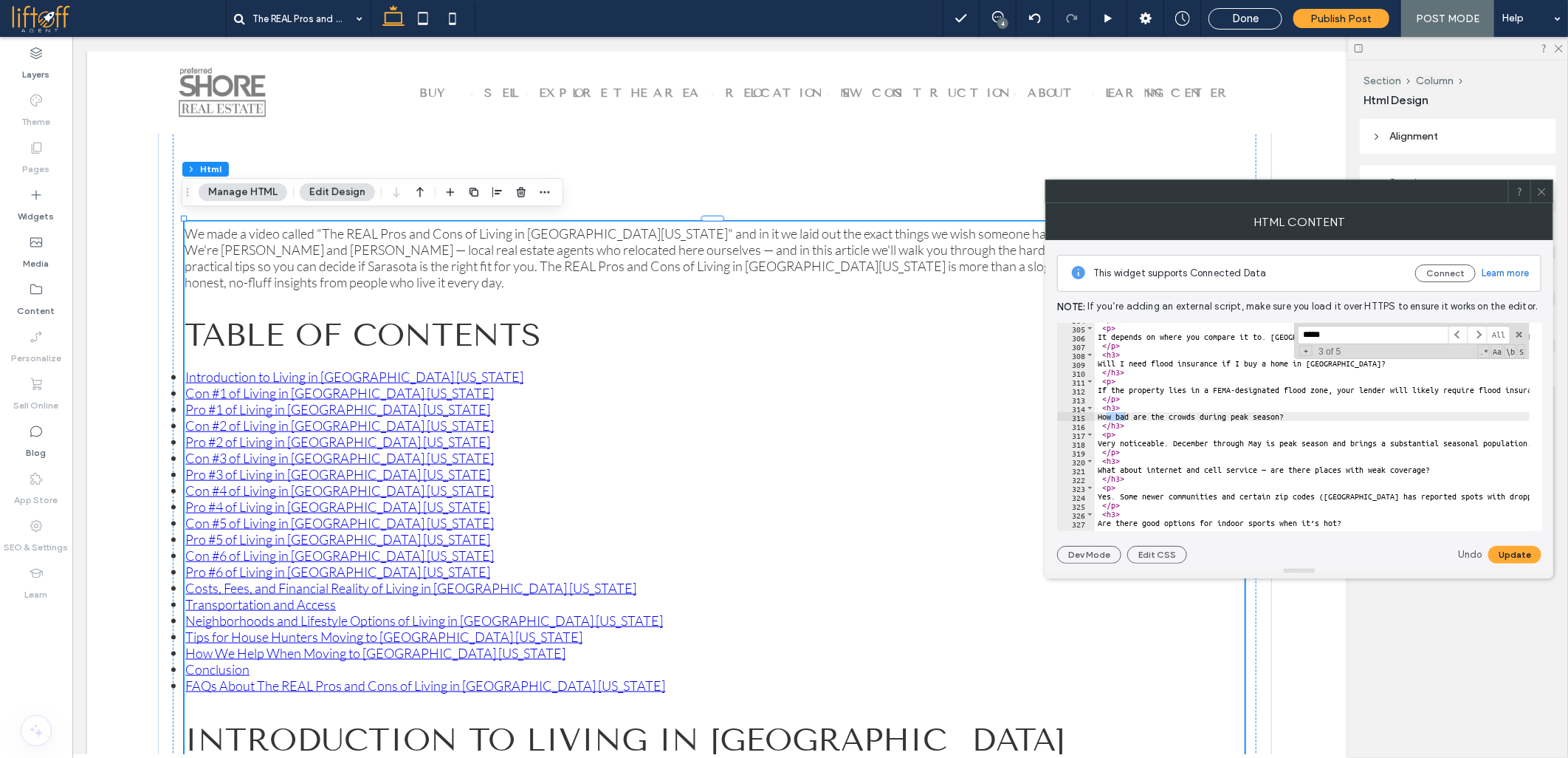
scroll to position [814, 0]
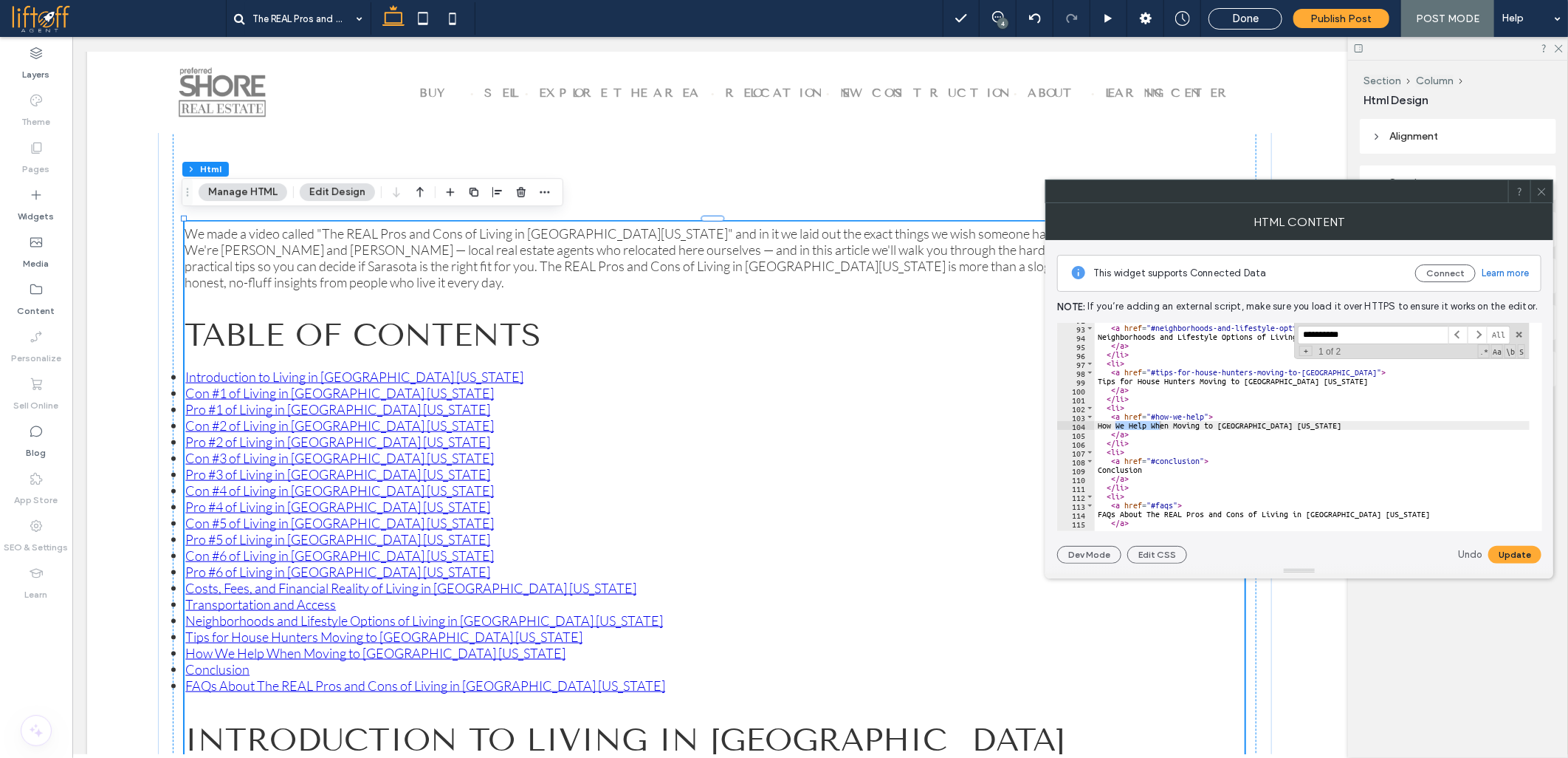
type input "**********"
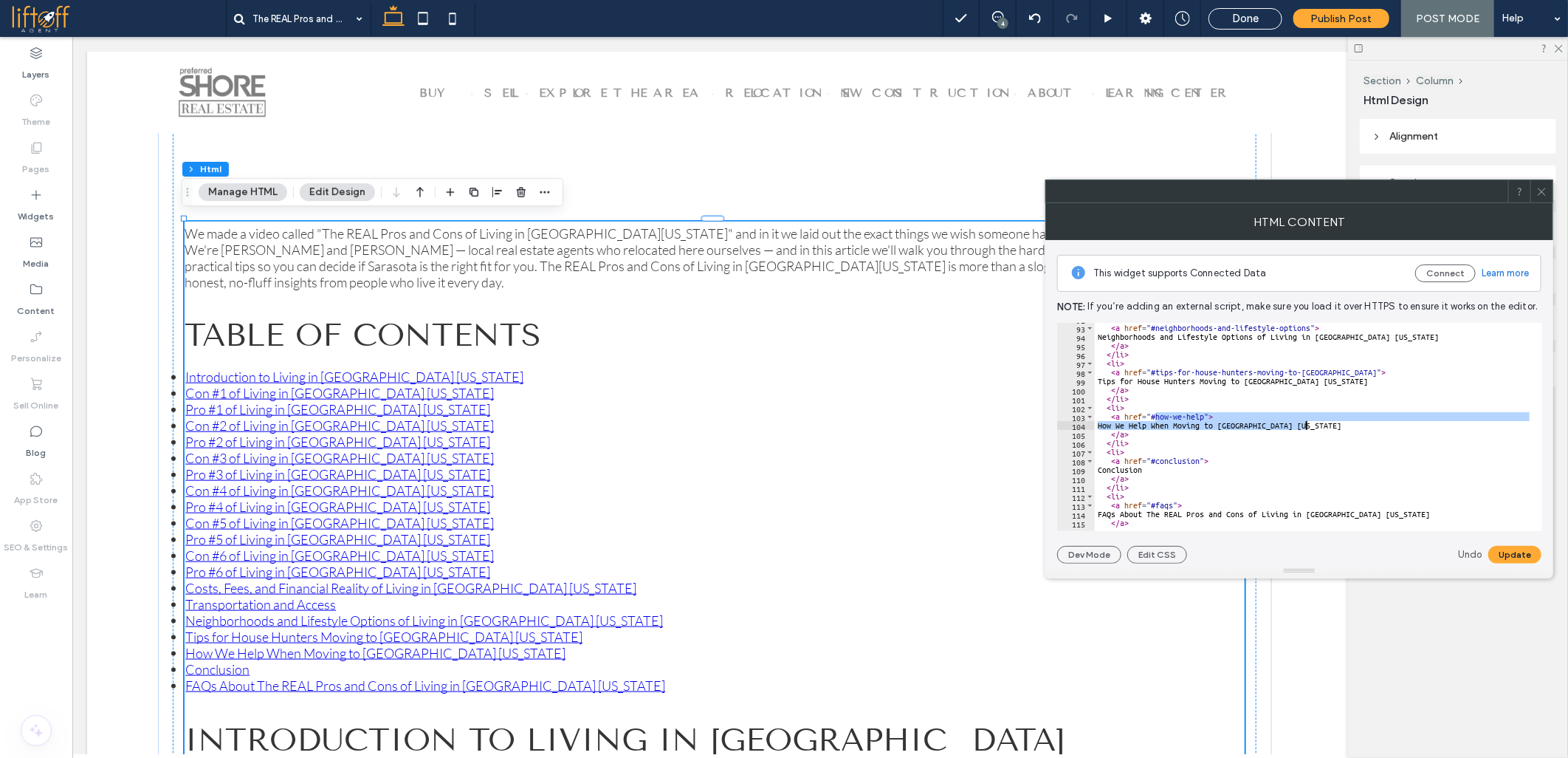
drag, startPoint x: 1156, startPoint y: 417, endPoint x: 1320, endPoint y: 425, distance: 164.2
click at [1234, 423] on div "**********" at bounding box center [1312, 426] width 435 height 209
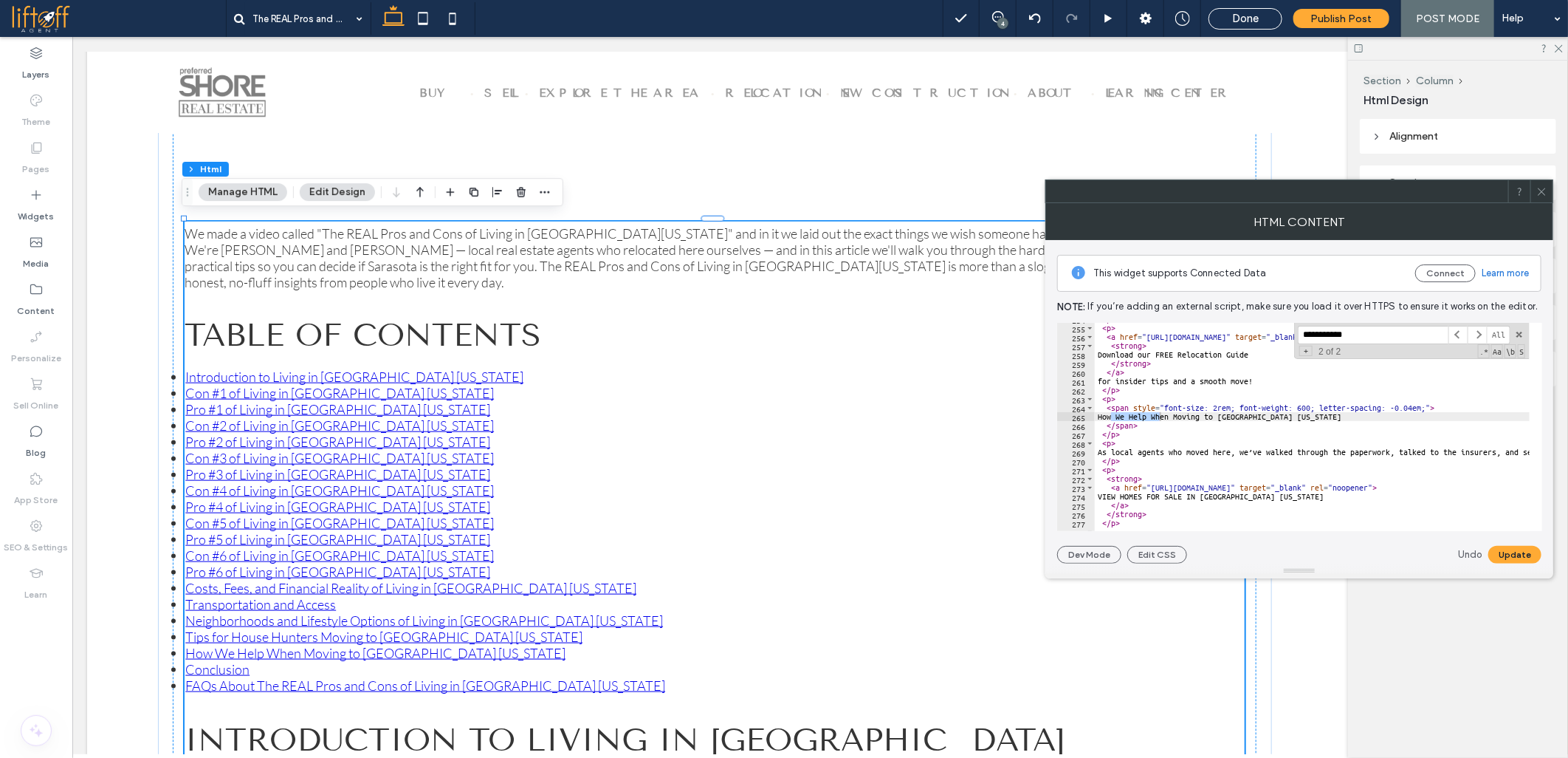
scroll to position [2250, 0]
type textarea "**********"
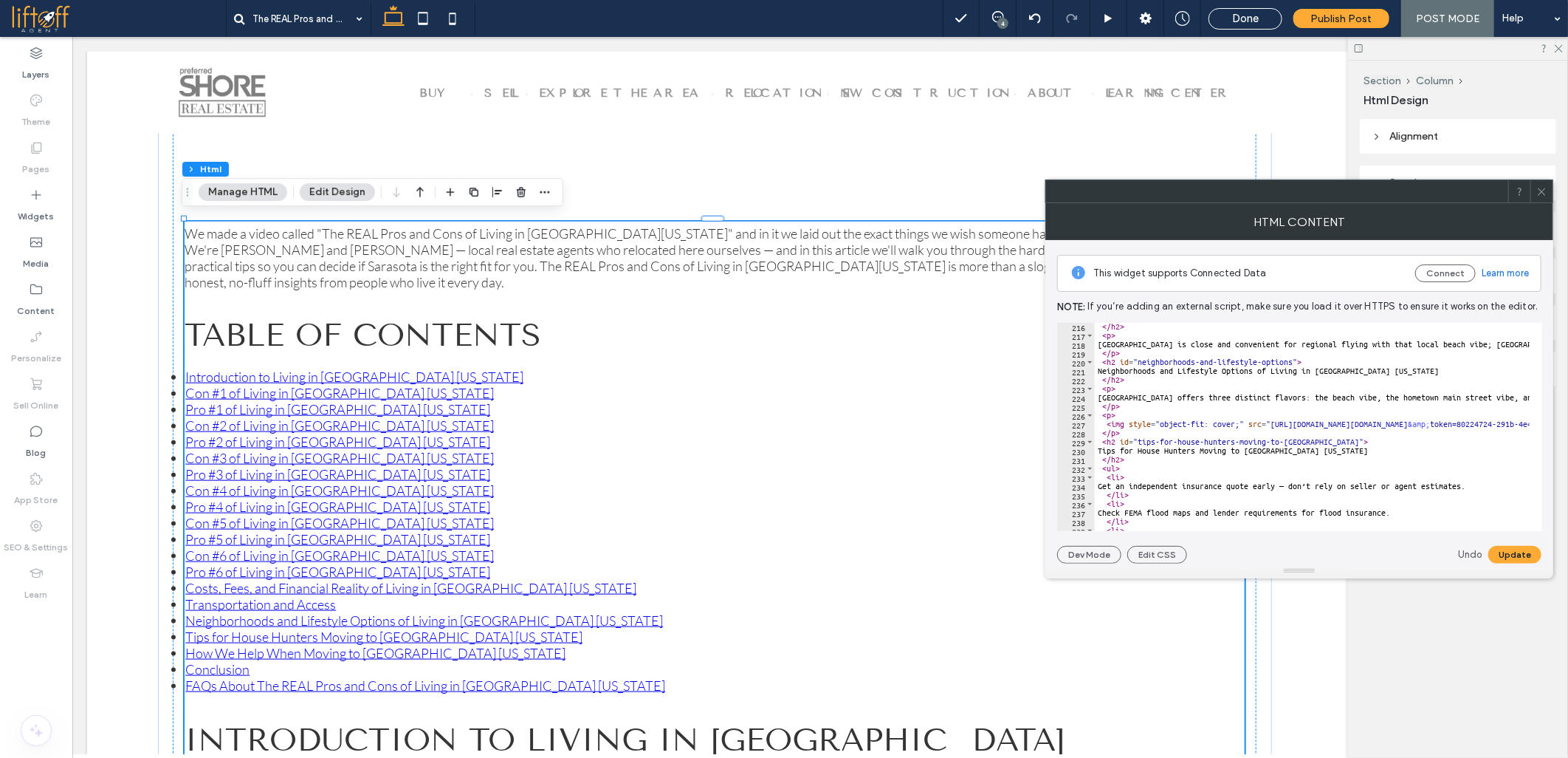
scroll to position [1907, 0]
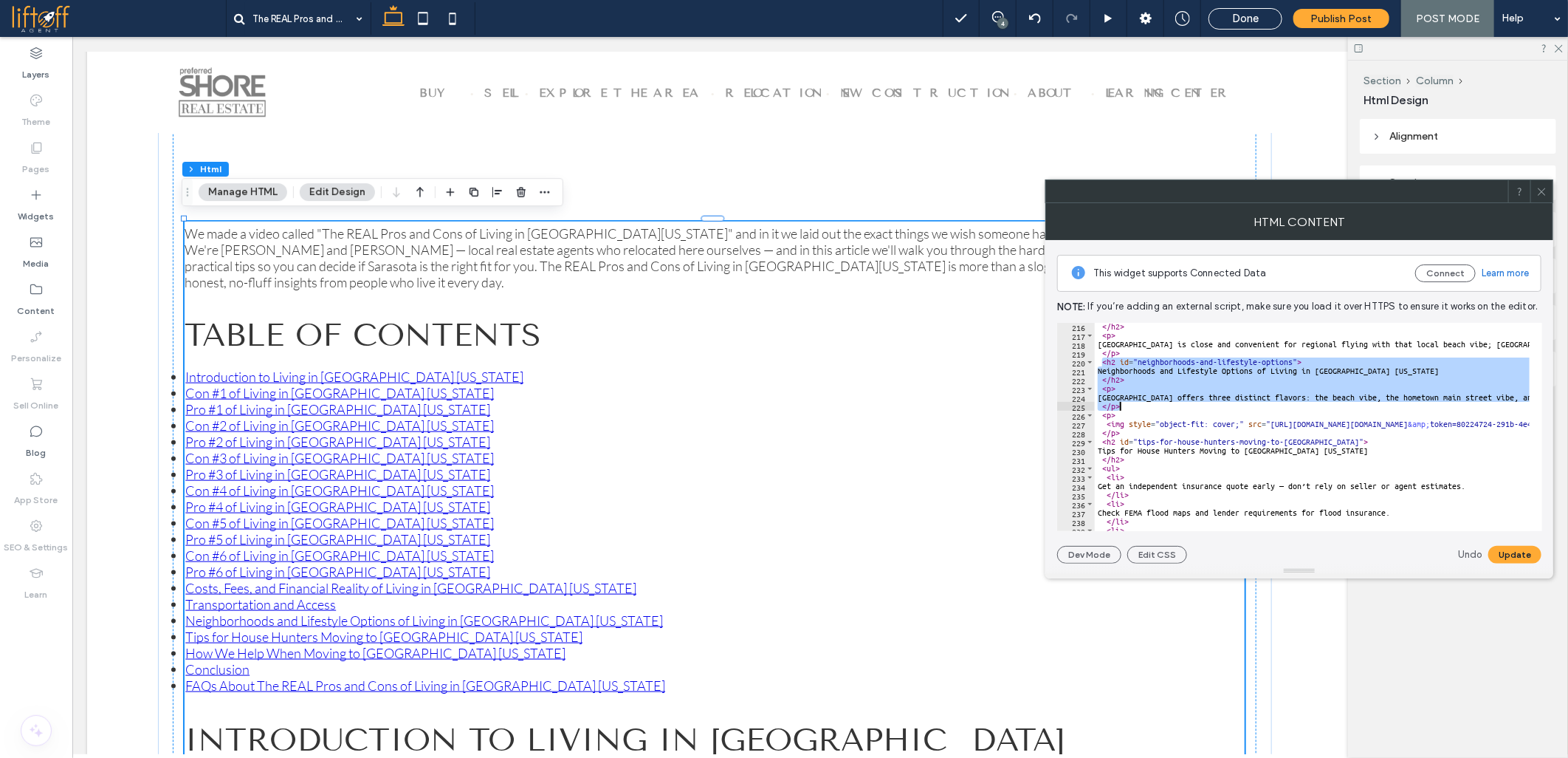
drag, startPoint x: 1103, startPoint y: 363, endPoint x: 1135, endPoint y: 405, distance: 52.8
click at [1131, 408] on div "</ h2 > < p > [GEOGRAPHIC_DATA] is close and convenient for regional flying wit…" at bounding box center [1312, 426] width 435 height 209
drag, startPoint x: 1121, startPoint y: 407, endPoint x: 1089, endPoint y: 364, distance: 53.6
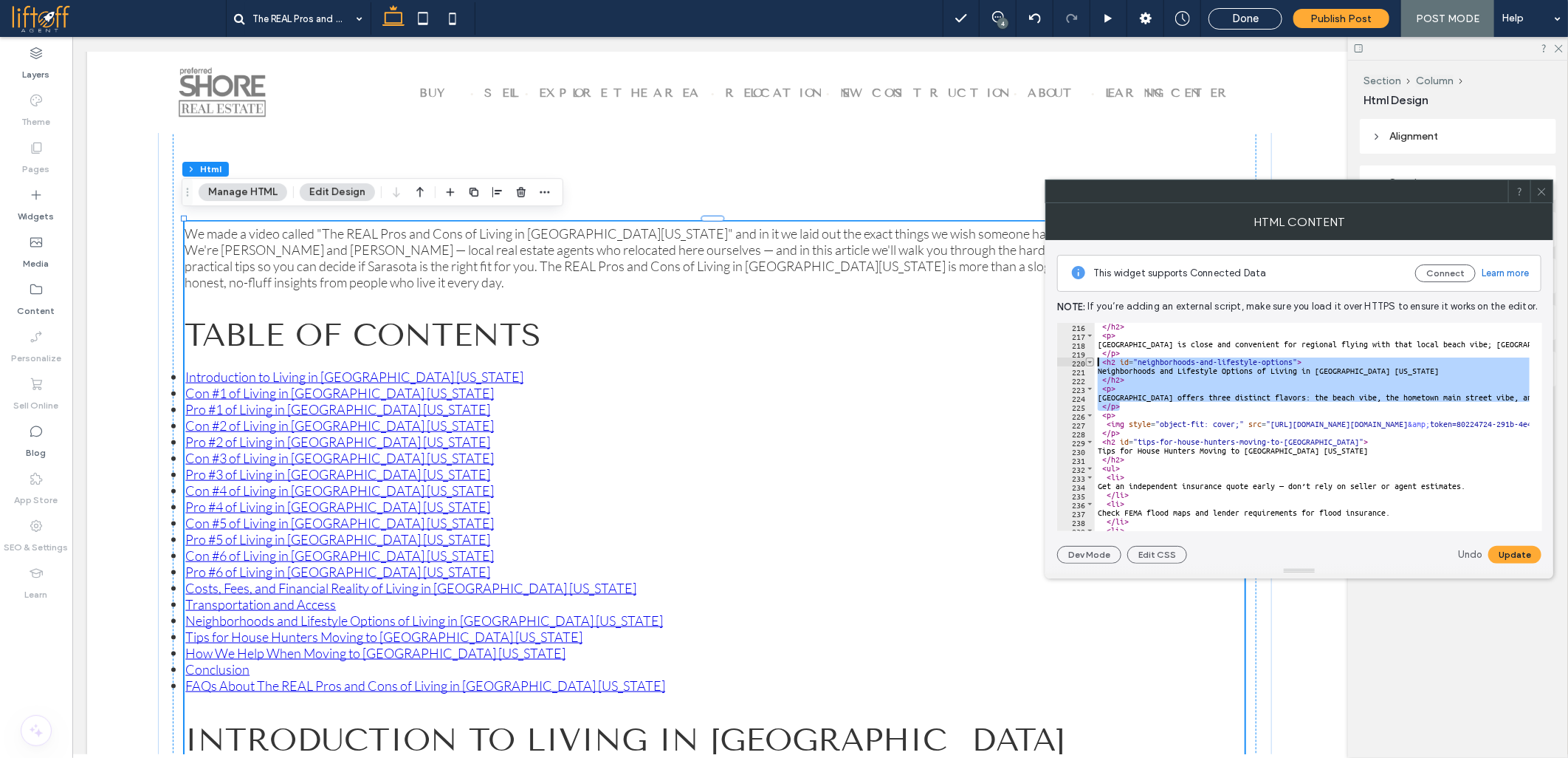
click at [1089, 364] on div "**** 216 217 218 219 220 221 222 223 224 225 226 227 228 229 230 231 232 233 23…" at bounding box center [1299, 426] width 485 height 209
type textarea "**********"
